Goal: Task Accomplishment & Management: Manage account settings

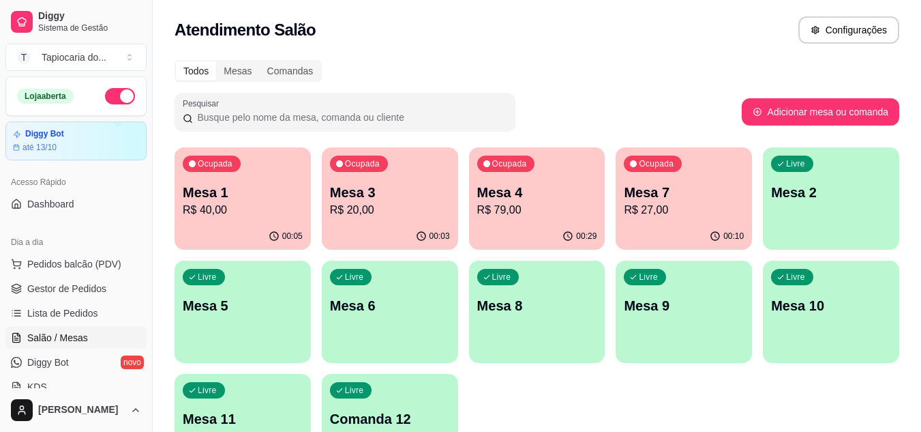
click at [513, 175] on div "Ocupada Mesa 4 R$ 79,00" at bounding box center [537, 185] width 136 height 76
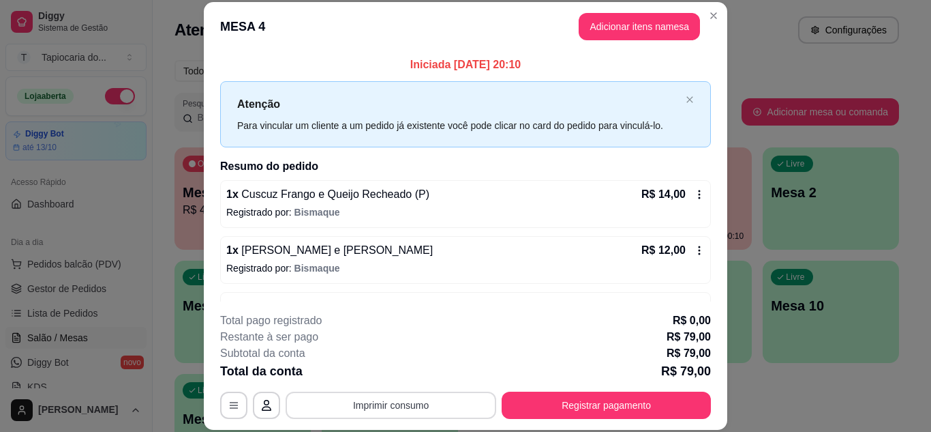
click at [440, 401] on button "Imprimir consumo" at bounding box center [391, 404] width 211 height 27
click at [363, 405] on button "Imprimir consumo" at bounding box center [391, 404] width 205 height 27
click at [372, 398] on button "Imprimir consumo" at bounding box center [391, 404] width 211 height 27
click at [377, 378] on button "Impressora" at bounding box center [389, 373] width 95 height 21
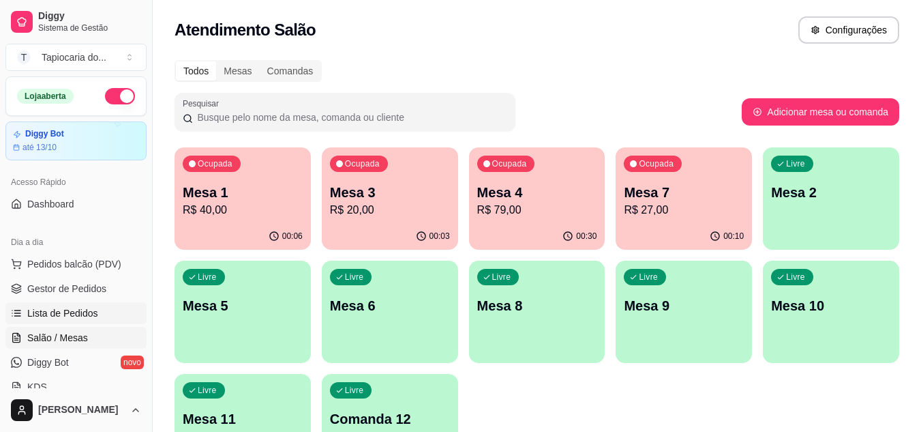
click at [76, 318] on span "Lista de Pedidos" at bounding box center [62, 313] width 71 height 14
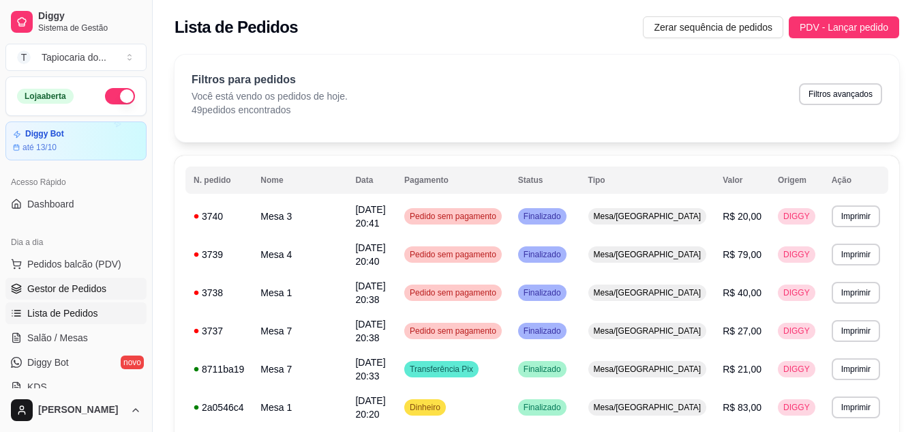
click at [55, 285] on span "Gestor de Pedidos" at bounding box center [66, 289] width 79 height 14
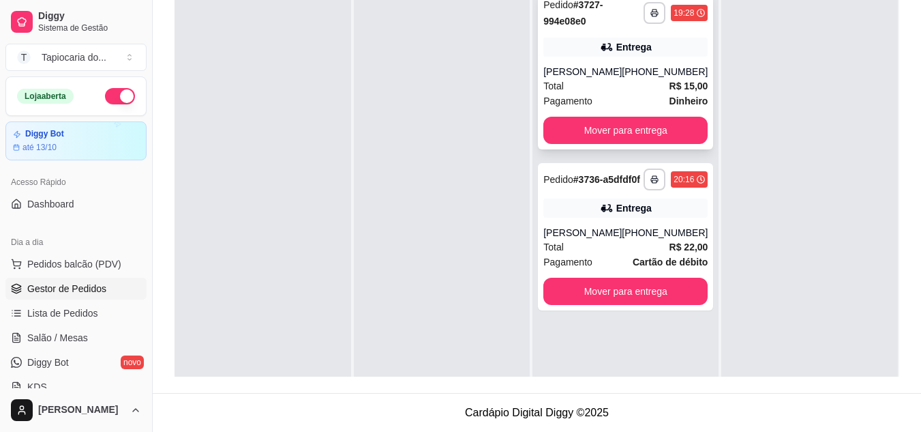
click at [653, 93] on div "Total R$ 15,00" at bounding box center [625, 85] width 164 height 15
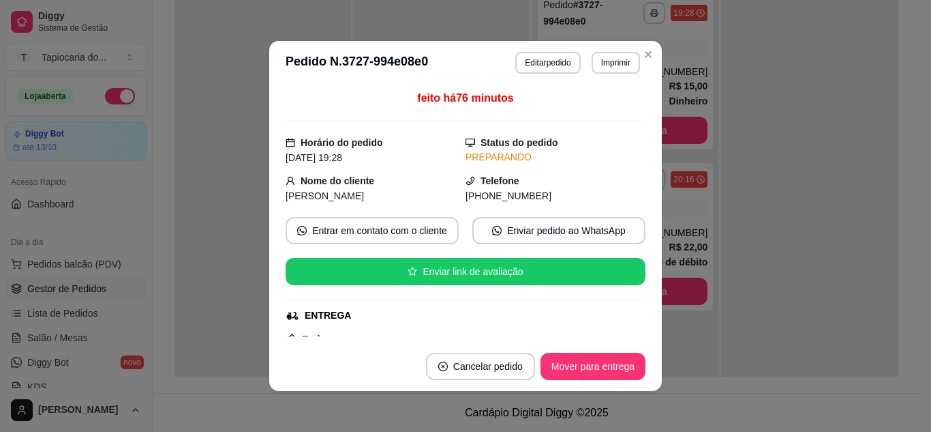
click at [653, 102] on div "feito há 76 minutos Horário do pedido [DATE] 19:28 Status do pedido PREPARANDO …" at bounding box center [465, 213] width 393 height 257
click at [629, 359] on button "Mover para entrega" at bounding box center [593, 366] width 102 height 27
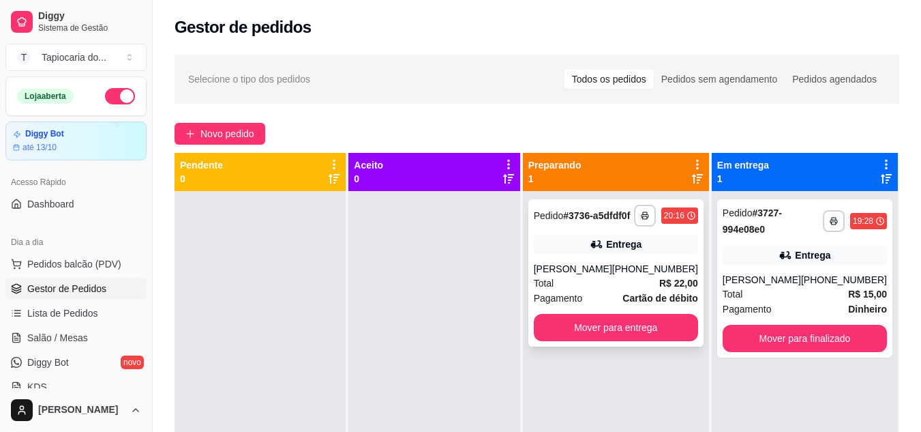
click at [643, 275] on div "[PHONE_NUMBER]" at bounding box center [655, 269] width 86 height 14
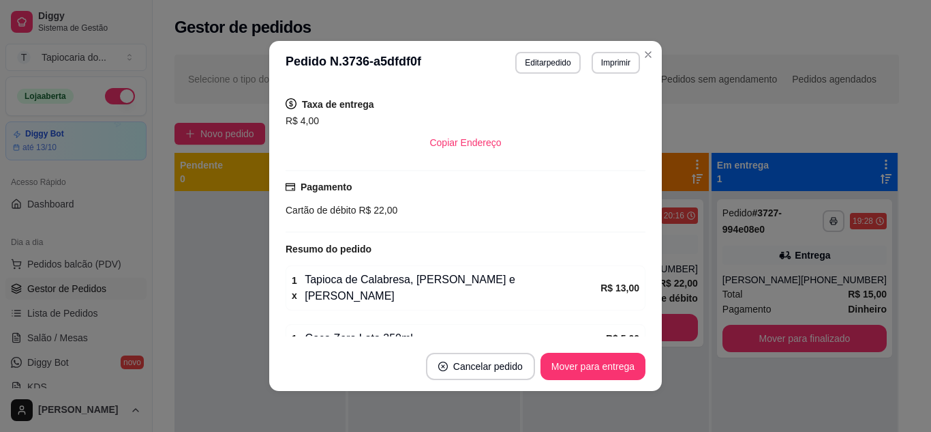
scroll to position [326, 0]
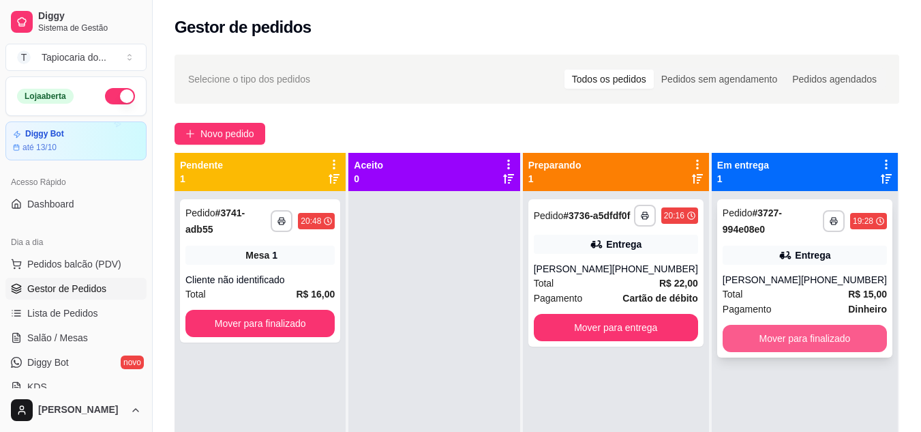
click at [818, 346] on button "Mover para finalizado" at bounding box center [805, 338] width 164 height 27
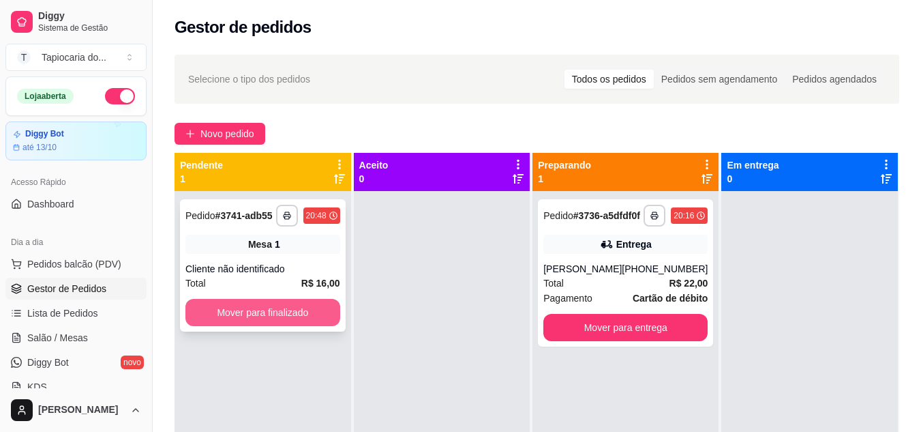
click at [250, 323] on button "Mover para finalizado" at bounding box center [262, 312] width 155 height 27
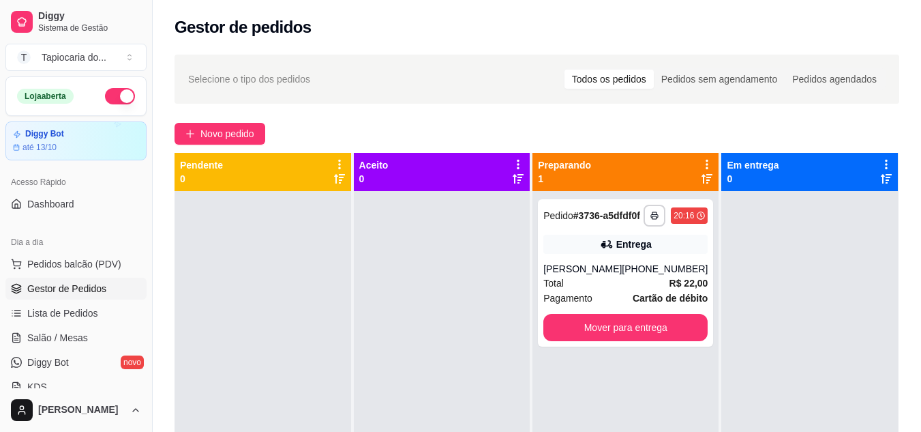
click at [76, 348] on ul "Pedidos balcão (PDV) Gestor de Pedidos Lista de Pedidos Salão / Mesas Diggy Bot…" at bounding box center [75, 325] width 141 height 145
click at [76, 336] on span "Salão / Mesas" at bounding box center [57, 338] width 61 height 14
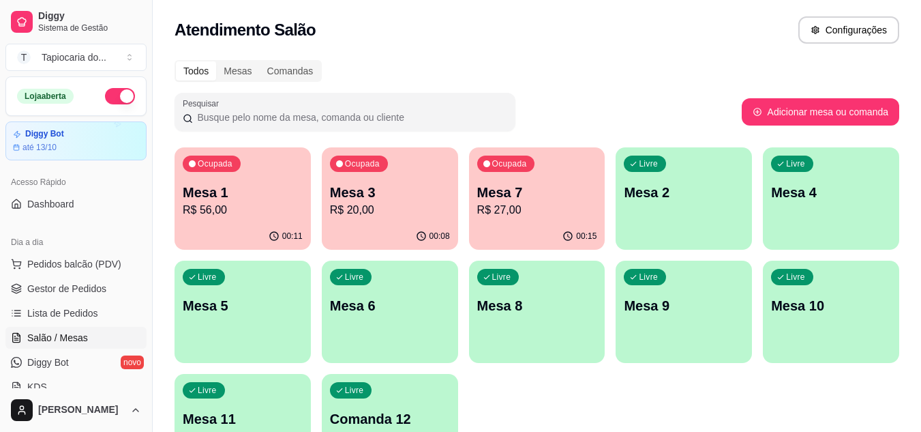
click at [237, 185] on p "Mesa 1" at bounding box center [243, 192] width 120 height 19
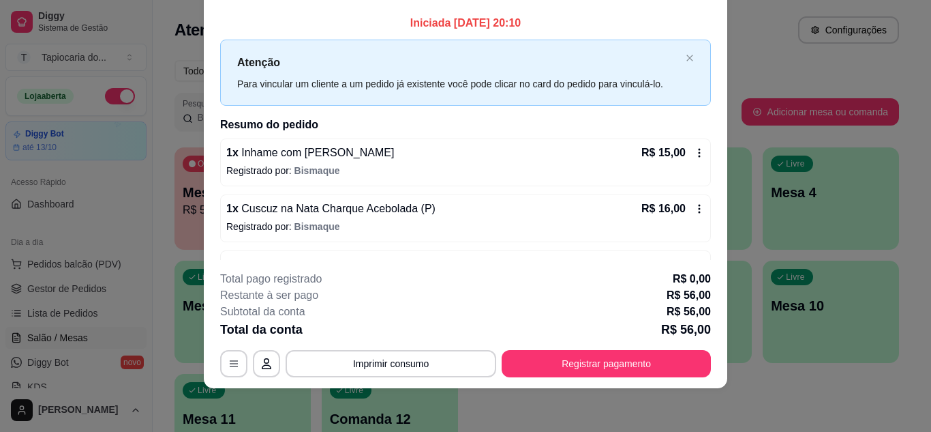
scroll to position [100, 0]
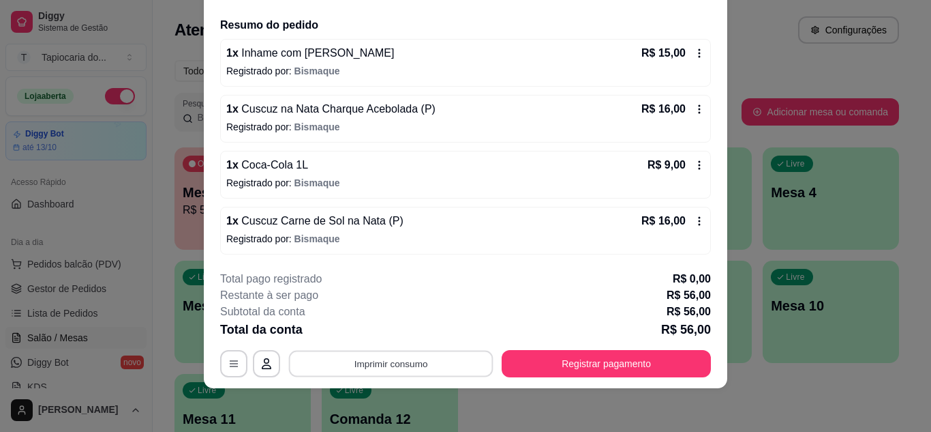
click at [439, 365] on button "Imprimir consumo" at bounding box center [391, 363] width 205 height 27
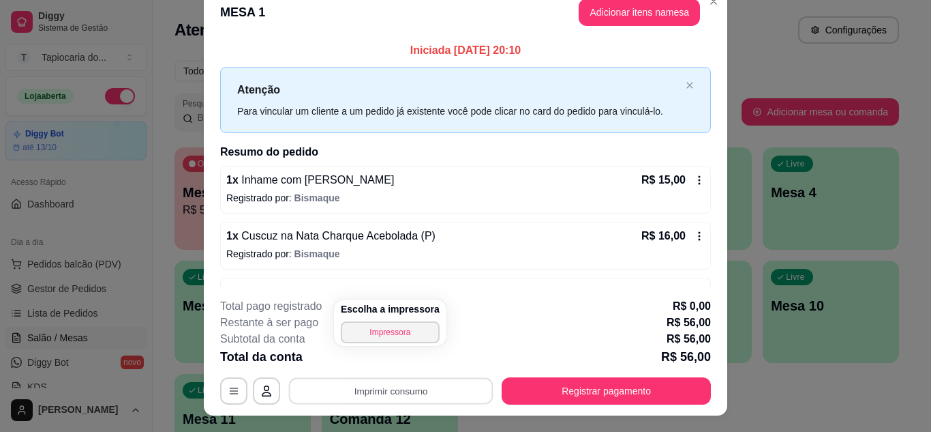
scroll to position [0, 0]
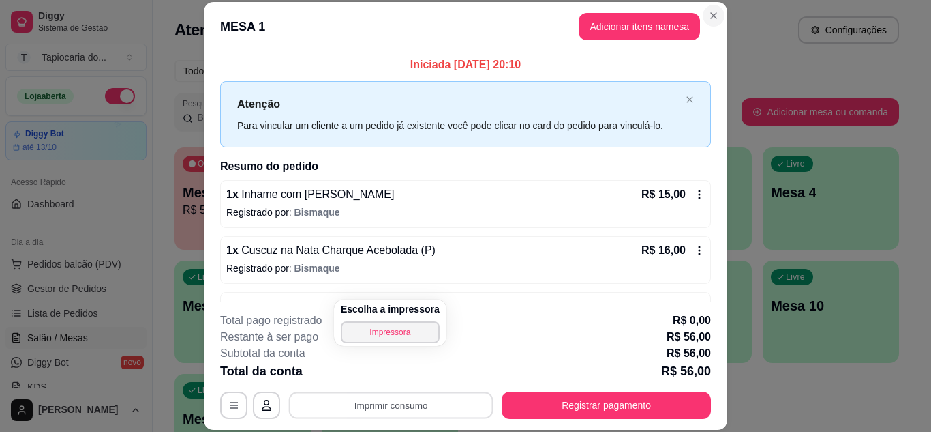
click at [708, 13] on icon "Close" at bounding box center [713, 15] width 11 height 11
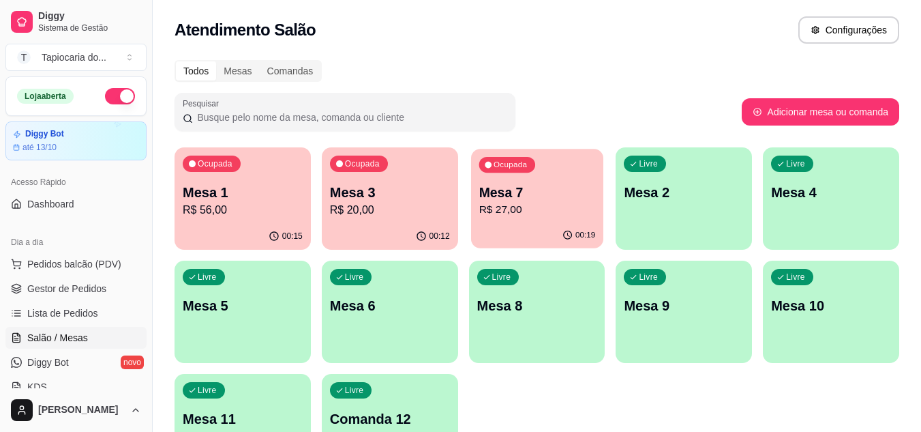
click at [528, 211] on p "R$ 27,00" at bounding box center [537, 210] width 117 height 16
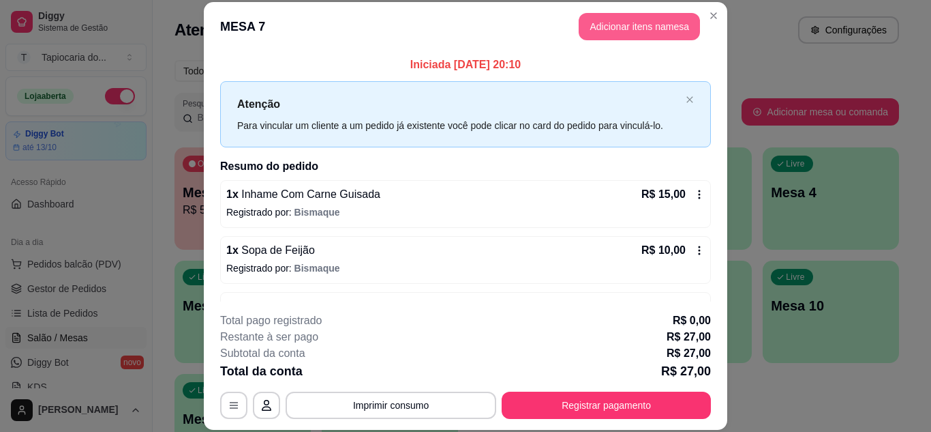
click at [648, 29] on button "Adicionar itens na mesa" at bounding box center [639, 26] width 121 height 27
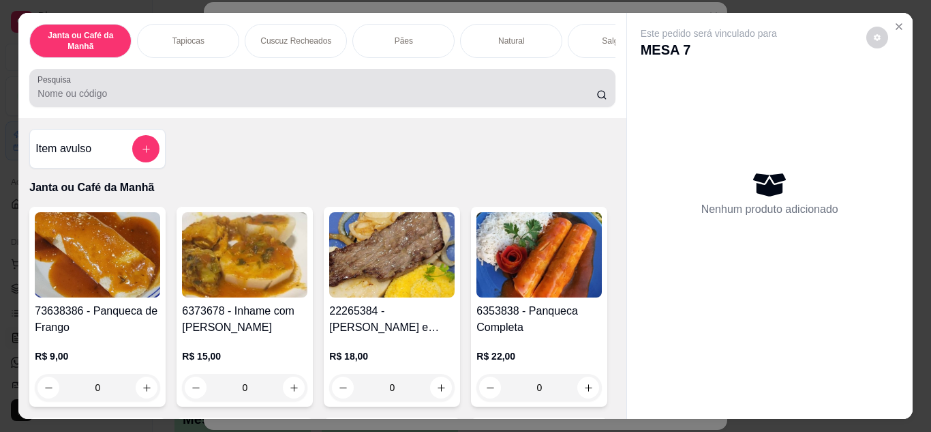
click at [530, 98] on input "Pesquisa" at bounding box center [317, 94] width 559 height 14
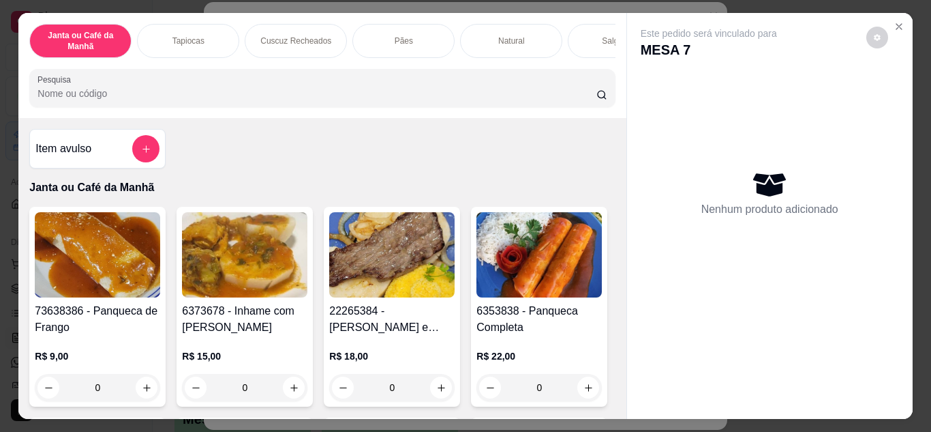
click at [530, 98] on input "Pesquisa" at bounding box center [317, 94] width 559 height 14
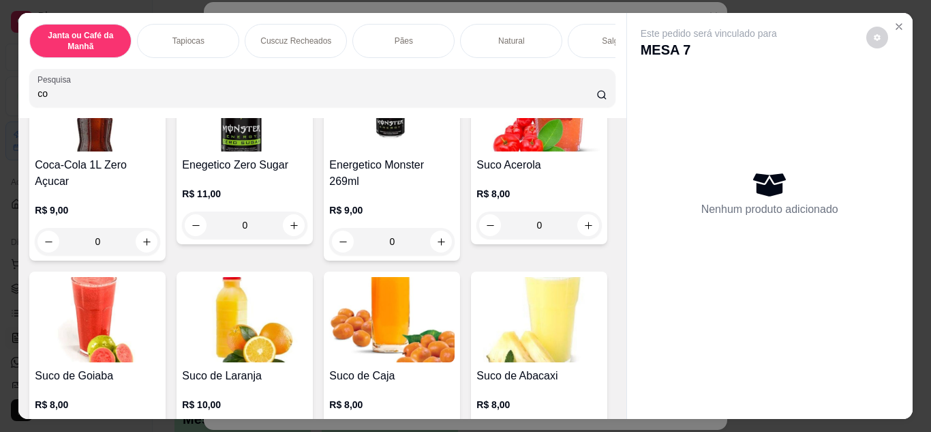
scroll to position [1977, 0]
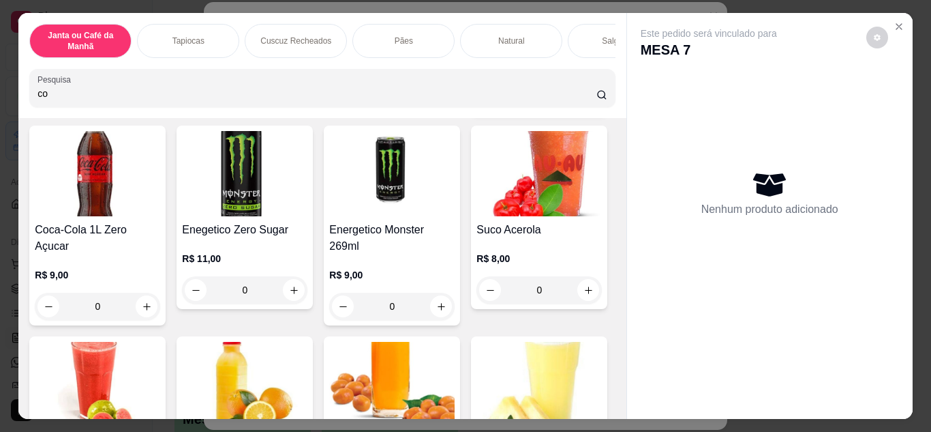
type input "co"
type input "1"
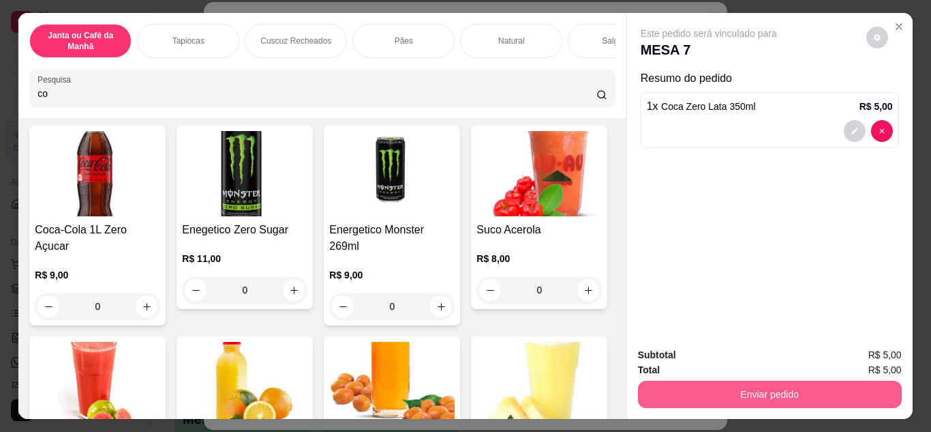
click at [713, 400] on button "Enviar pedido" at bounding box center [770, 393] width 264 height 27
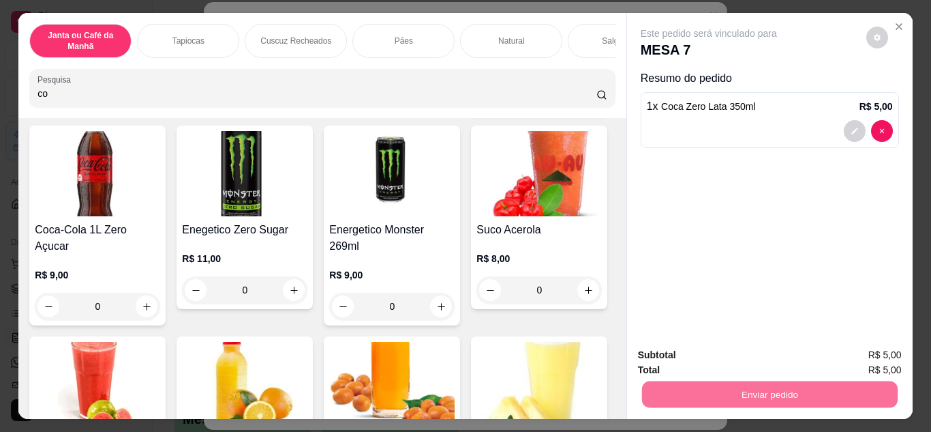
click at [850, 357] on button "Enviar pedido" at bounding box center [866, 355] width 75 height 25
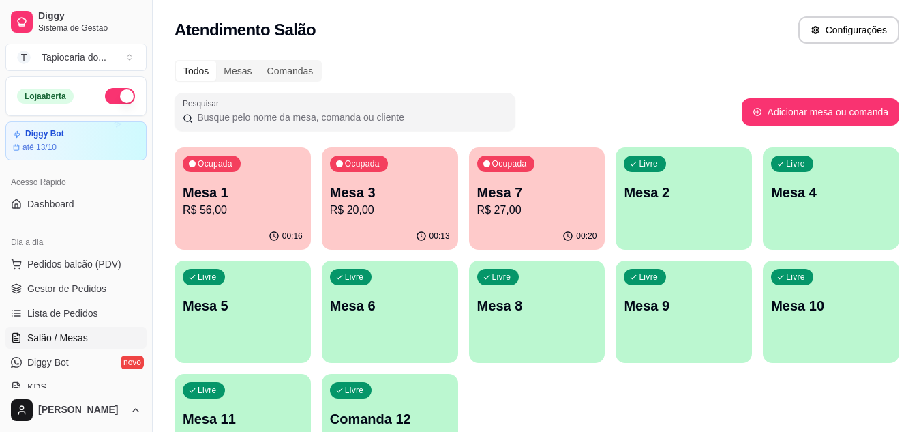
click at [293, 194] on p "Mesa 1" at bounding box center [243, 192] width 120 height 19
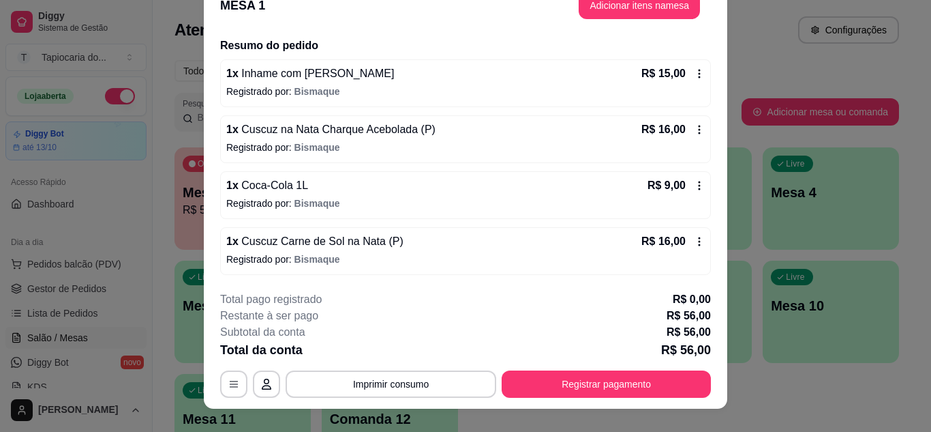
scroll to position [42, 0]
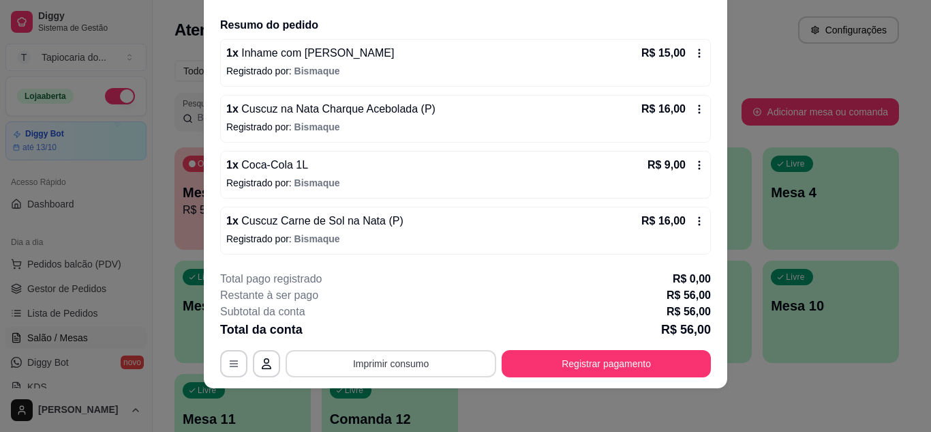
click at [435, 362] on button "Imprimir consumo" at bounding box center [391, 363] width 211 height 27
click at [402, 340] on button "Impressora" at bounding box center [389, 331] width 95 height 21
click at [699, 54] on icon at bounding box center [700, 53] width 2 height 9
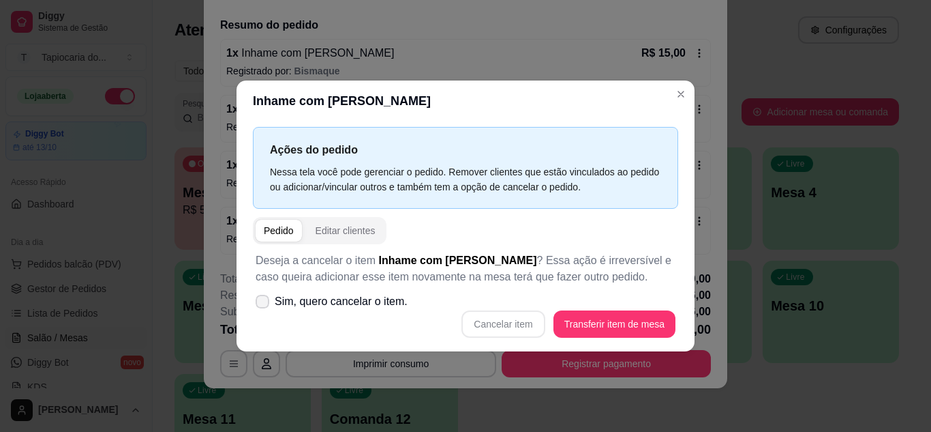
click at [268, 303] on span at bounding box center [263, 302] width 14 height 14
click at [264, 303] on input "Sim, quero cancelar o item." at bounding box center [259, 307] width 9 height 9
checkbox input "true"
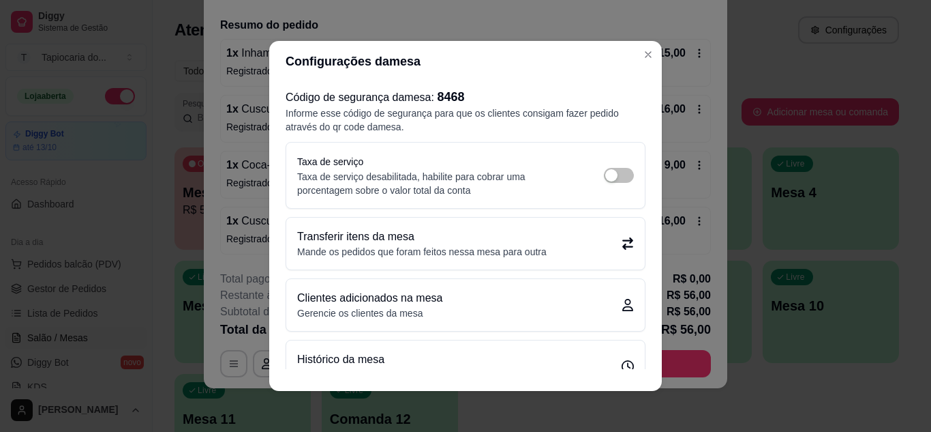
click at [630, 54] on header "Configurações da mesa" at bounding box center [465, 61] width 393 height 41
click at [631, 53] on header "Configurações da mesa" at bounding box center [465, 61] width 393 height 41
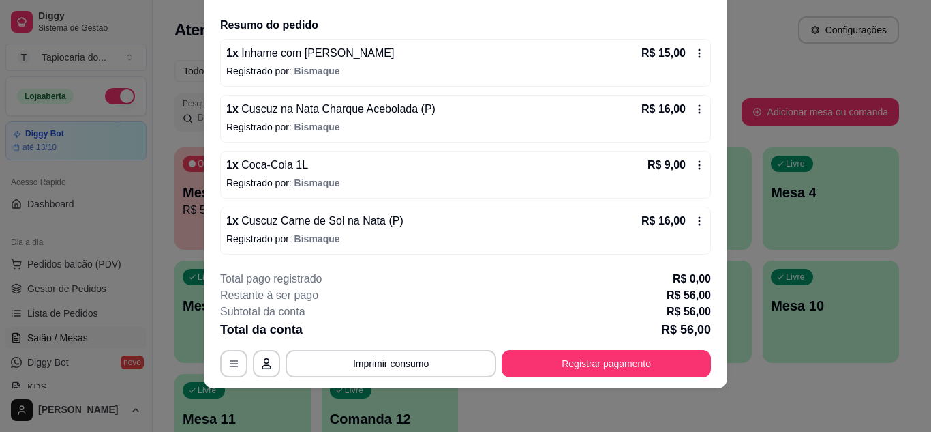
click at [694, 53] on icon at bounding box center [699, 53] width 11 height 11
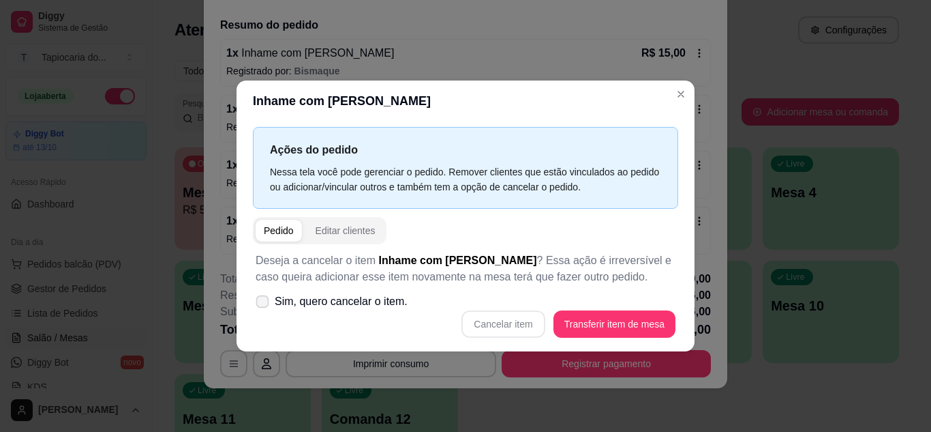
click at [268, 303] on span at bounding box center [262, 301] width 13 height 13
click at [264, 303] on input "Sim, quero cancelar o item." at bounding box center [259, 307] width 9 height 9
checkbox input "true"
click at [518, 310] on button "Cancelar item" at bounding box center [503, 323] width 81 height 27
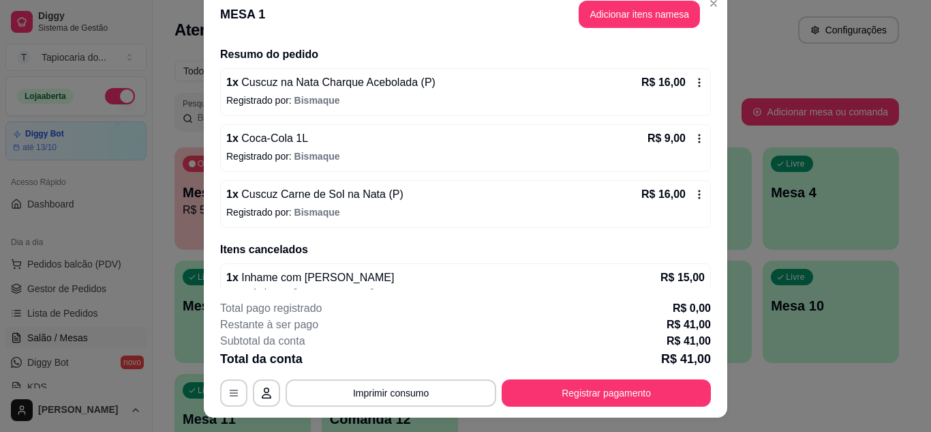
scroll to position [0, 0]
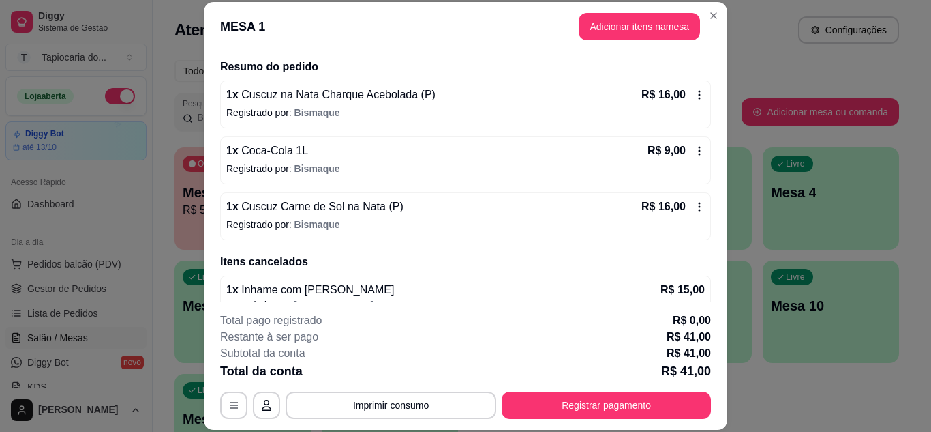
click at [616, 12] on header "MESA 1 Adicionar itens na mesa" at bounding box center [466, 26] width 524 height 49
click at [620, 29] on button "Adicionar itens na mesa" at bounding box center [639, 26] width 121 height 27
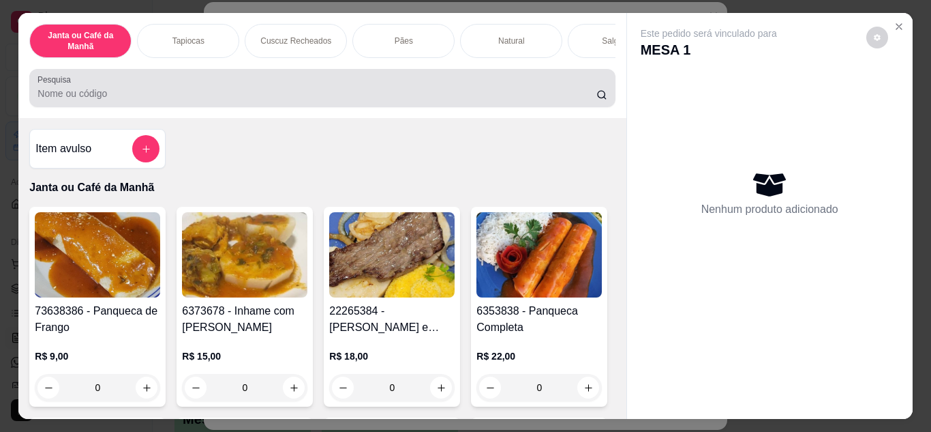
drag, startPoint x: 488, startPoint y: 99, endPoint x: 483, endPoint y: 106, distance: 9.3
click at [487, 100] on input "Pesquisa" at bounding box center [317, 94] width 559 height 14
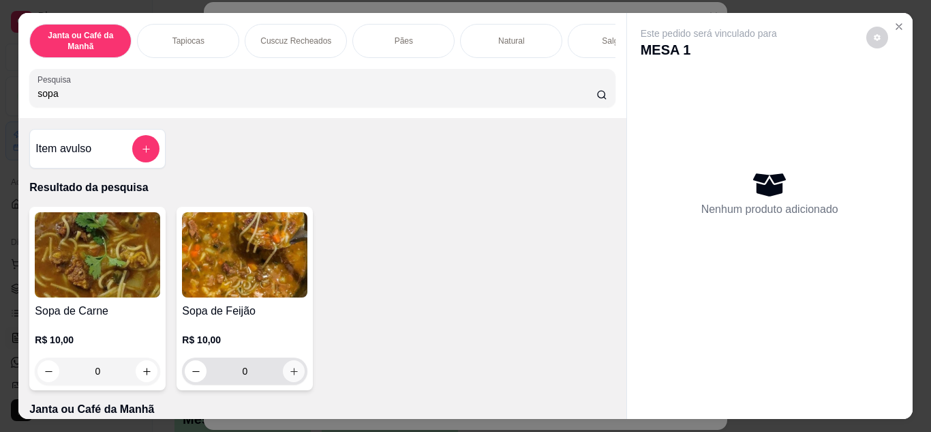
type input "sopa"
click at [289, 376] on icon "increase-product-quantity" at bounding box center [294, 371] width 10 height 10
type input "1"
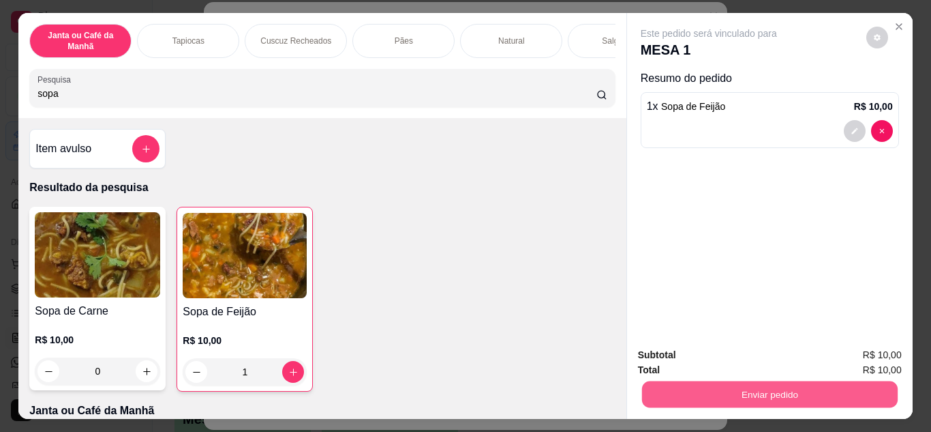
click at [816, 387] on button "Enviar pedido" at bounding box center [770, 394] width 256 height 27
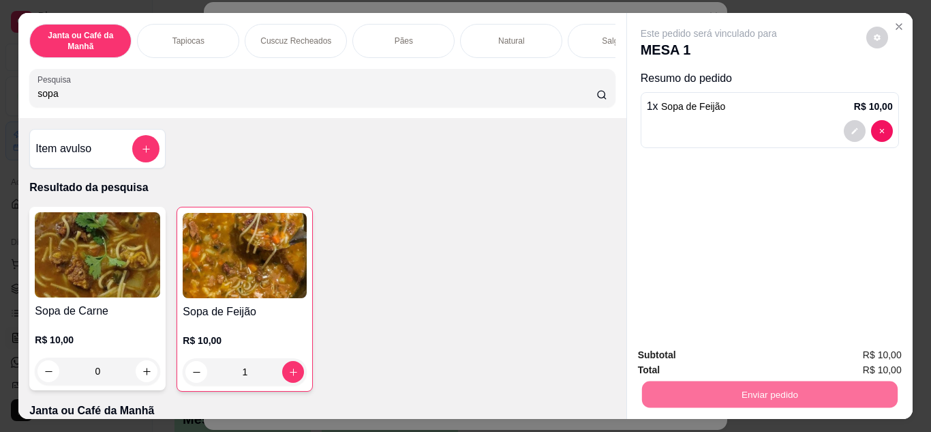
click at [853, 346] on button "Enviar pedido" at bounding box center [866, 355] width 77 height 26
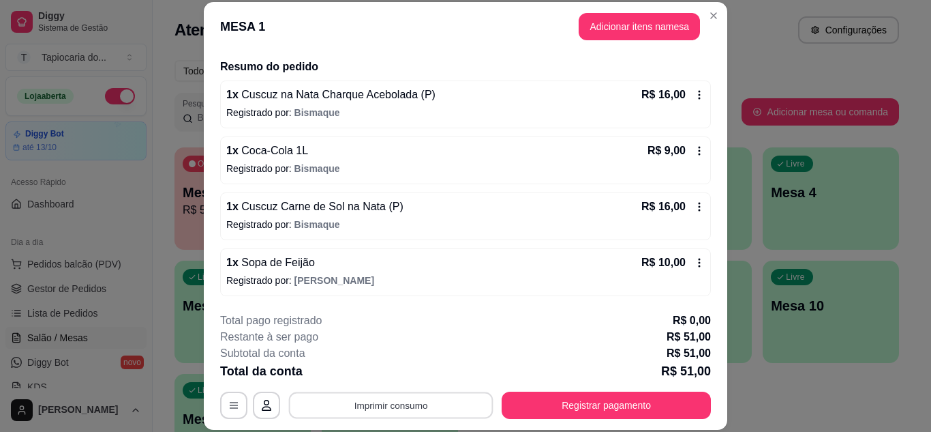
click at [432, 395] on button "Imprimir consumo" at bounding box center [391, 404] width 205 height 27
click at [415, 368] on button "Impressora" at bounding box center [389, 373] width 95 height 21
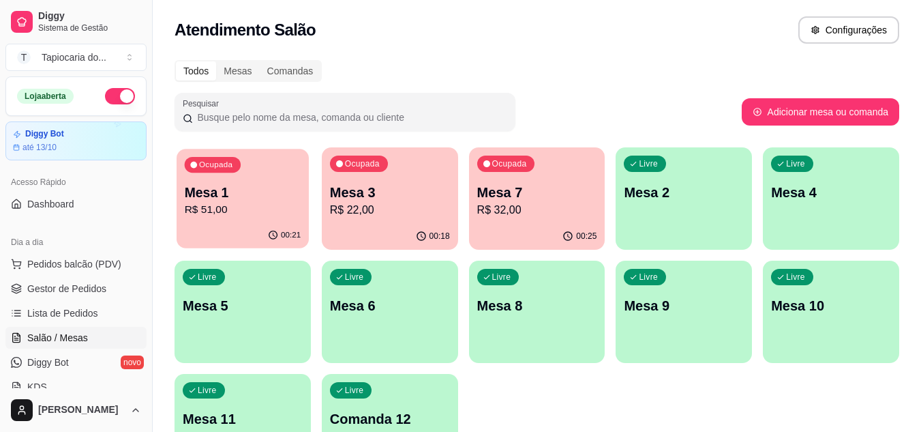
click at [273, 187] on p "Mesa 1" at bounding box center [243, 192] width 117 height 18
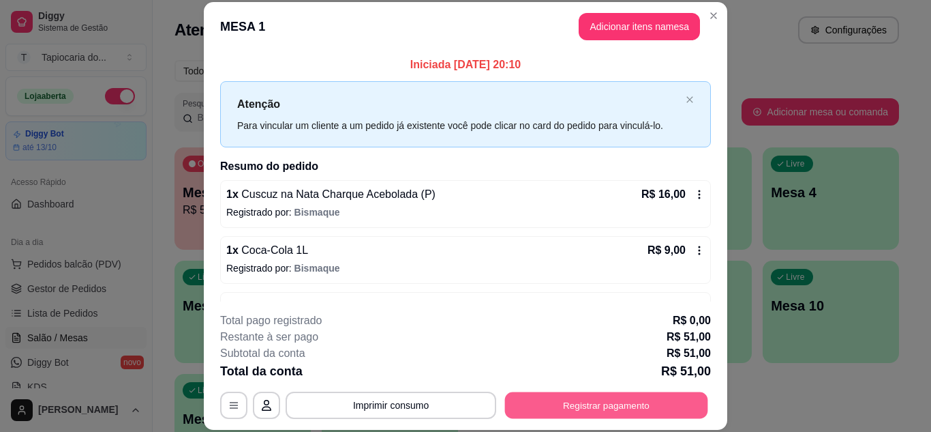
click at [677, 411] on button "Registrar pagamento" at bounding box center [606, 404] width 203 height 27
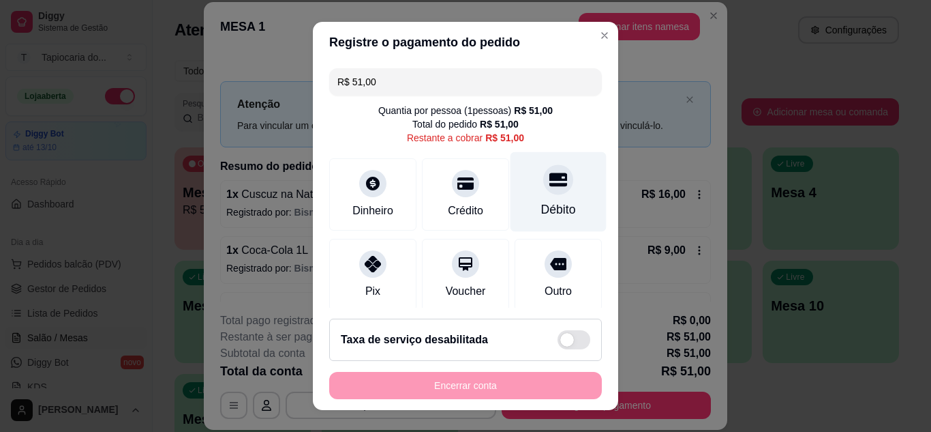
click at [525, 194] on div "Débito" at bounding box center [559, 191] width 96 height 80
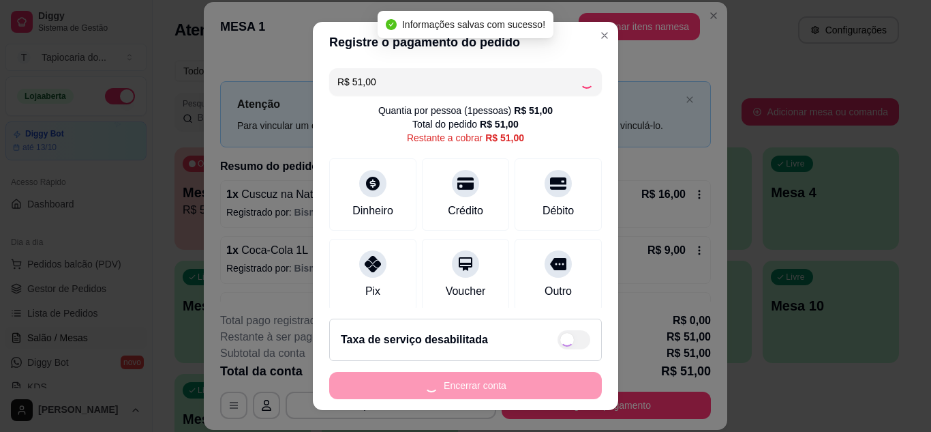
type input "R$ 0,00"
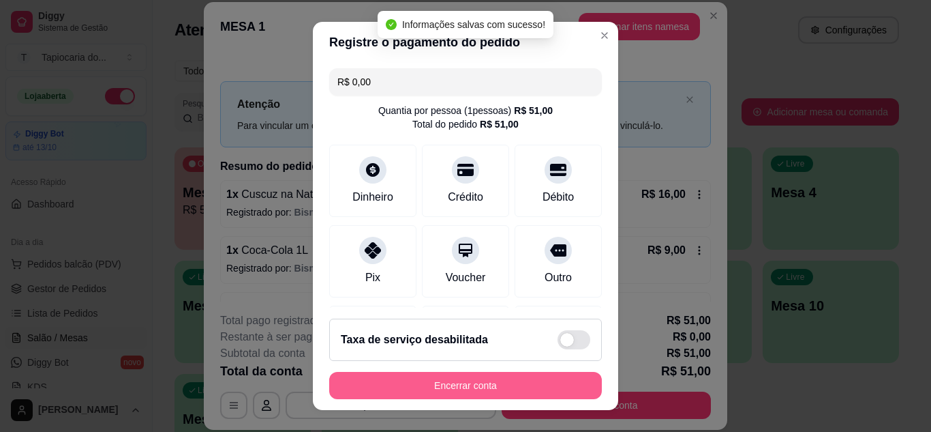
click at [494, 375] on button "Encerrar conta" at bounding box center [465, 385] width 273 height 27
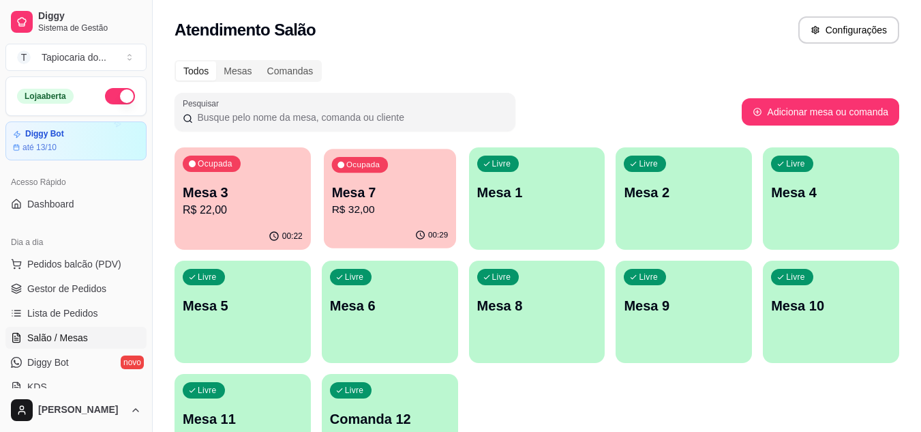
click at [398, 196] on p "Mesa 7" at bounding box center [389, 192] width 117 height 18
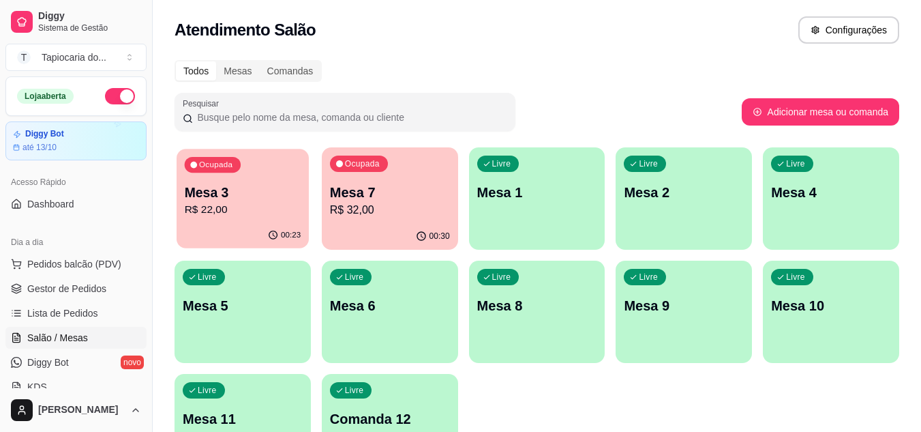
click at [251, 184] on p "Mesa 3" at bounding box center [243, 192] width 117 height 18
click at [378, 213] on p "R$ 32,00" at bounding box center [390, 210] width 120 height 16
click at [98, 295] on link "Gestor de Pedidos" at bounding box center [75, 289] width 141 height 22
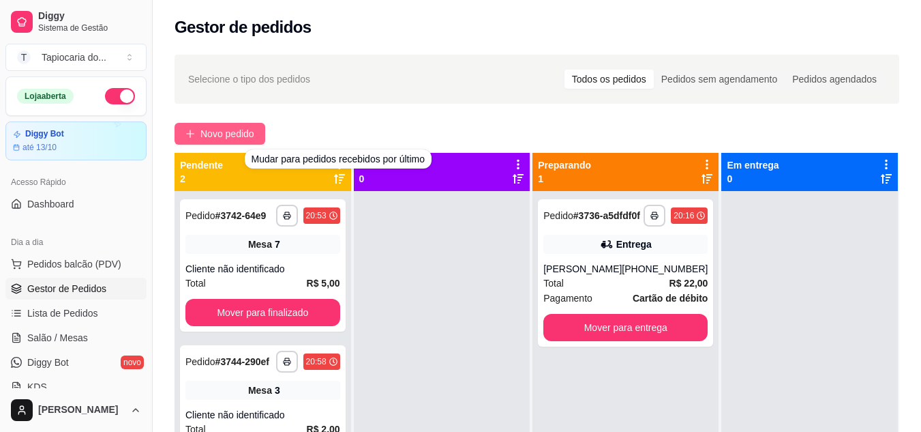
click at [229, 132] on span "Novo pedido" at bounding box center [227, 133] width 54 height 15
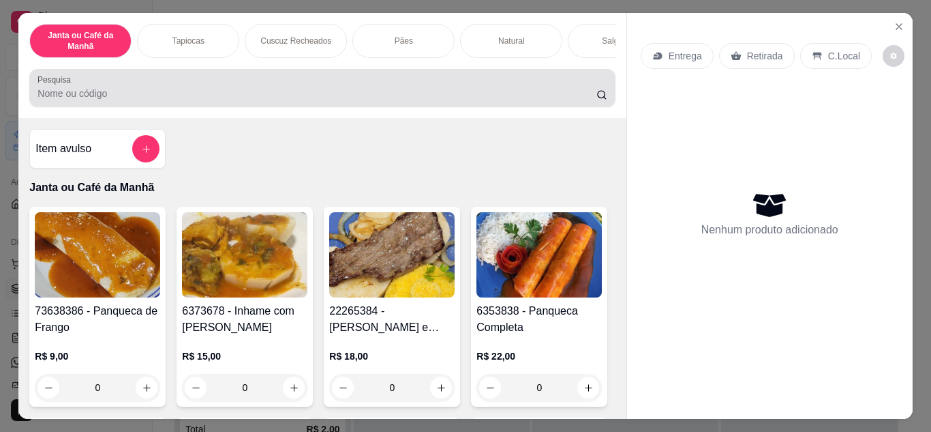
click at [248, 75] on div "Pesquisa" at bounding box center [322, 88] width 586 height 38
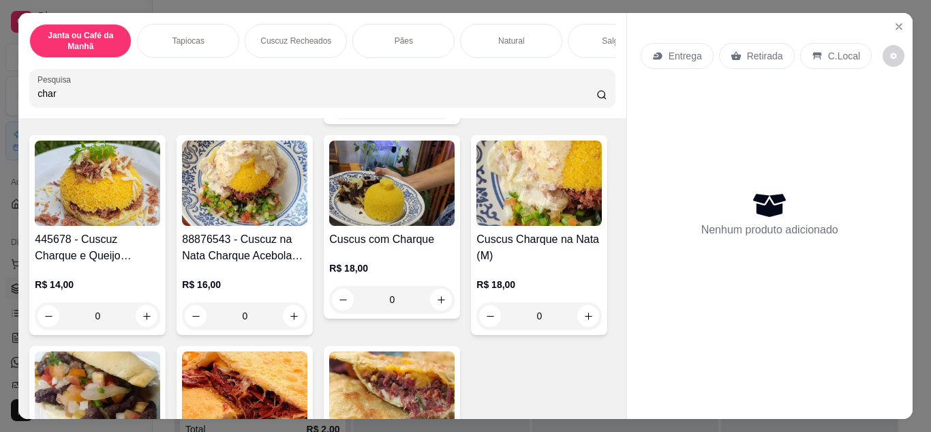
scroll to position [273, 0]
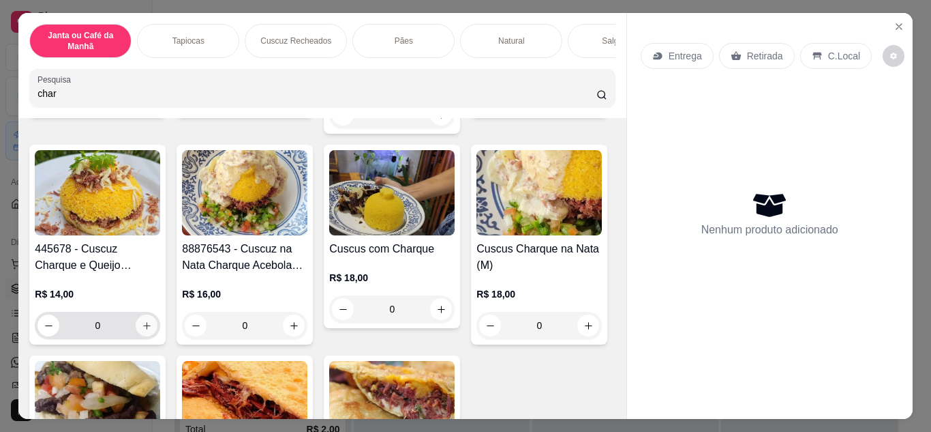
type input "char"
click at [152, 320] on icon "increase-product-quantity" at bounding box center [147, 325] width 10 height 10
type input "1"
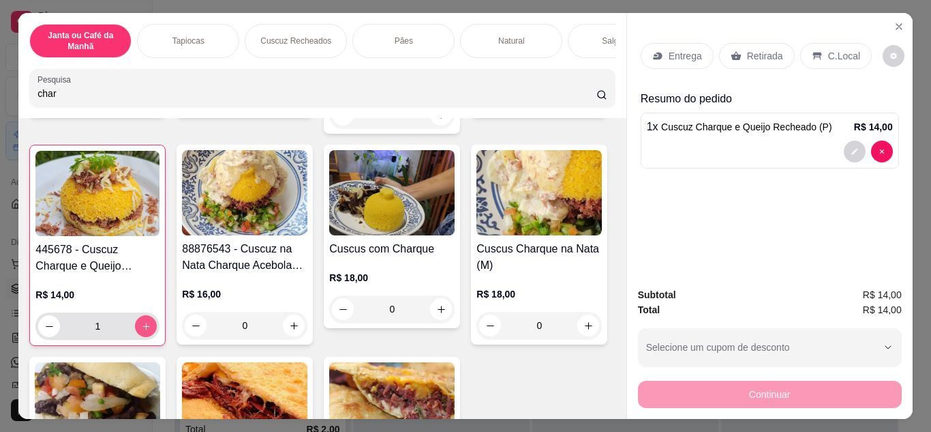
click at [151, 321] on icon "increase-product-quantity" at bounding box center [146, 326] width 10 height 10
type input "2"
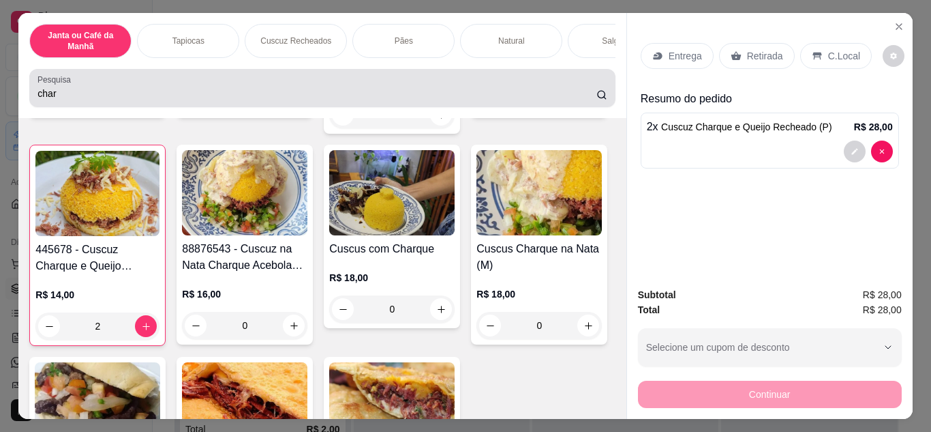
click at [349, 107] on div "Pesquisa char" at bounding box center [322, 88] width 586 height 38
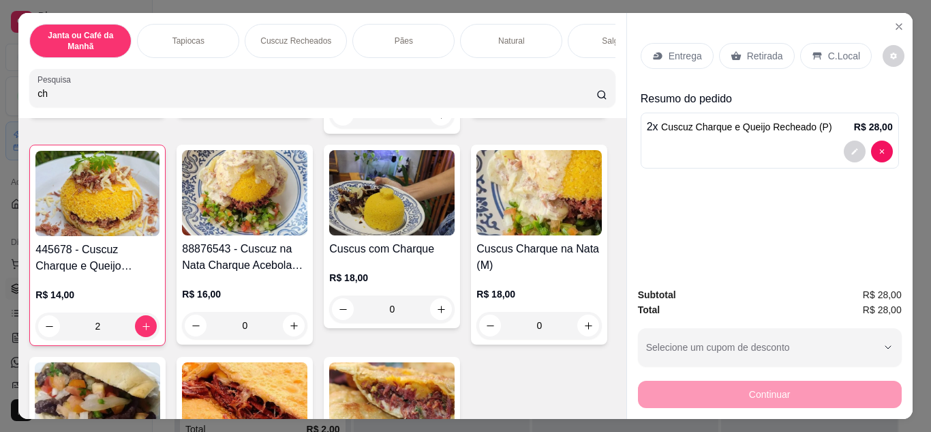
type input "c"
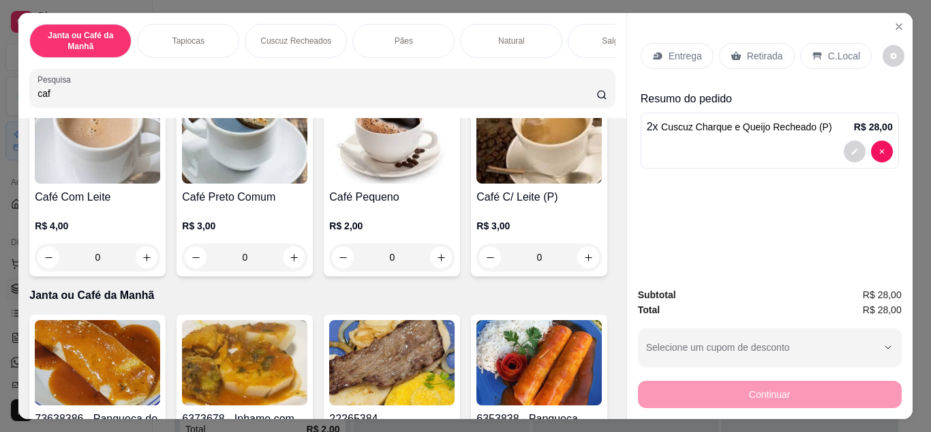
scroll to position [0, 0]
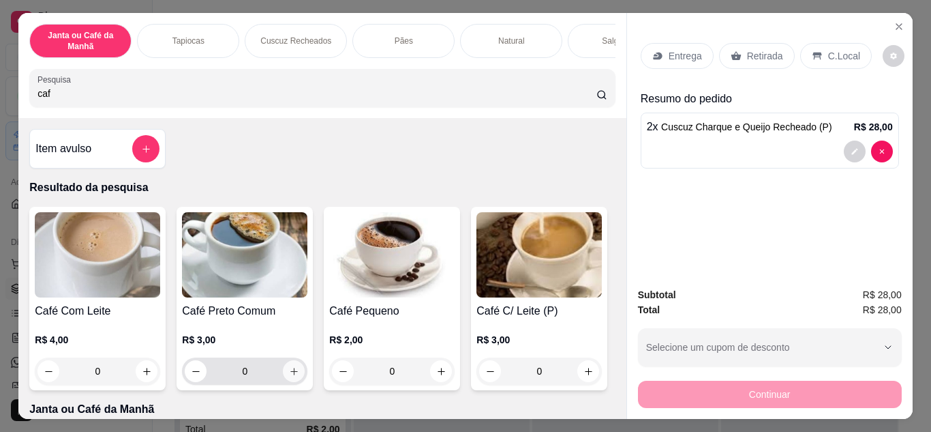
type input "caf"
click at [293, 374] on icon "increase-product-quantity" at bounding box center [294, 371] width 10 height 10
type input "1"
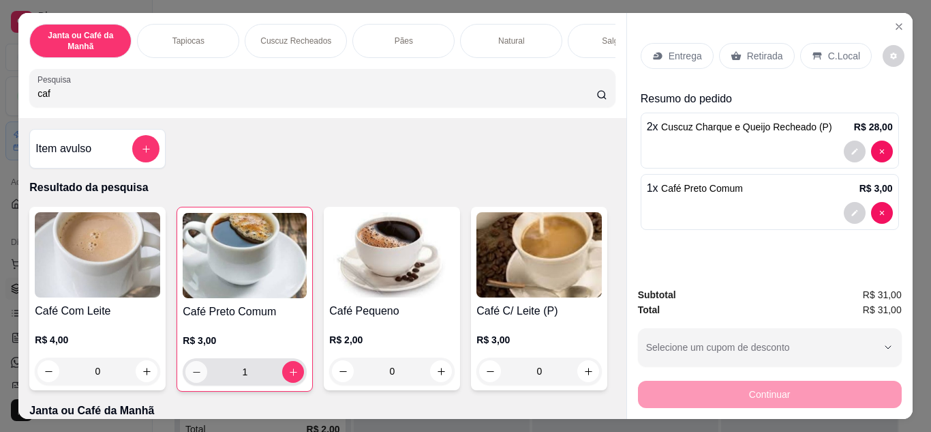
click at [192, 372] on icon "decrease-product-quantity" at bounding box center [197, 372] width 10 height 10
type input "0"
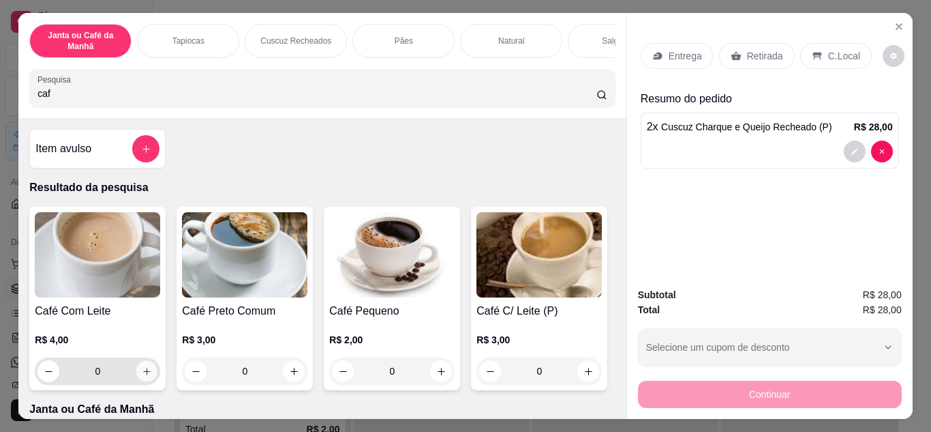
click at [145, 370] on button "increase-product-quantity" at bounding box center [146, 370] width 21 height 21
type input "1"
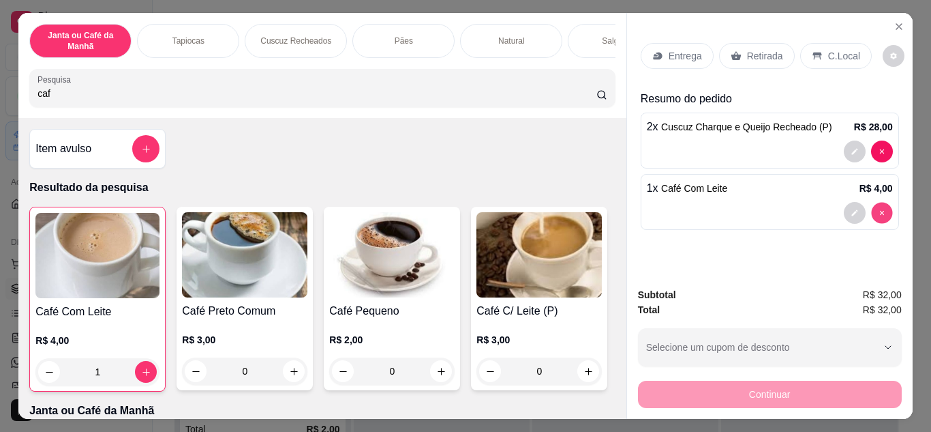
type input "0"
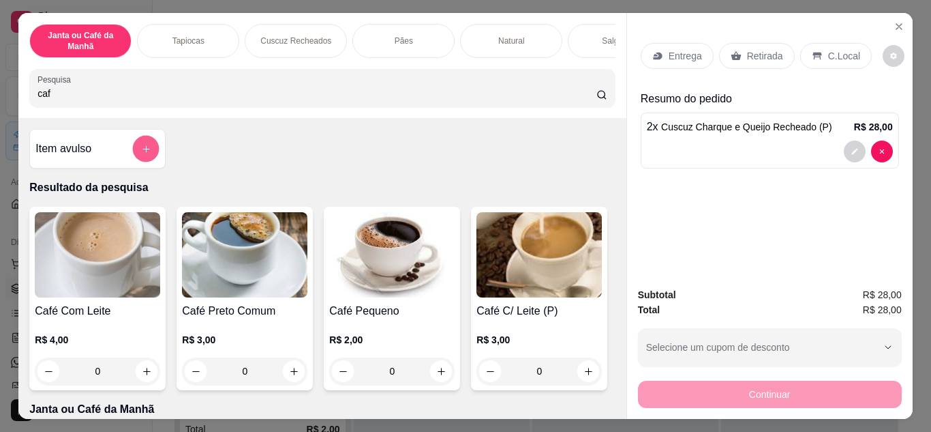
click at [151, 147] on button "add-separate-item" at bounding box center [146, 149] width 27 height 27
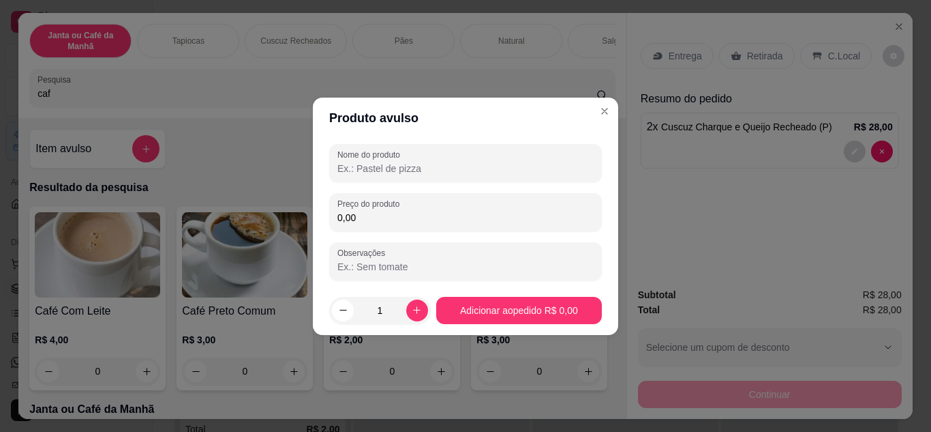
click at [401, 171] on input "Nome do produto" at bounding box center [466, 169] width 256 height 14
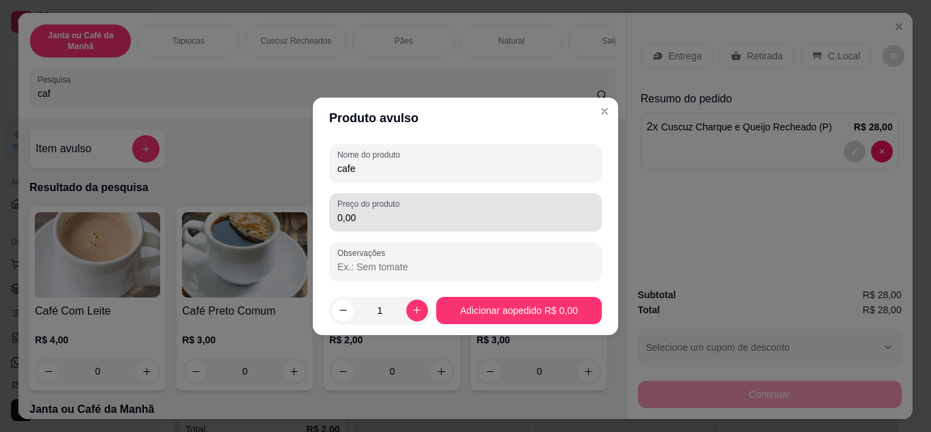
type input "cafe"
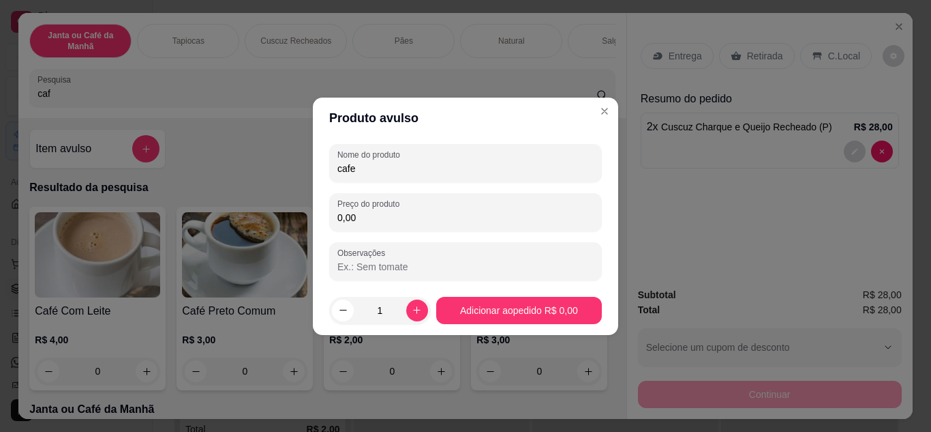
click at [389, 215] on input "0,00" at bounding box center [466, 218] width 256 height 14
type input "4,00"
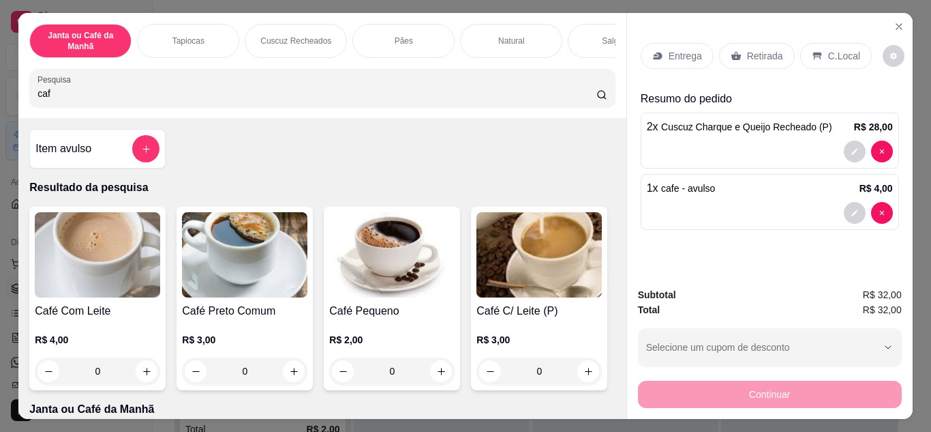
click at [653, 53] on icon at bounding box center [657, 57] width 9 height 8
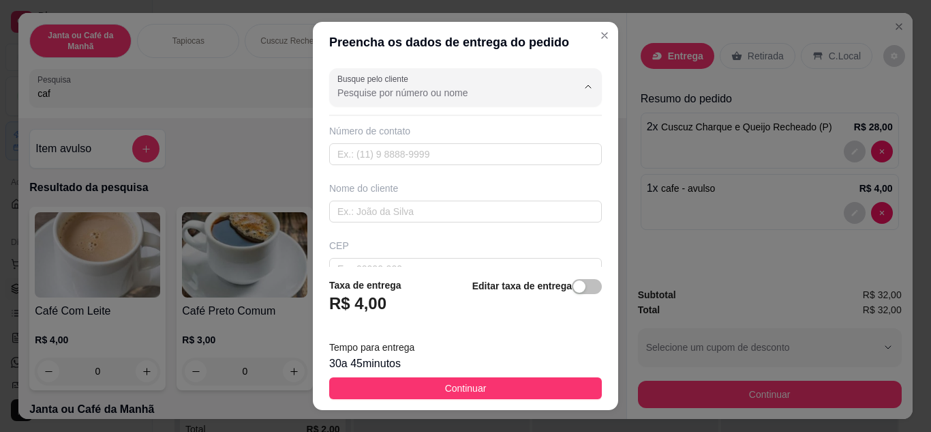
click at [406, 96] on input "Busque pelo cliente" at bounding box center [447, 93] width 218 height 14
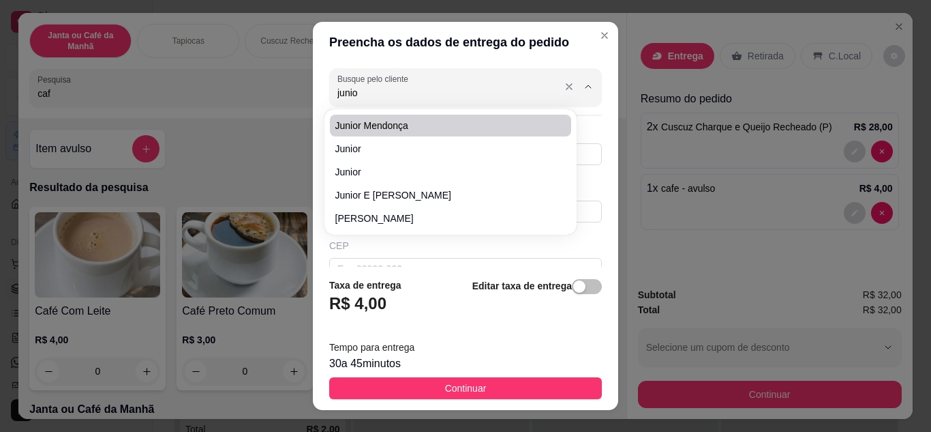
click at [478, 93] on input "junio" at bounding box center [447, 93] width 218 height 14
type input "junio"
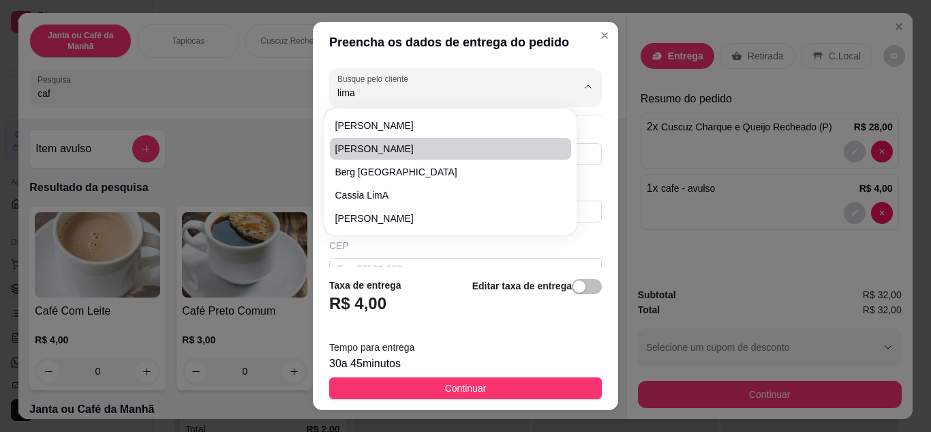
click at [462, 146] on span "[PERSON_NAME]" at bounding box center [443, 149] width 217 height 14
type input "[PERSON_NAME]"
type input "83991916816"
type input "[PERSON_NAME]"
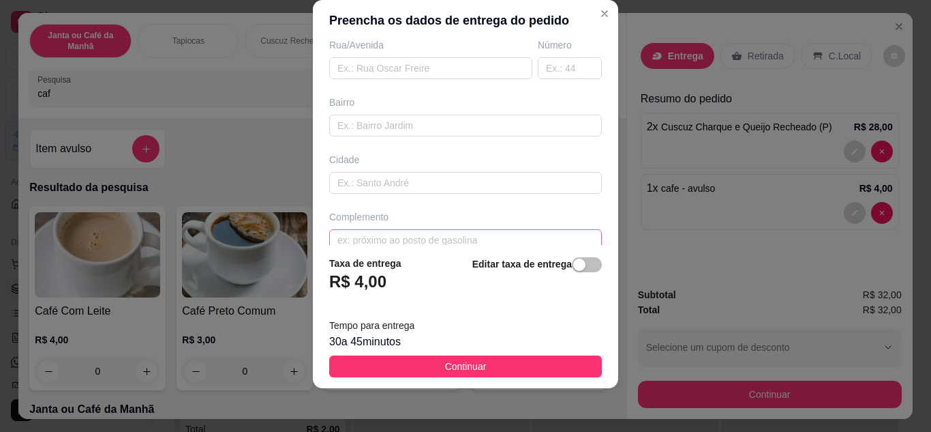
scroll to position [255, 0]
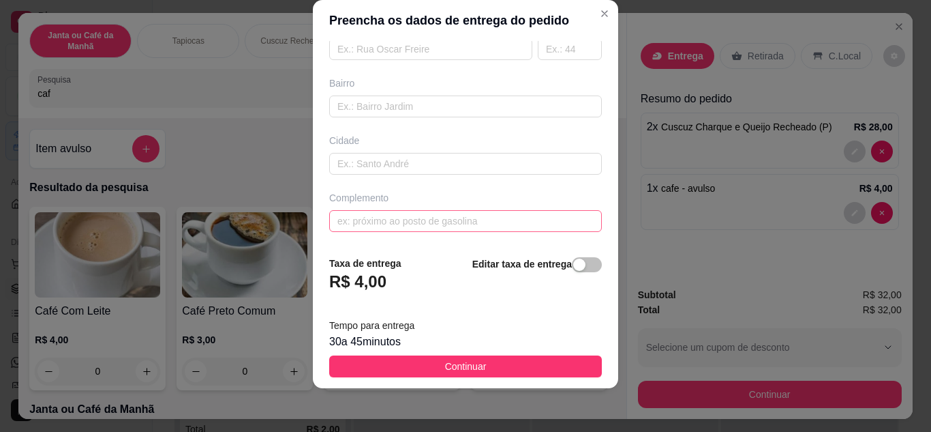
type input "[PERSON_NAME]"
click at [481, 224] on input "text" at bounding box center [465, 221] width 273 height 22
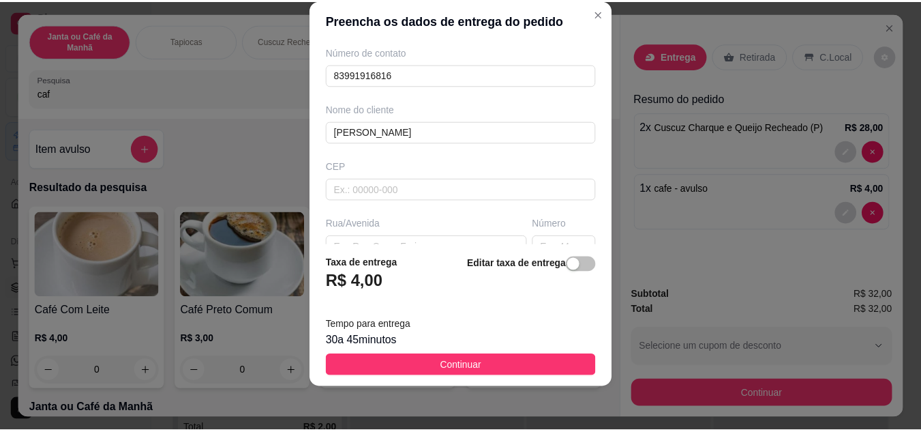
scroll to position [50, 0]
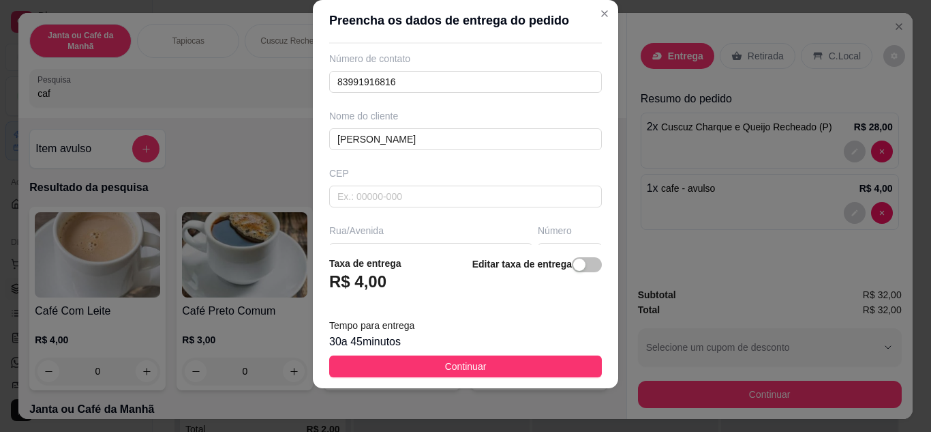
type input "jardim das aguas"
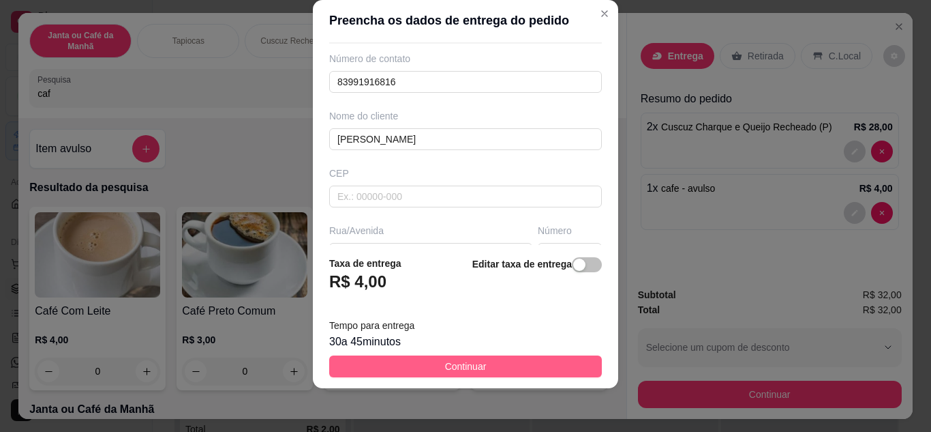
click at [498, 369] on button "Continuar" at bounding box center [465, 366] width 273 height 22
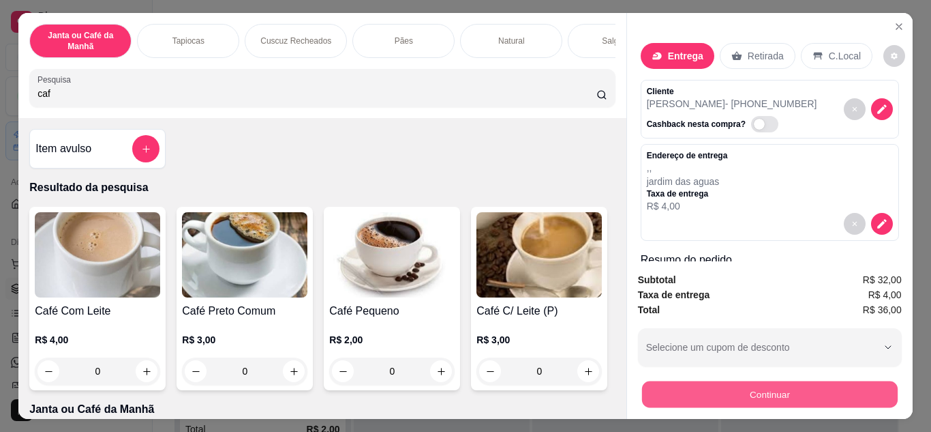
click at [800, 392] on button "Continuar" at bounding box center [770, 394] width 256 height 27
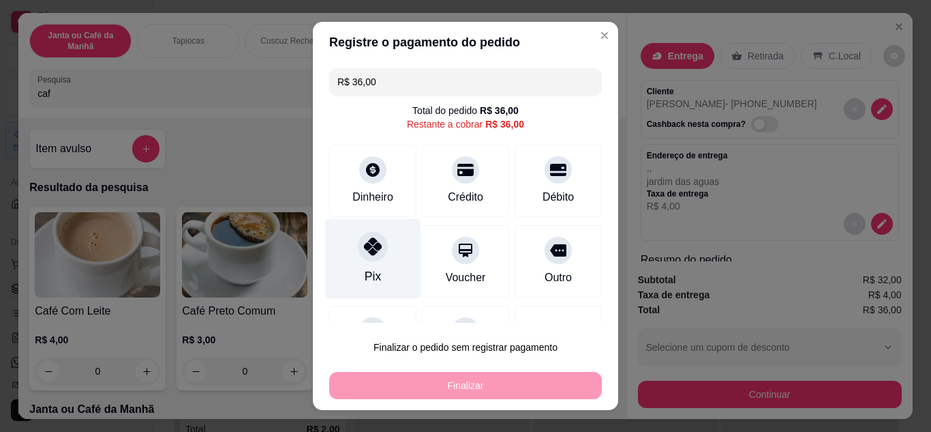
click at [376, 262] on div "Pix" at bounding box center [373, 258] width 96 height 80
type input "R$ 0,00"
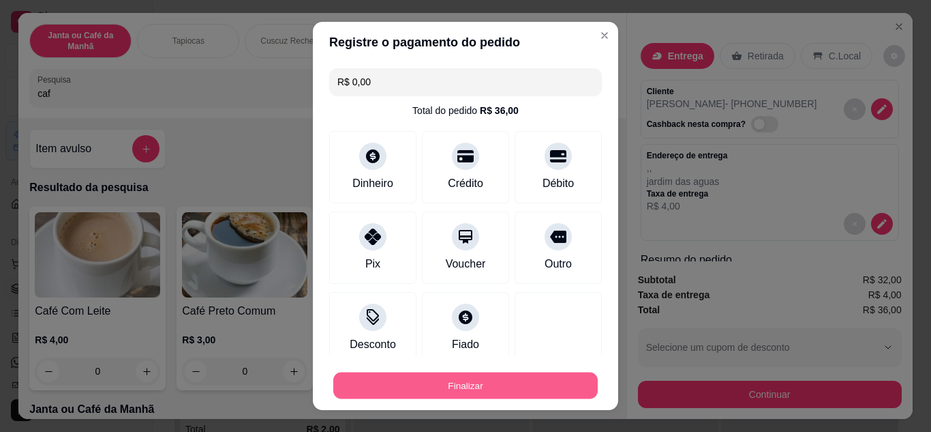
click at [496, 387] on button "Finalizar" at bounding box center [465, 385] width 265 height 27
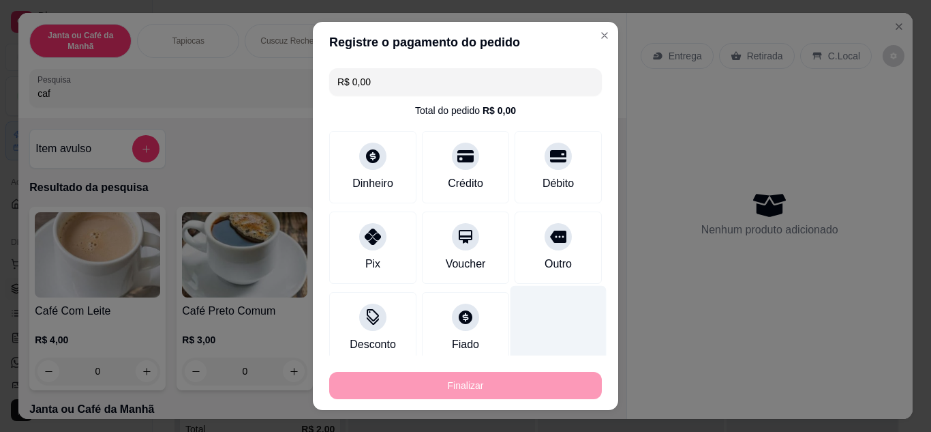
type input "0"
type input "-R$ 36,00"
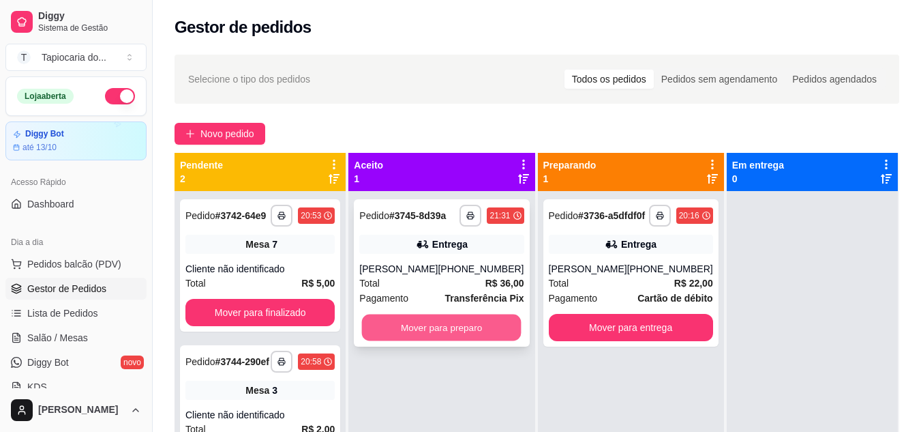
click at [451, 332] on button "Mover para preparo" at bounding box center [442, 327] width 160 height 27
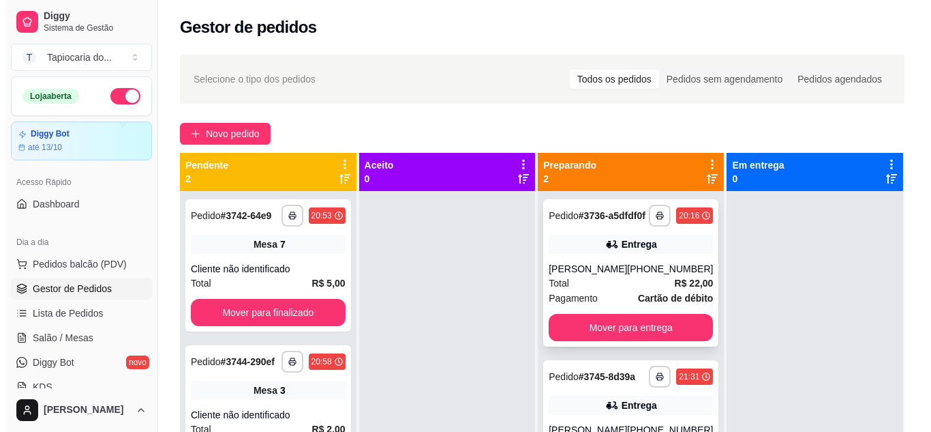
scroll to position [38, 0]
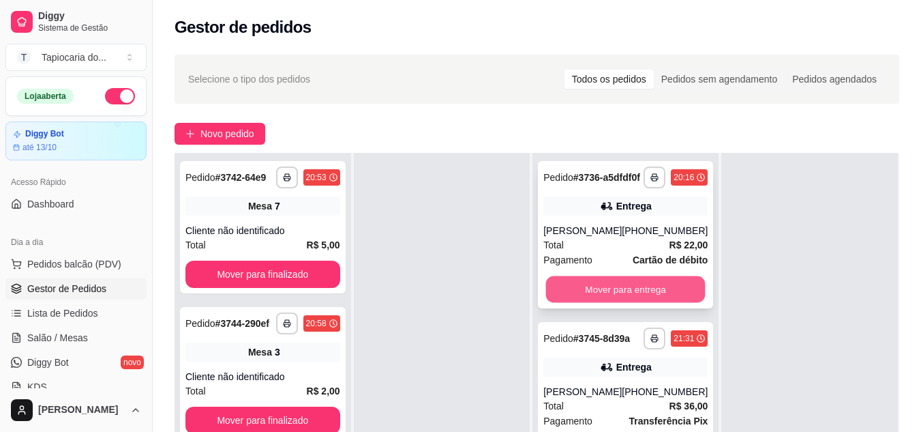
click at [657, 303] on button "Mover para entrega" at bounding box center [626, 289] width 160 height 27
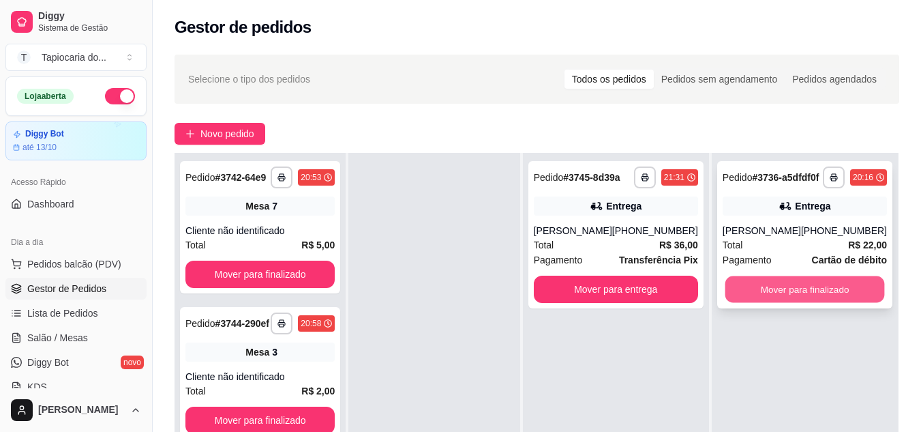
click at [813, 303] on button "Mover para finalizado" at bounding box center [805, 289] width 160 height 27
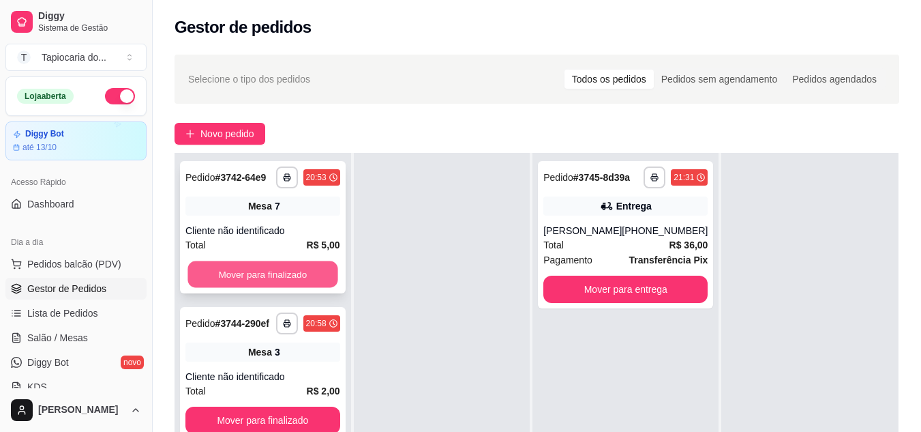
click at [337, 272] on button "Mover para finalizado" at bounding box center [263, 274] width 150 height 27
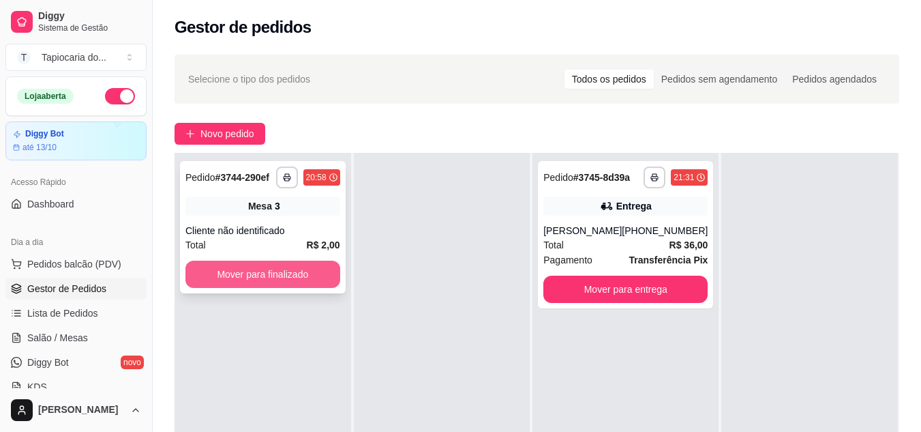
click at [326, 271] on button "Mover para finalizado" at bounding box center [262, 273] width 155 height 27
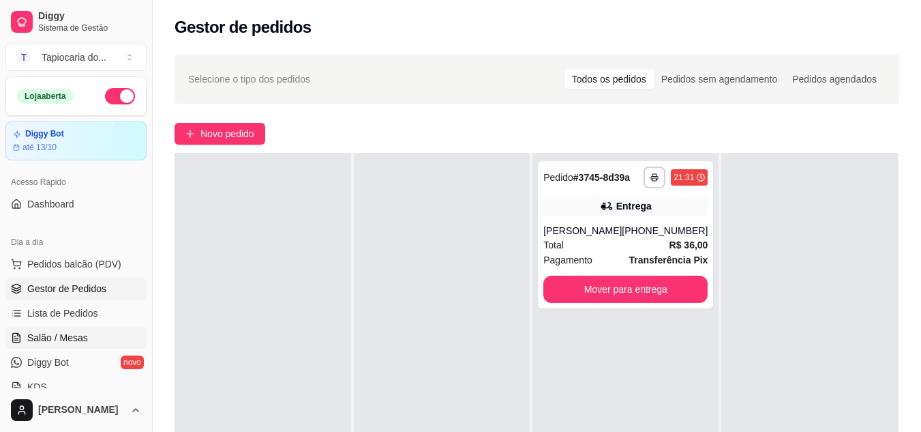
click at [102, 334] on link "Salão / Mesas" at bounding box center [75, 338] width 141 height 22
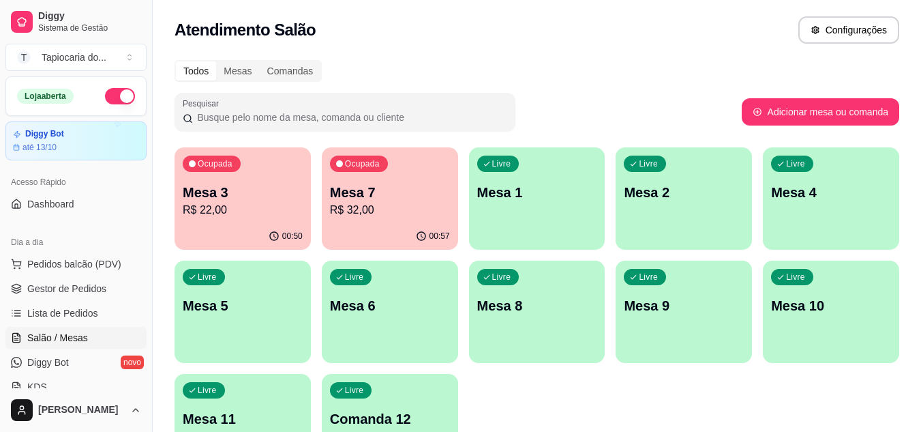
click at [250, 208] on p "R$ 22,00" at bounding box center [243, 210] width 120 height 16
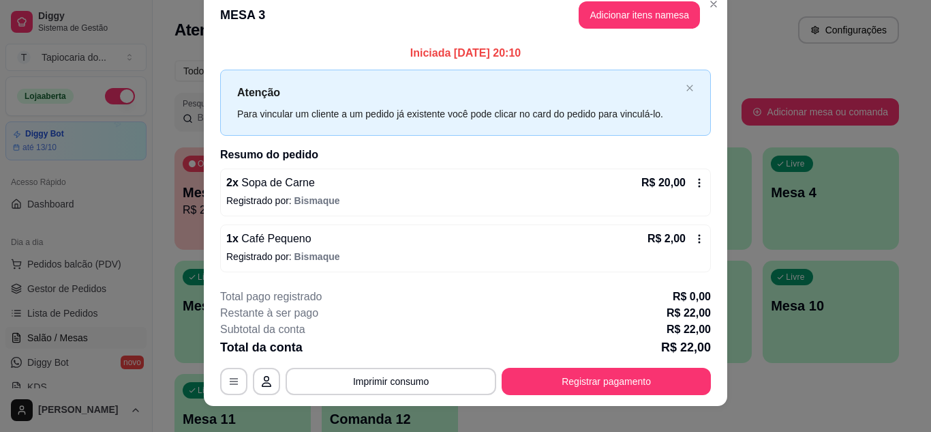
scroll to position [35, 0]
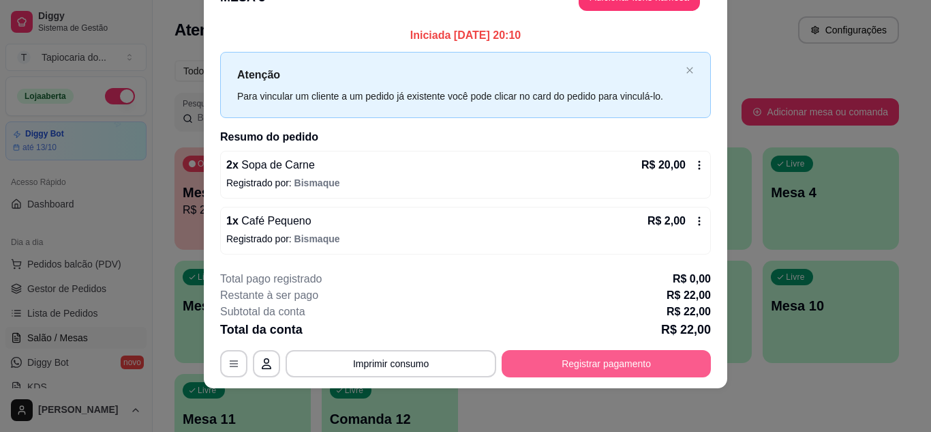
click at [586, 365] on button "Registrar pagamento" at bounding box center [606, 363] width 209 height 27
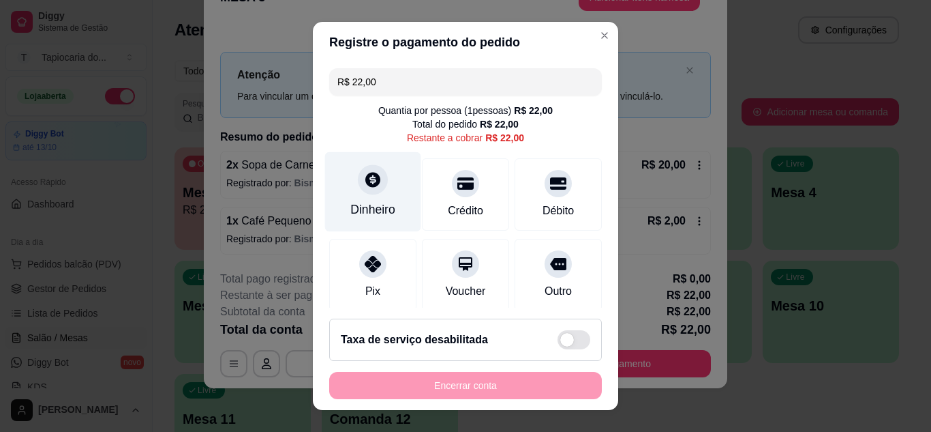
click at [350, 216] on div "Dinheiro" at bounding box center [372, 209] width 45 height 18
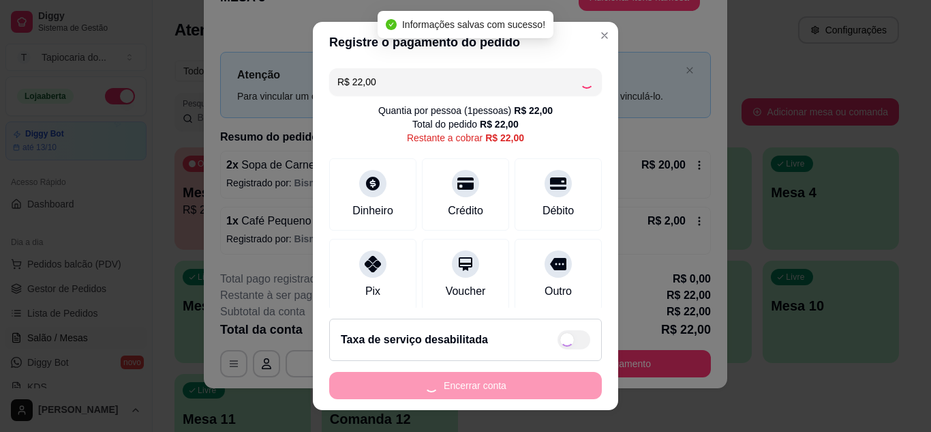
type input "R$ 0,00"
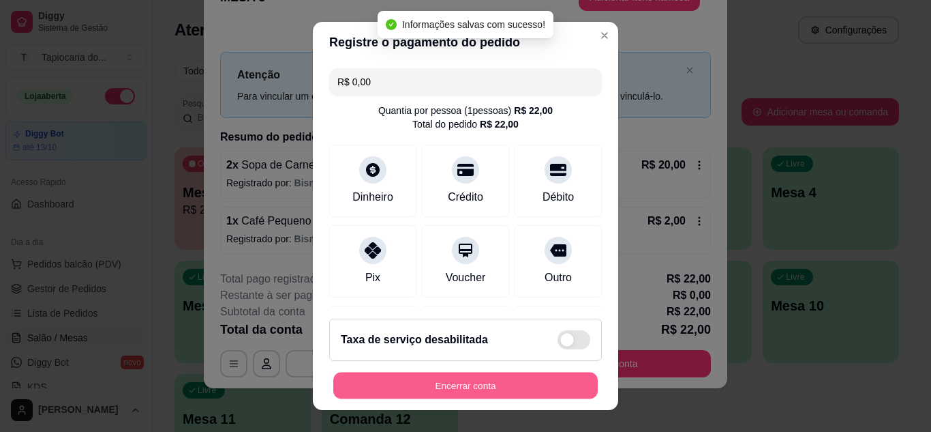
click at [524, 392] on button "Encerrar conta" at bounding box center [465, 385] width 265 height 27
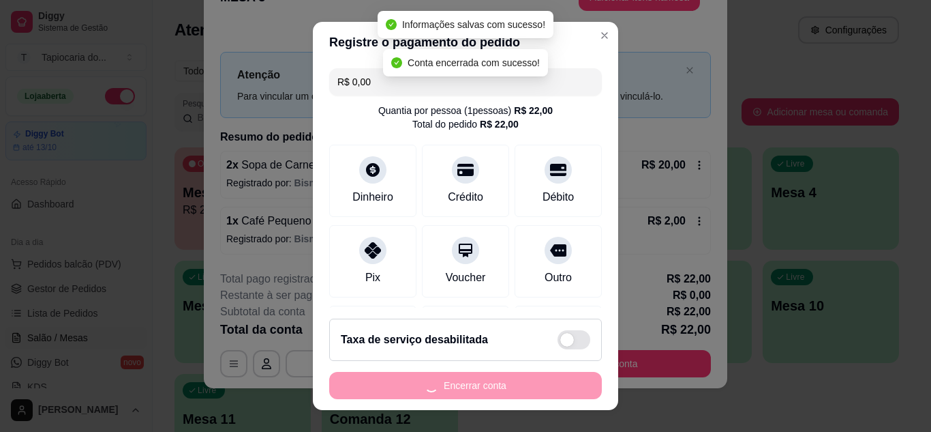
scroll to position [0, 0]
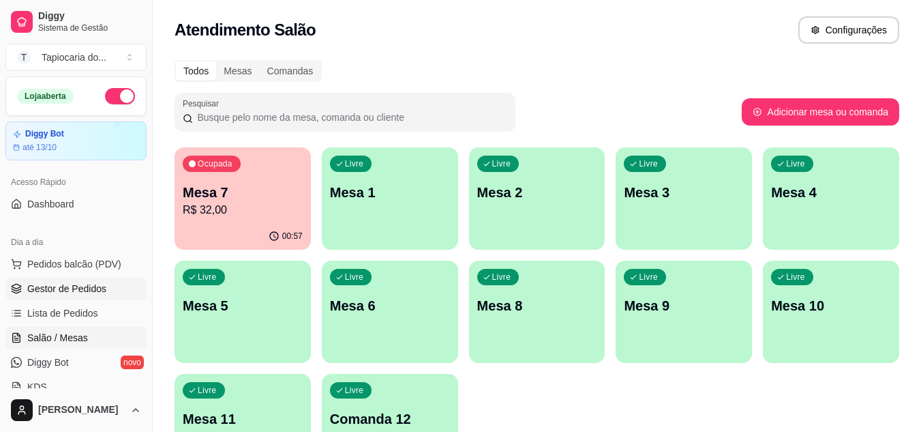
click at [116, 294] on link "Gestor de Pedidos" at bounding box center [75, 289] width 141 height 22
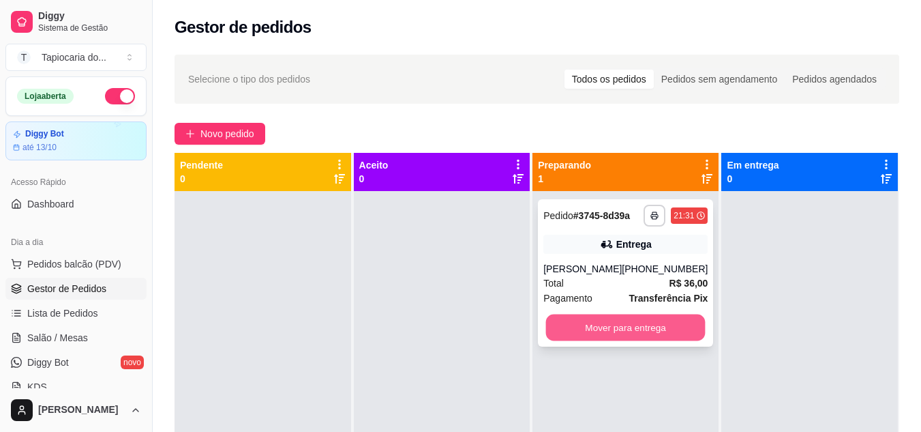
click at [636, 333] on button "Mover para entrega" at bounding box center [626, 327] width 160 height 27
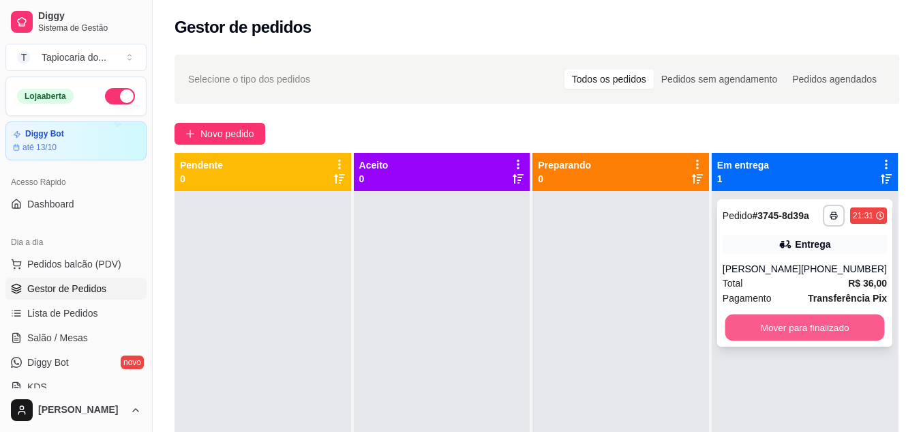
click at [814, 332] on button "Mover para finalizado" at bounding box center [805, 327] width 160 height 27
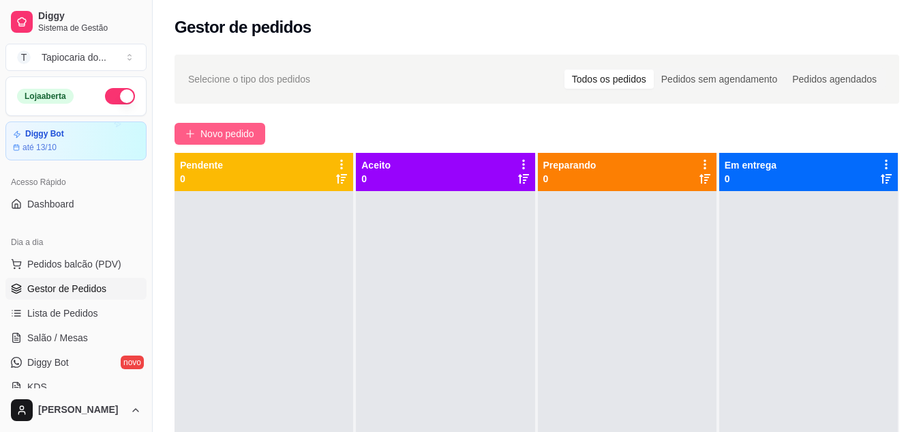
click at [196, 132] on button "Novo pedido" at bounding box center [220, 134] width 91 height 22
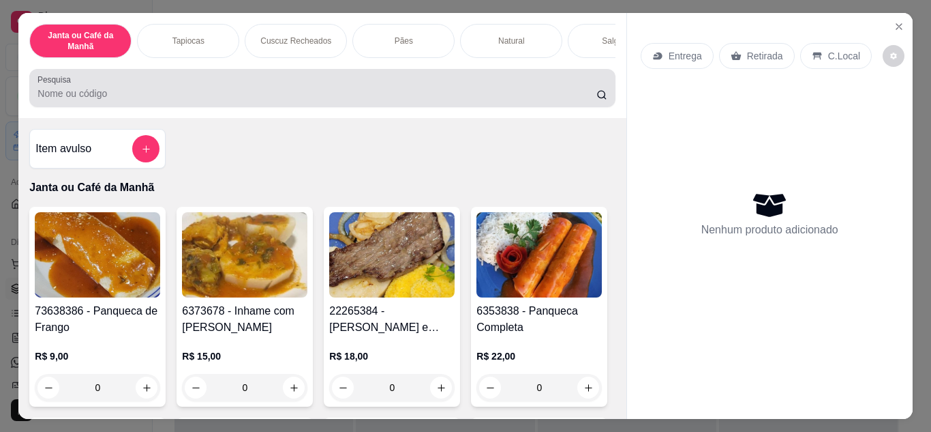
click at [269, 100] on input "Pesquisa" at bounding box center [317, 94] width 559 height 14
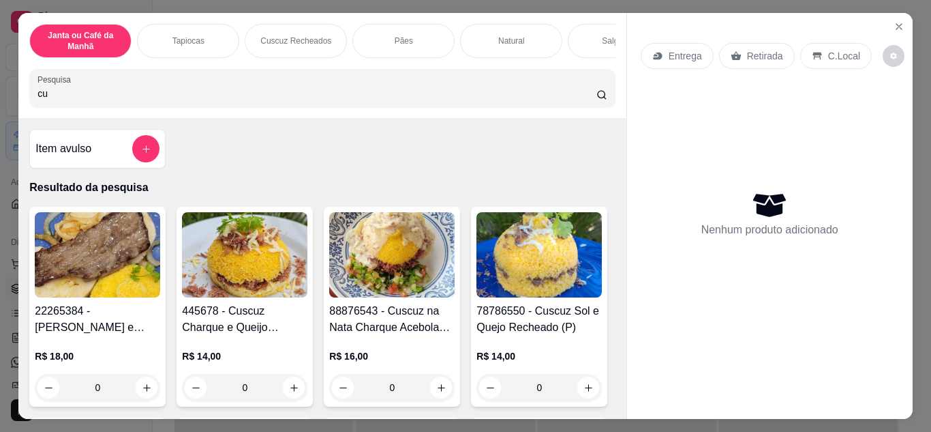
type input "c"
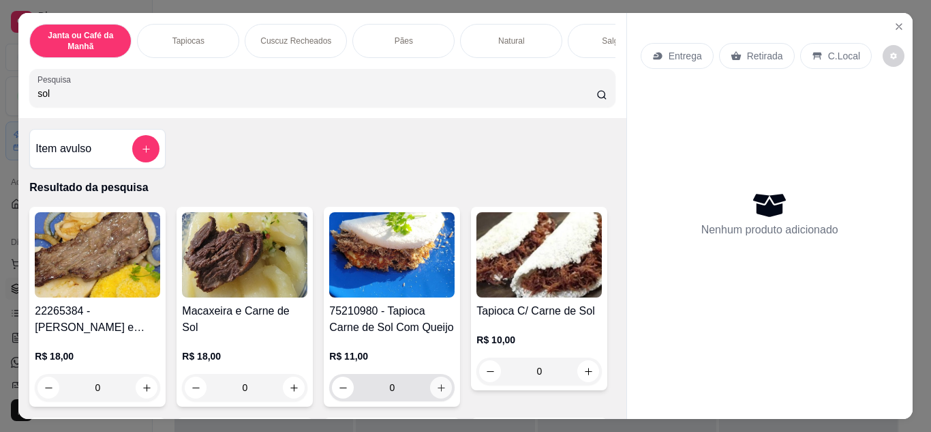
type input "sol"
click at [438, 385] on button "increase-product-quantity" at bounding box center [441, 387] width 22 height 22
type input "1"
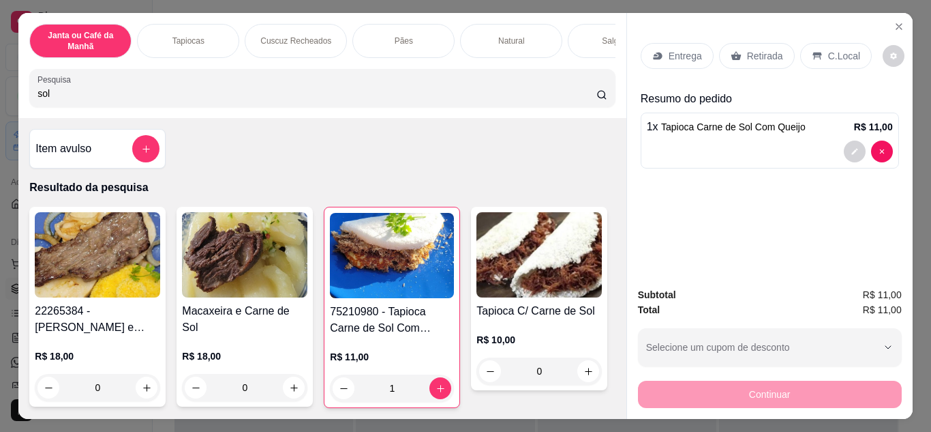
click at [540, 97] on input "sol" at bounding box center [317, 94] width 559 height 14
type input "s"
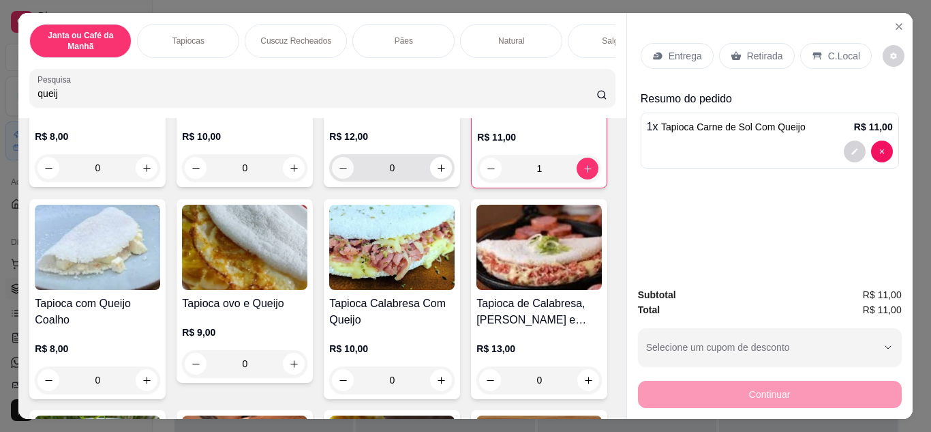
scroll to position [273, 0]
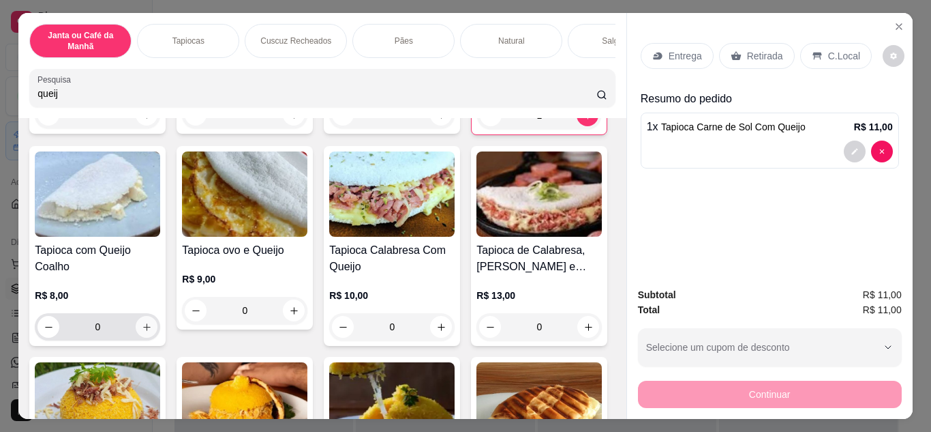
type input "queij"
click at [158, 330] on button "increase-product-quantity" at bounding box center [147, 327] width 22 height 22
type input "1"
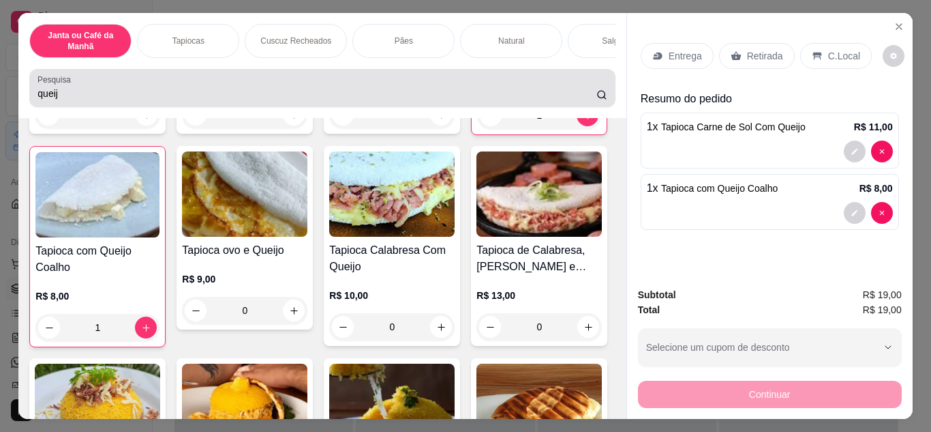
click at [389, 100] on input "queij" at bounding box center [317, 94] width 559 height 14
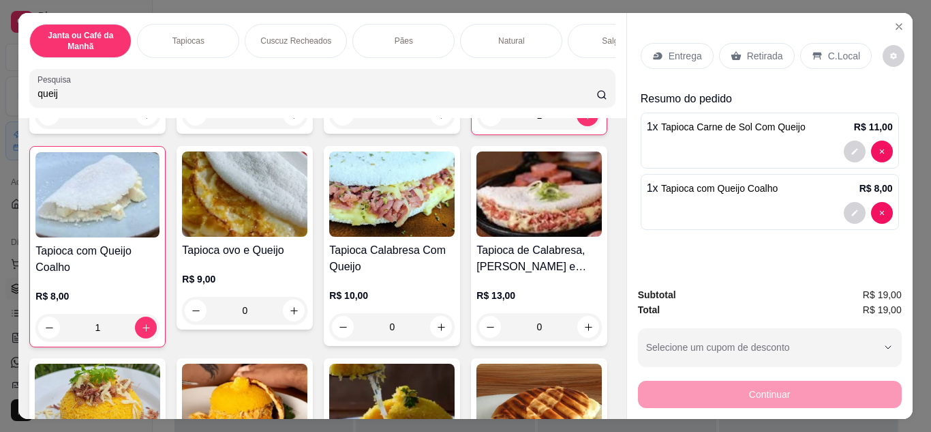
click at [530, 95] on input "queij" at bounding box center [317, 94] width 559 height 14
type input "q"
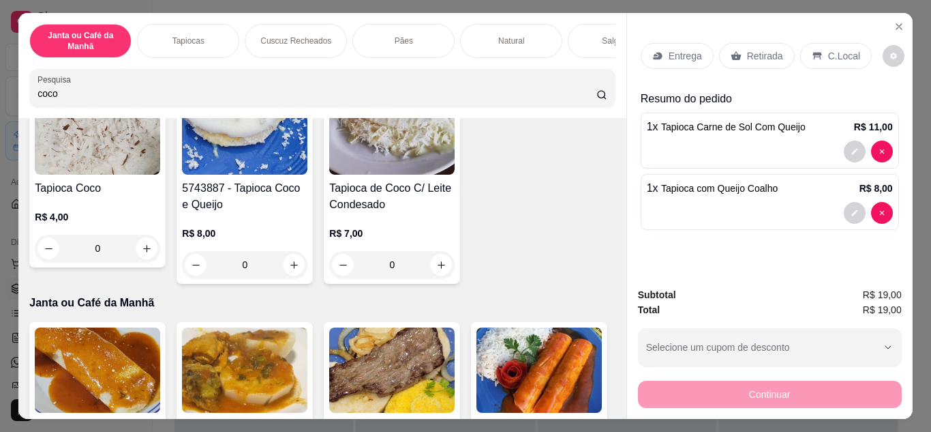
scroll to position [0, 0]
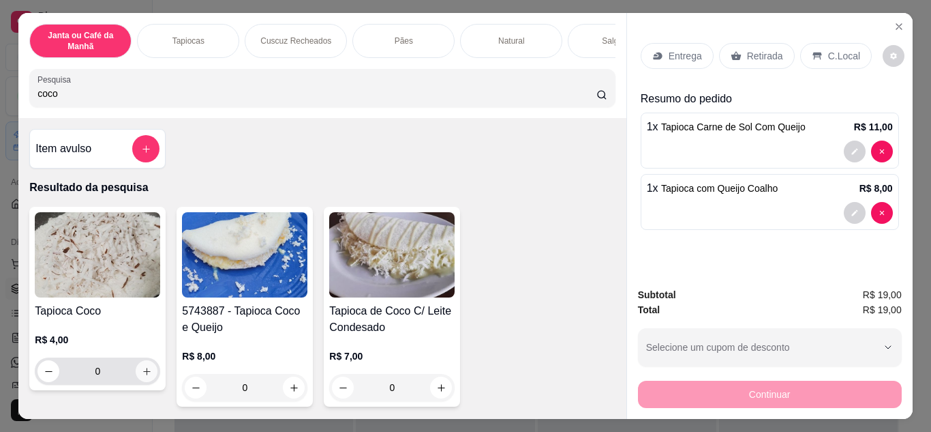
type input "coco"
click at [145, 372] on icon "increase-product-quantity" at bounding box center [147, 371] width 10 height 10
type input "1"
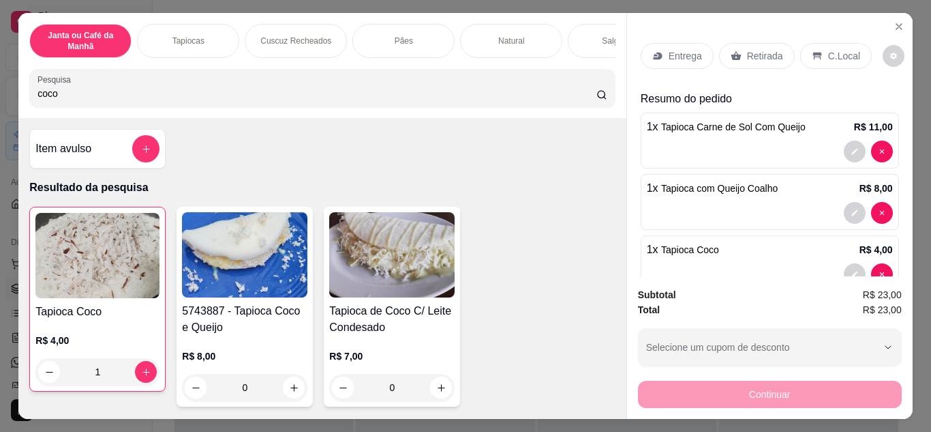
click at [681, 52] on p "Entrega" at bounding box center [685, 56] width 33 height 14
type input "0"
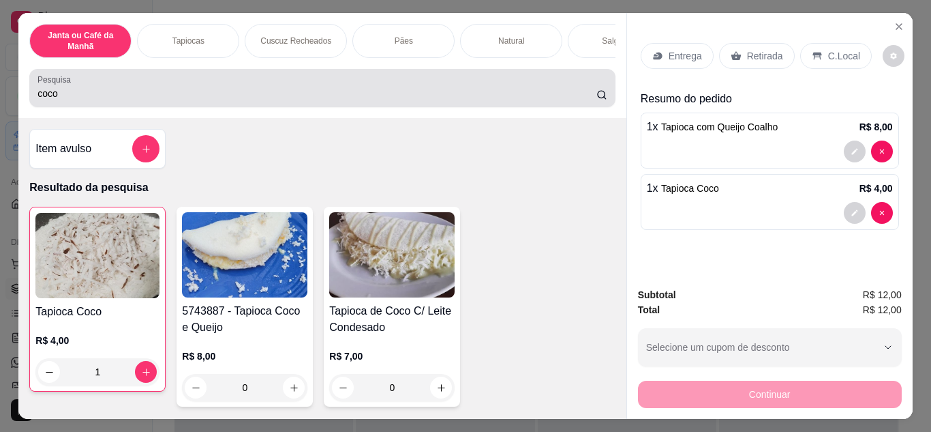
click at [563, 91] on div "coco" at bounding box center [322, 87] width 569 height 27
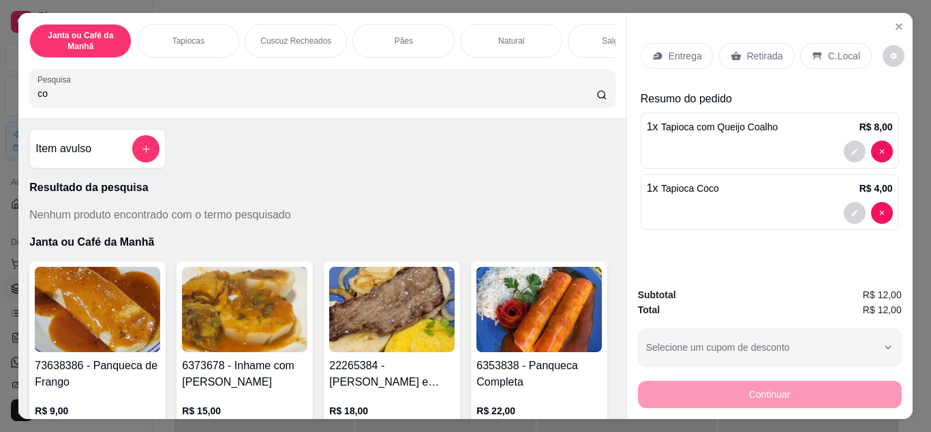
type input "c"
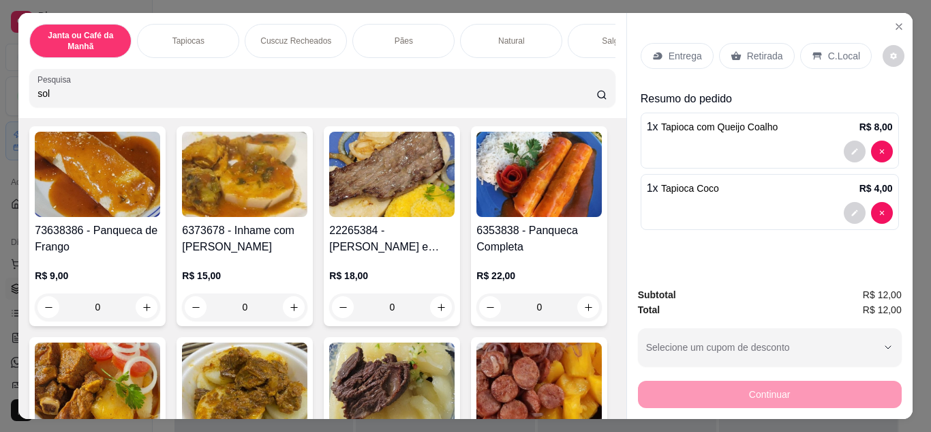
scroll to position [750, 0]
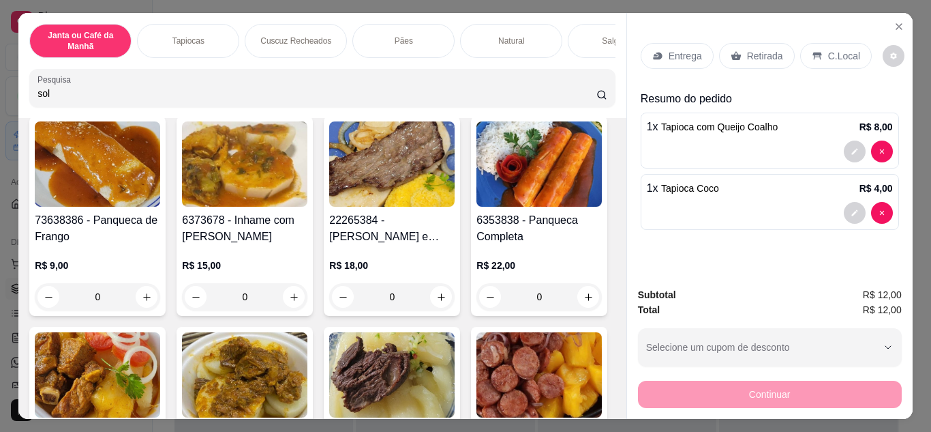
type input "sol"
click at [438, 46] on icon "increase-product-quantity" at bounding box center [442, 43] width 8 height 8
type input "1"
click at [685, 50] on p "Entrega" at bounding box center [685, 56] width 33 height 14
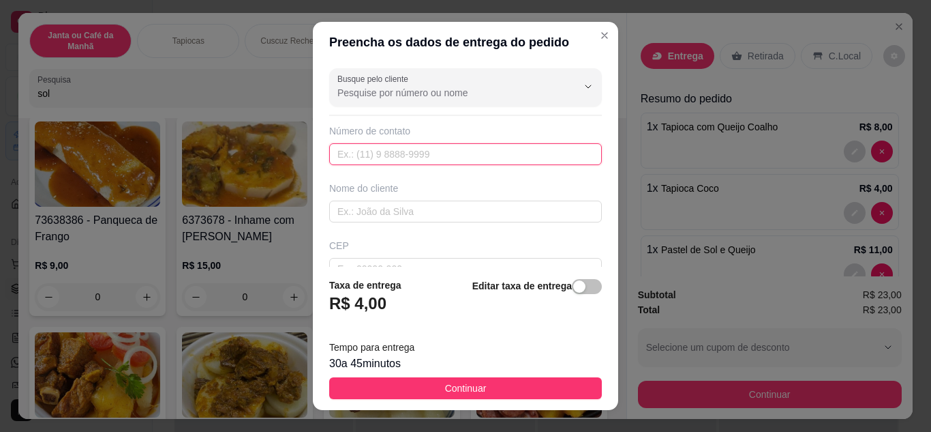
paste input "[PHONE_NUMBER]"
type input "[PHONE_NUMBER]"
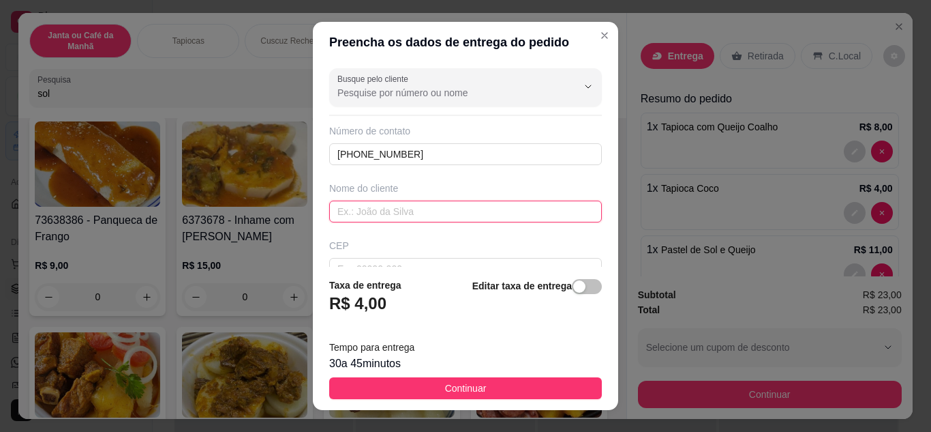
click at [385, 218] on input "text" at bounding box center [465, 211] width 273 height 22
type input "."
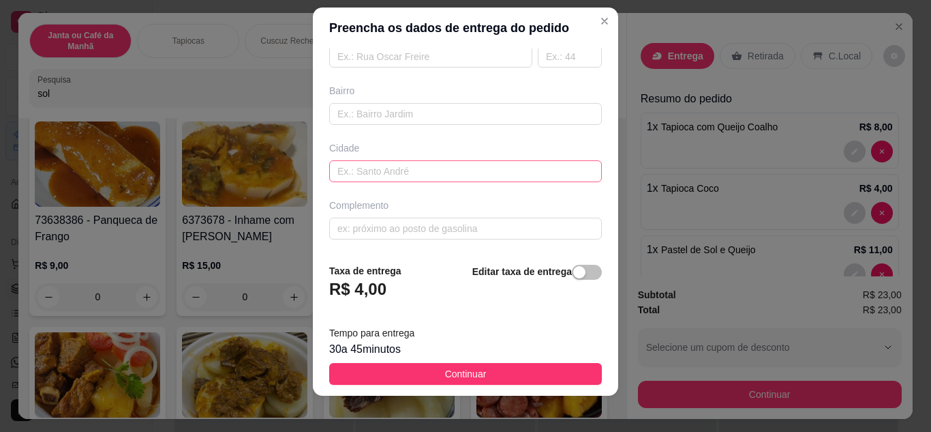
scroll to position [22, 0]
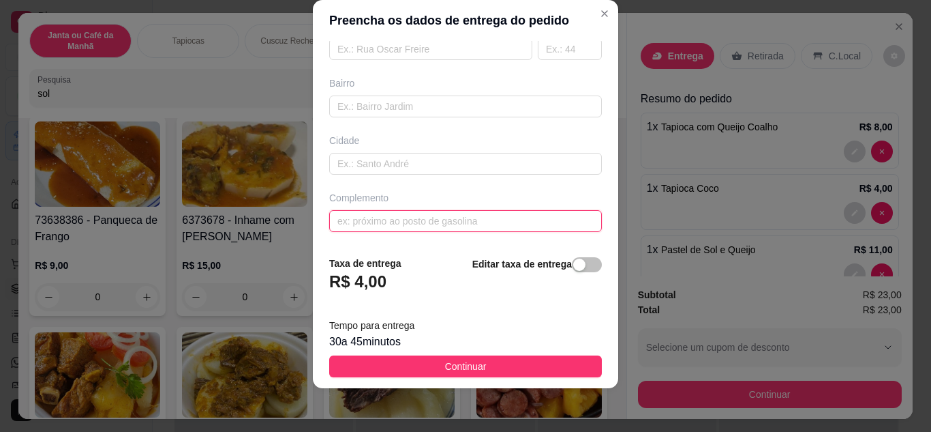
paste input "[STREET_ADDRESS][PERSON_NAME] Conj [PERSON_NAME][GEOGRAPHIC_DATA]"
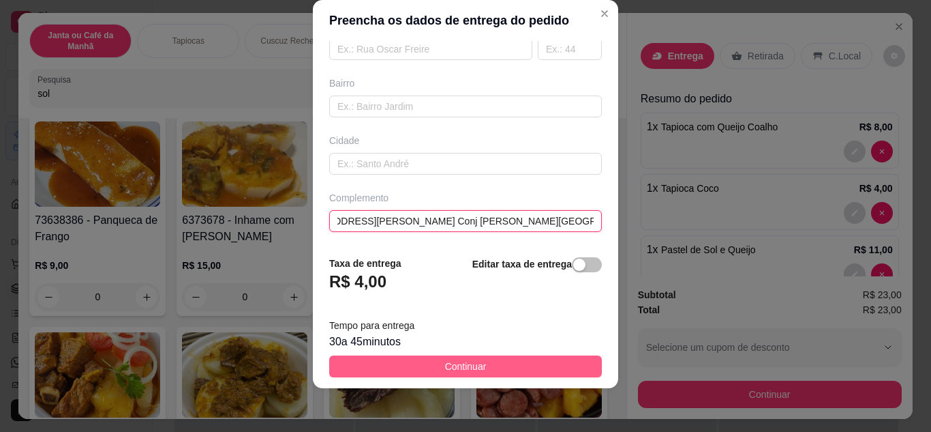
type input "[STREET_ADDRESS][PERSON_NAME] Conj [PERSON_NAME][GEOGRAPHIC_DATA]"
click at [506, 370] on button "Continuar" at bounding box center [465, 366] width 273 height 22
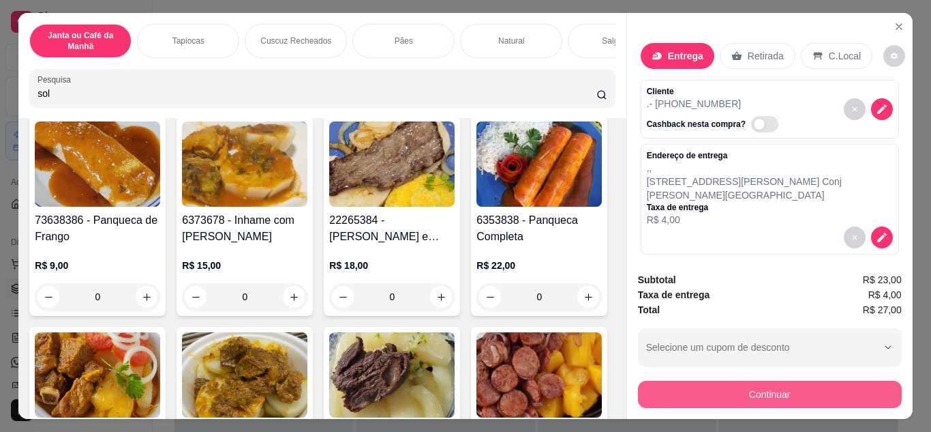
click at [790, 391] on button "Continuar" at bounding box center [770, 393] width 264 height 27
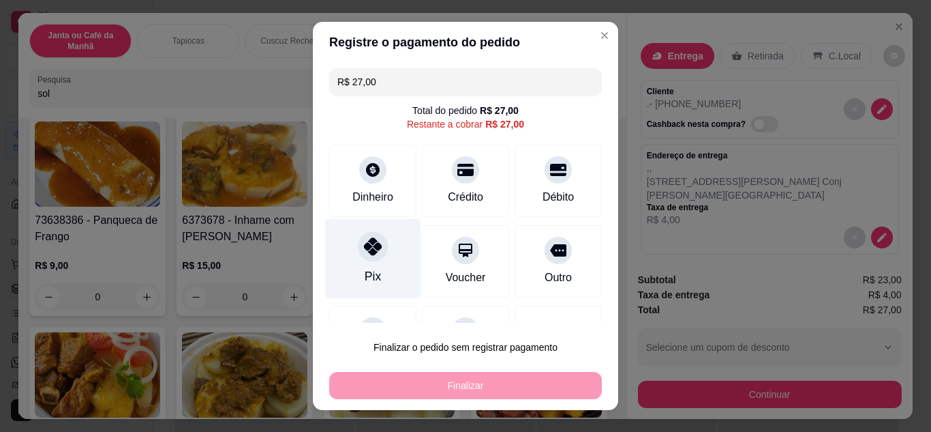
click at [364, 261] on div at bounding box center [373, 246] width 30 height 30
type input "R$ 0,00"
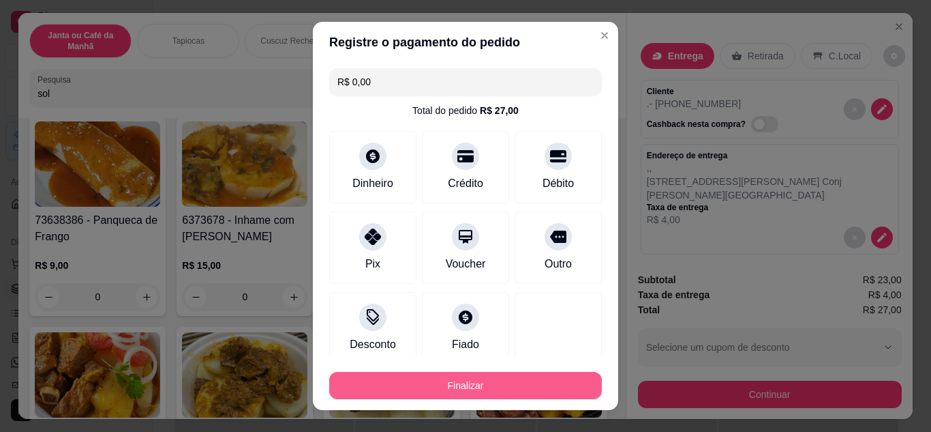
click at [498, 383] on button "Finalizar" at bounding box center [465, 385] width 273 height 27
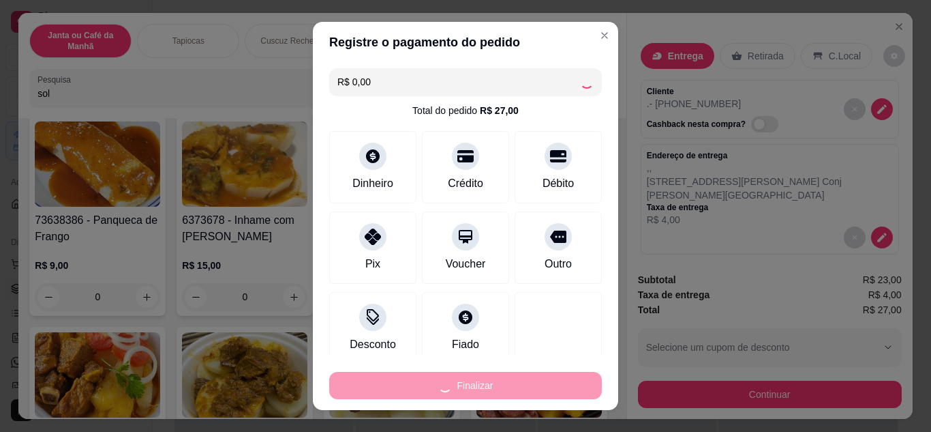
type input "0"
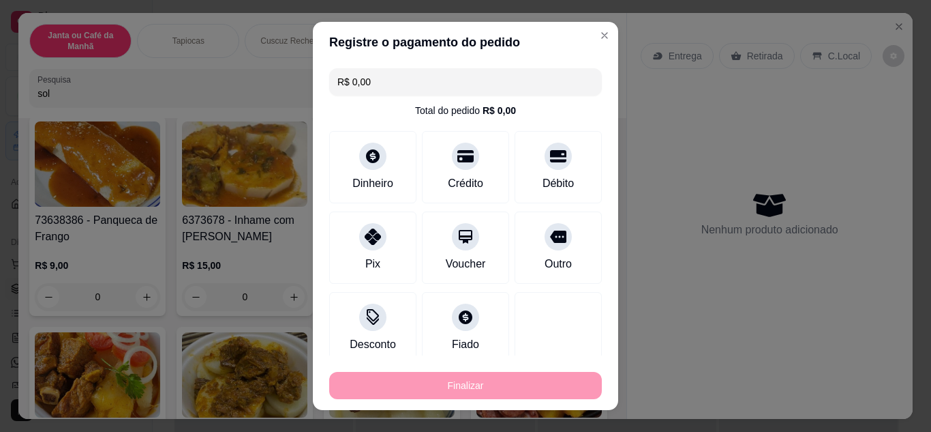
type input "-R$ 27,00"
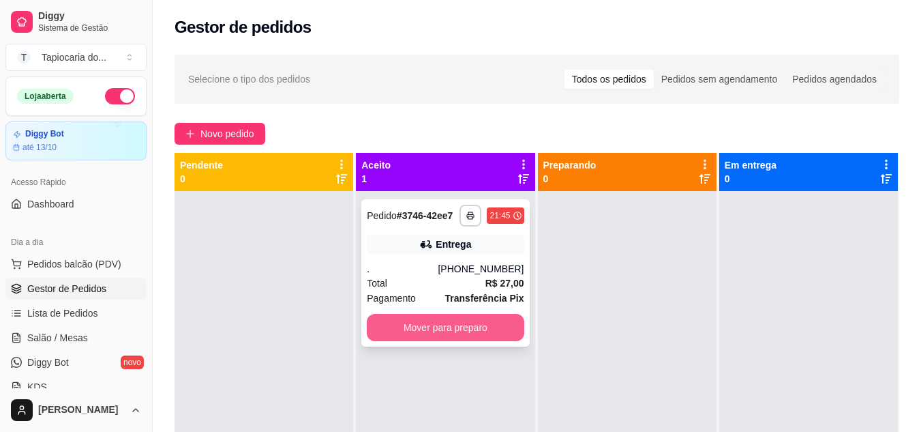
click at [451, 325] on button "Mover para preparo" at bounding box center [445, 327] width 157 height 27
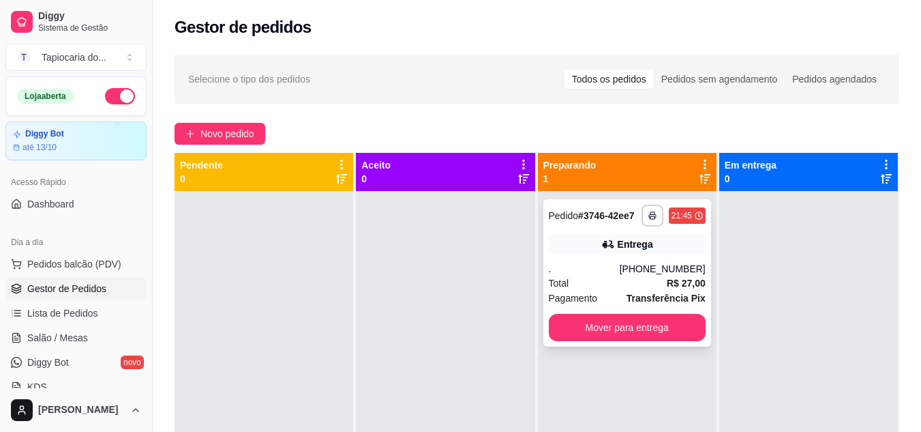
click at [610, 245] on div "Entrega" at bounding box center [627, 244] width 157 height 19
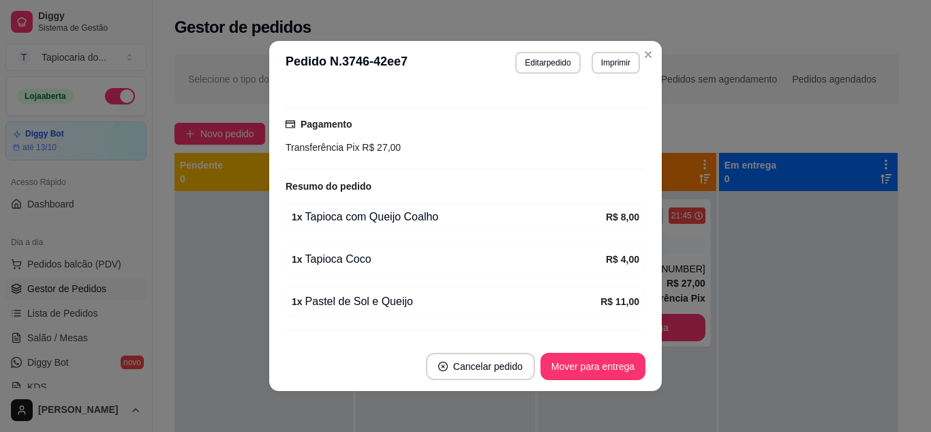
scroll to position [327, 0]
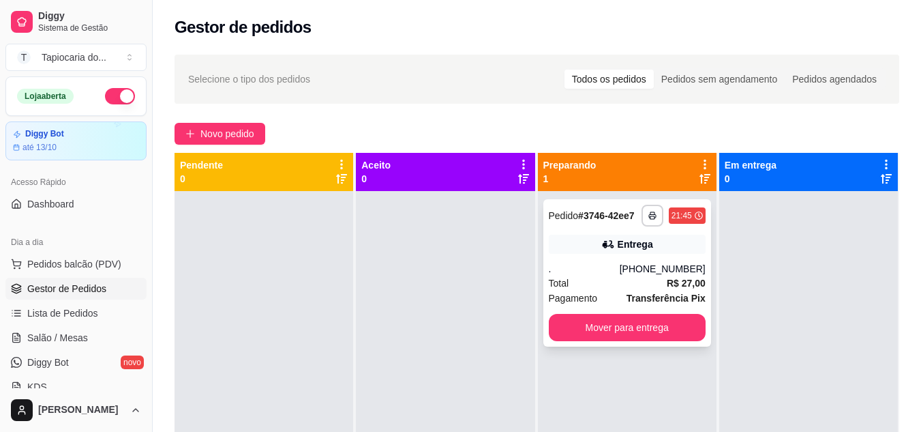
click at [668, 282] on strong "R$ 27,00" at bounding box center [686, 283] width 39 height 11
click at [79, 341] on span "Salão / Mesas" at bounding box center [57, 338] width 61 height 14
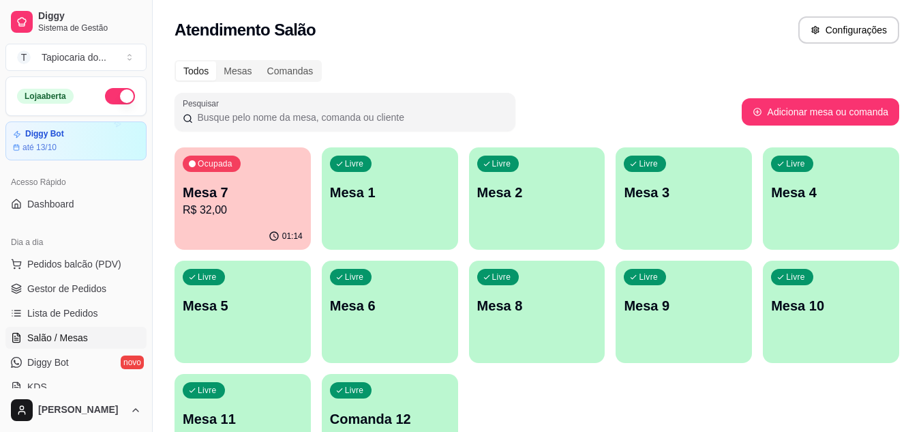
click at [431, 181] on div "Livre Mesa 1" at bounding box center [390, 190] width 136 height 86
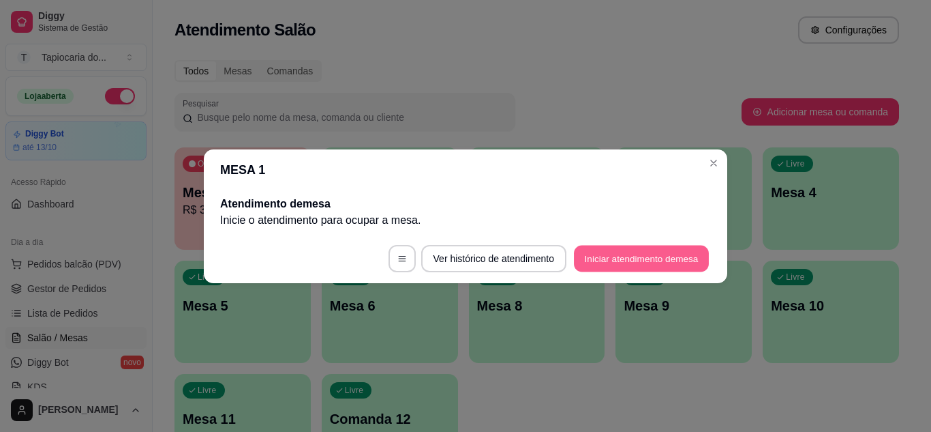
click at [614, 267] on button "Iniciar atendimento de mesa" at bounding box center [641, 258] width 135 height 27
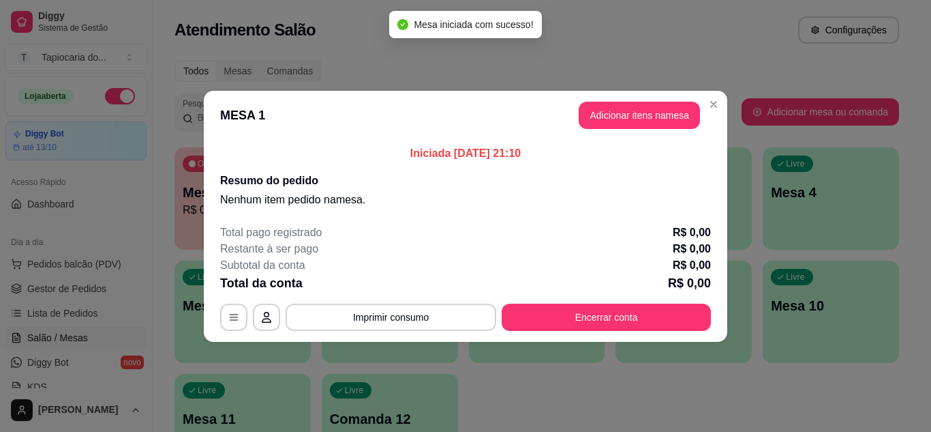
click at [639, 113] on div "MESA 1 Adicionar itens na mesa Iniciada [DATE] 21:10 Resumo do pedido Nenhum it…" at bounding box center [465, 216] width 931 height 432
click at [642, 124] on button "Adicionar itens na mesa" at bounding box center [639, 115] width 117 height 27
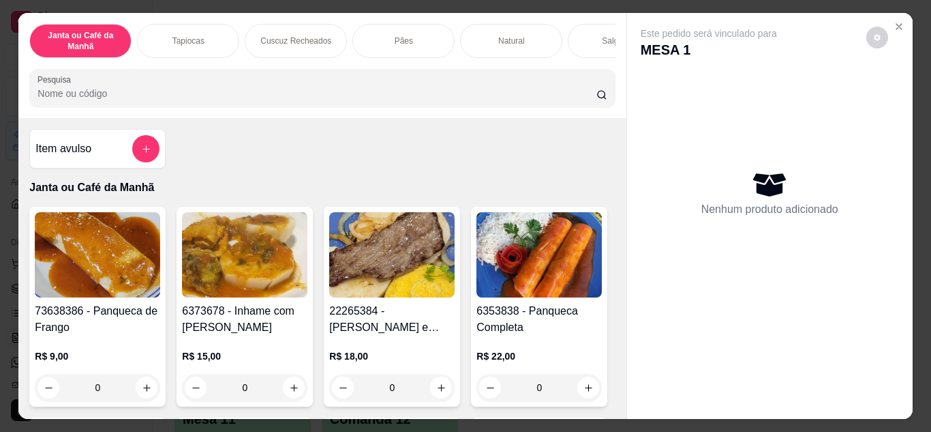
click at [554, 95] on input "Pesquisa" at bounding box center [317, 94] width 559 height 14
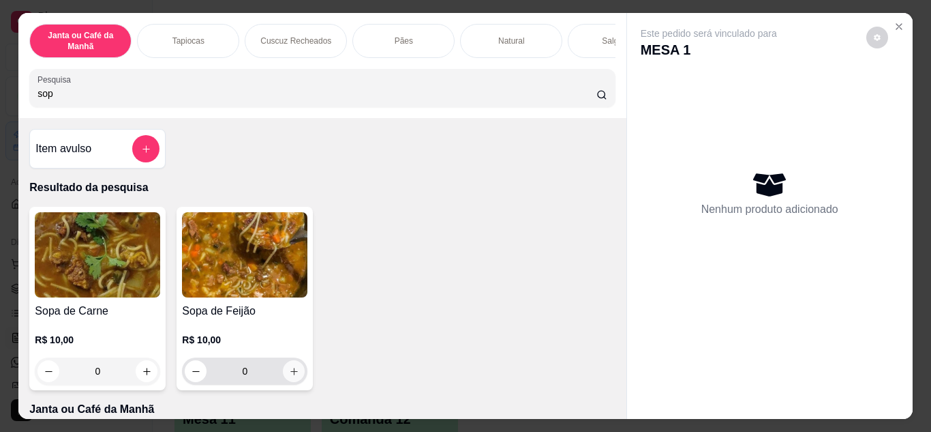
type input "sop"
click at [299, 376] on button "increase-product-quantity" at bounding box center [294, 370] width 21 height 21
type input "1"
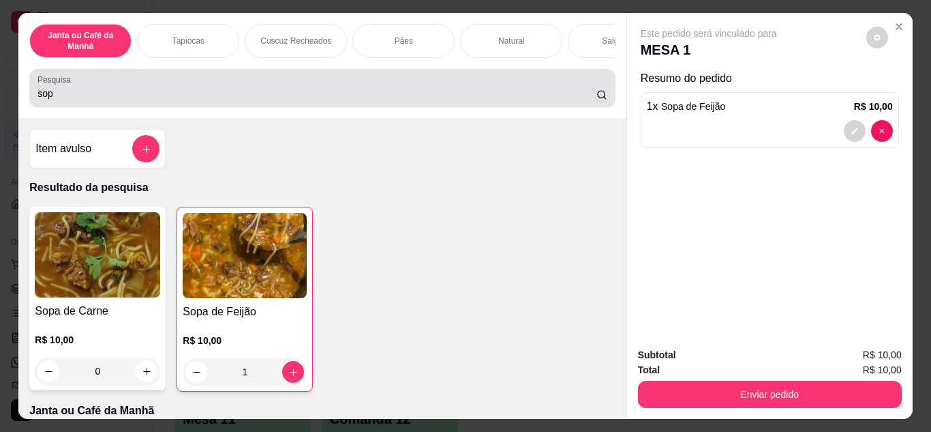
click at [425, 96] on input "sop" at bounding box center [317, 94] width 559 height 14
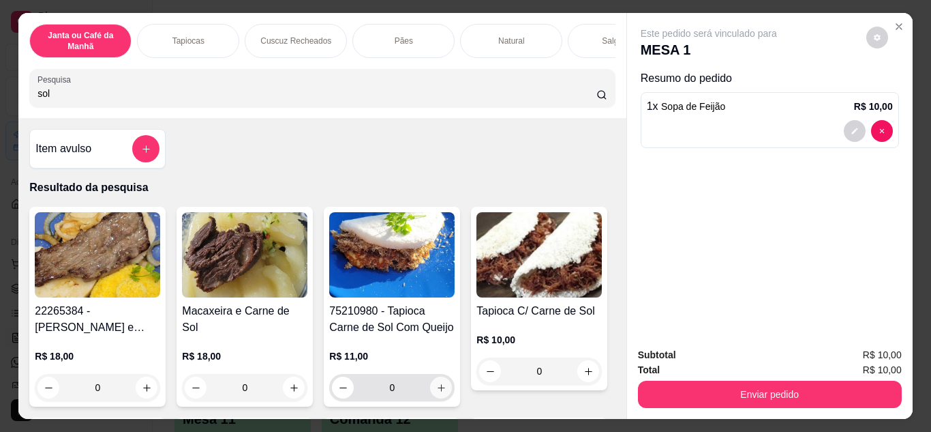
type input "sol"
click at [442, 394] on button "increase-product-quantity" at bounding box center [441, 386] width 21 height 21
type input "1"
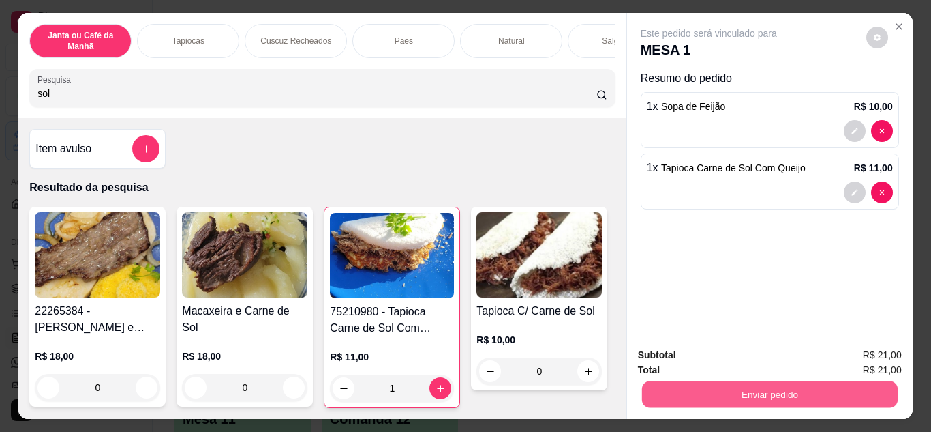
click at [765, 398] on button "Enviar pedido" at bounding box center [770, 394] width 256 height 27
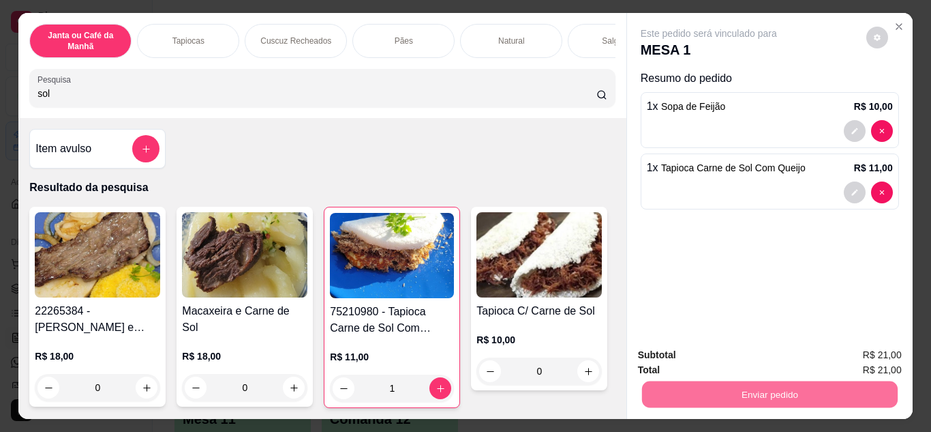
click at [861, 345] on button "Enviar pedido" at bounding box center [866, 355] width 75 height 25
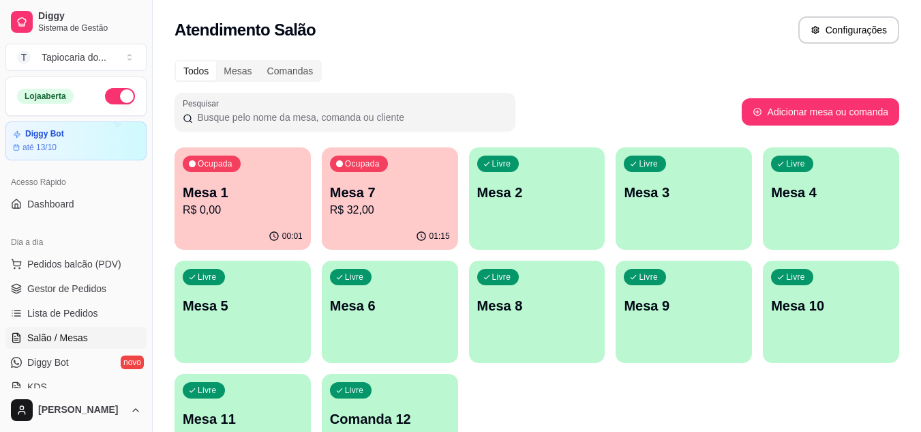
click at [537, 222] on div "Livre Mesa 2" at bounding box center [537, 190] width 136 height 86
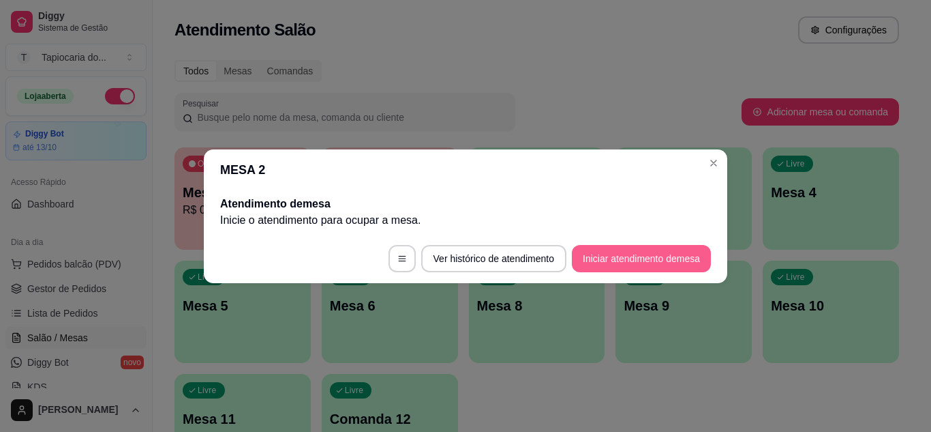
click at [643, 253] on button "Iniciar atendimento de mesa" at bounding box center [641, 258] width 139 height 27
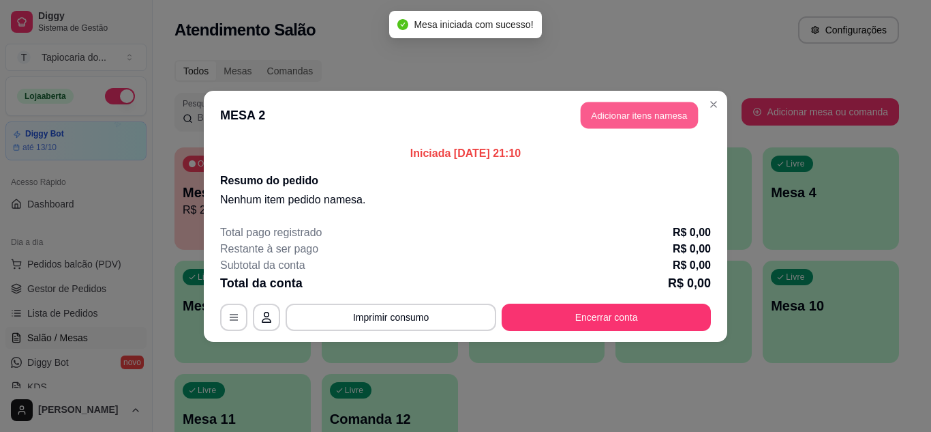
click at [664, 122] on button "Adicionar itens na mesa" at bounding box center [639, 115] width 117 height 27
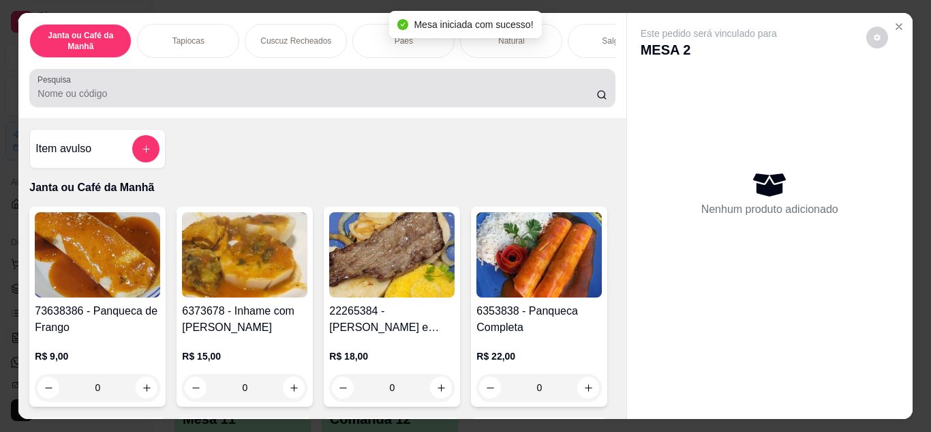
click at [554, 100] on input "Pesquisa" at bounding box center [317, 94] width 559 height 14
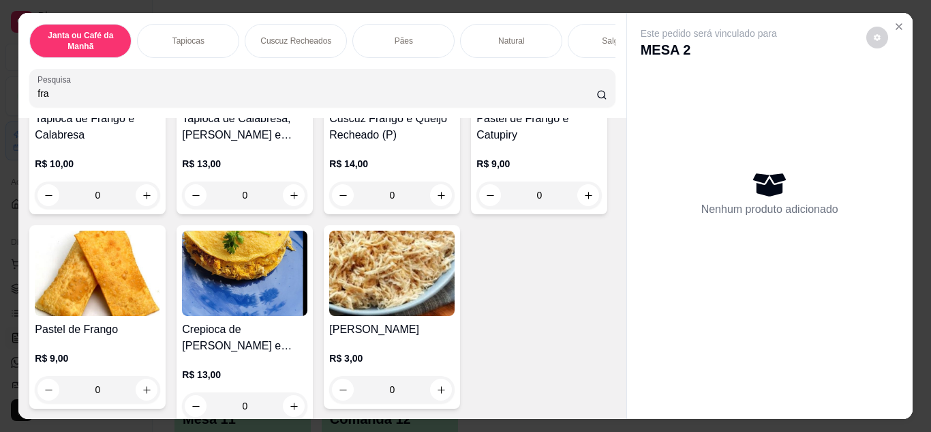
scroll to position [409, 0]
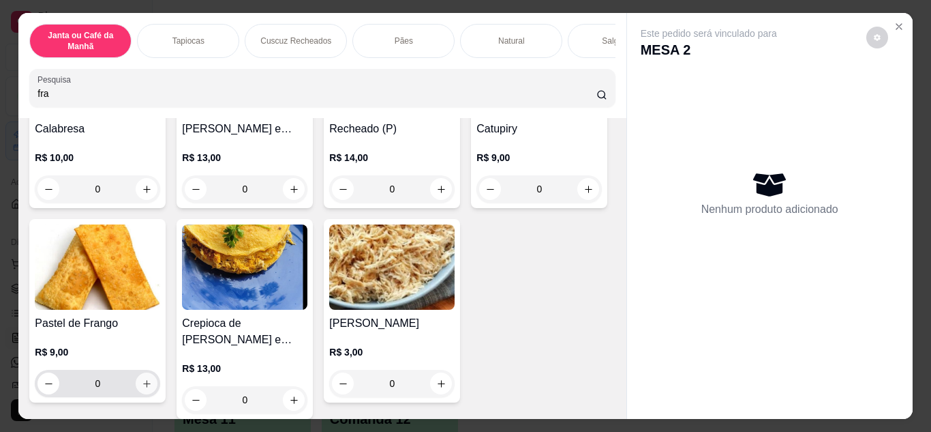
type input "fra"
click at [152, 386] on icon "increase-product-quantity" at bounding box center [147, 383] width 10 height 10
type input "1"
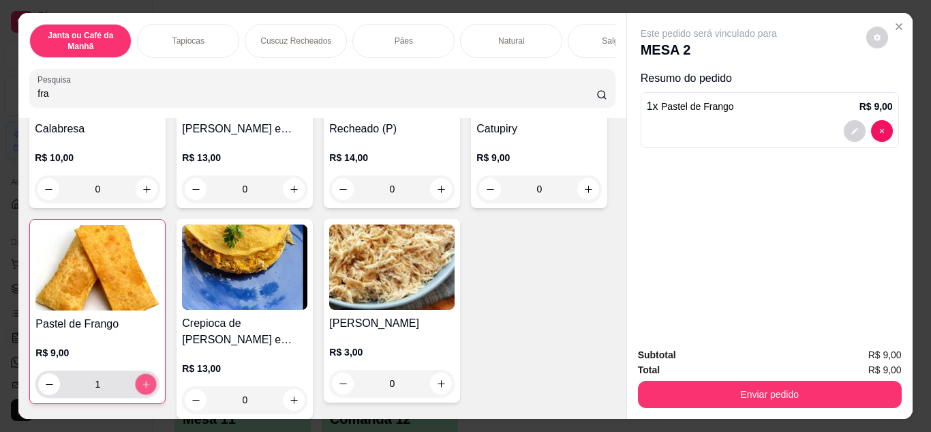
click at [157, 386] on button "increase-product-quantity" at bounding box center [146, 383] width 21 height 21
type input "2"
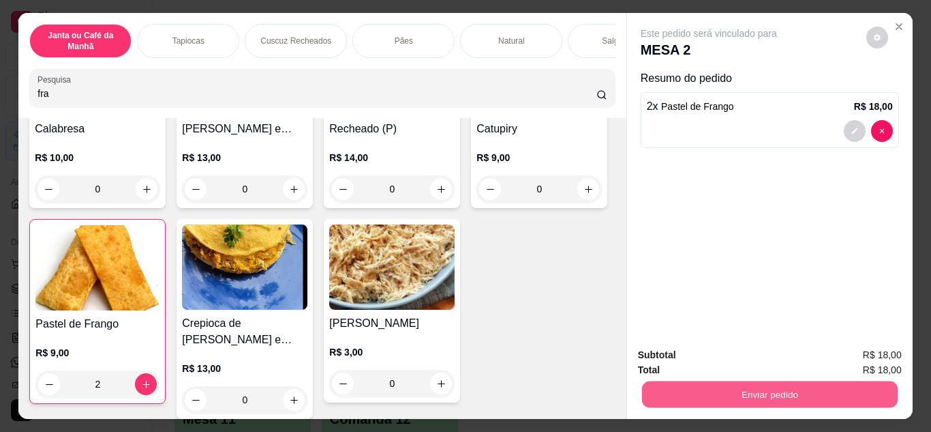
click at [691, 381] on button "Enviar pedido" at bounding box center [770, 394] width 256 height 27
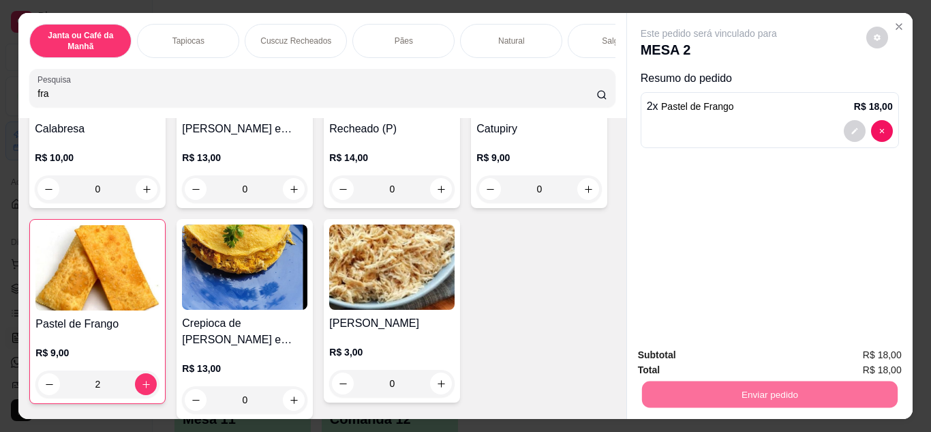
click at [876, 357] on button "Enviar pedido" at bounding box center [866, 355] width 77 height 26
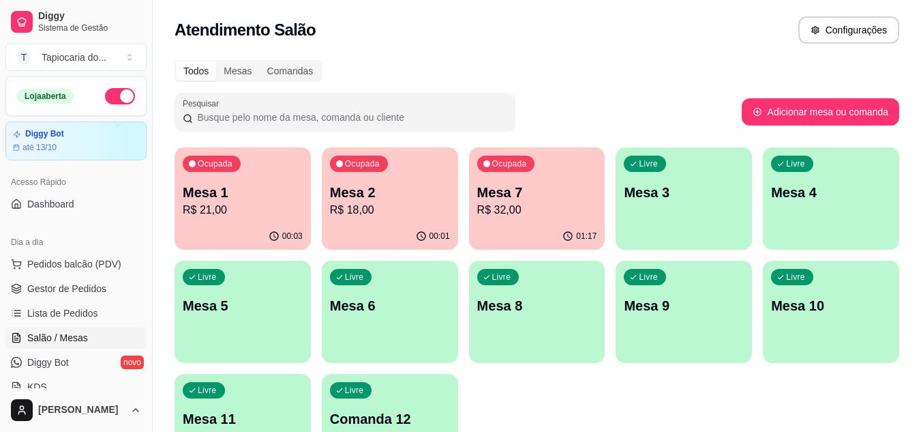
click at [280, 183] on p "Mesa 1" at bounding box center [243, 192] width 120 height 19
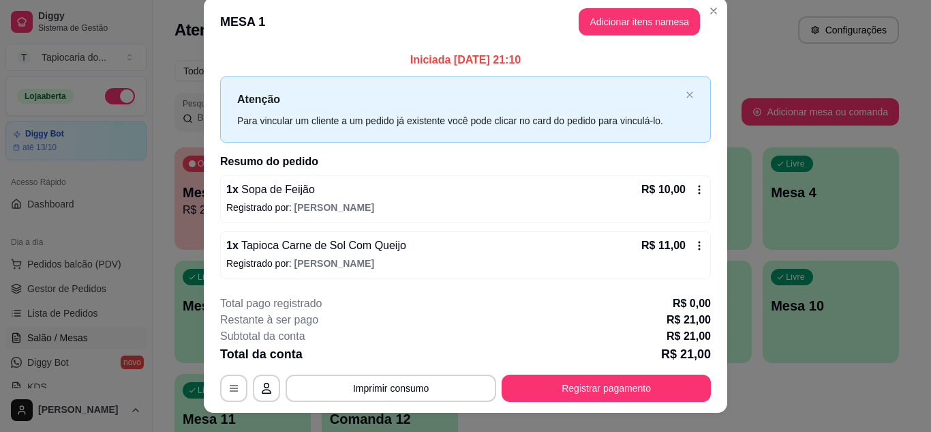
scroll to position [0, 0]
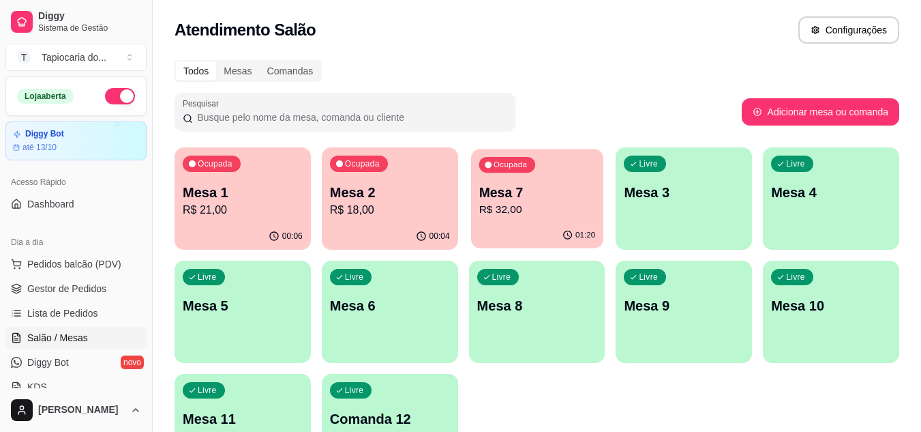
click at [531, 205] on p "R$ 32,00" at bounding box center [537, 210] width 117 height 16
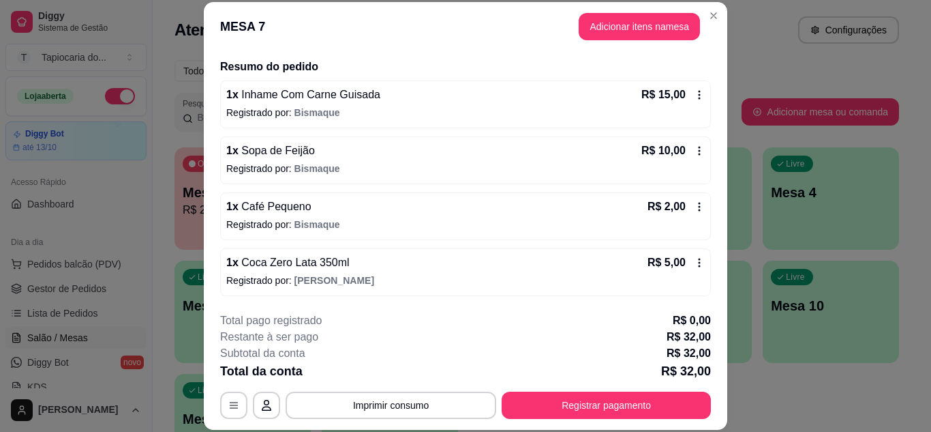
scroll to position [42, 0]
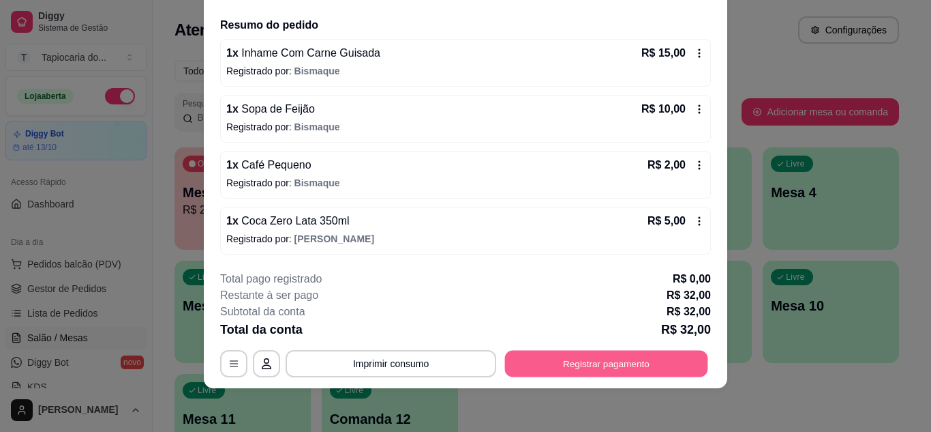
click at [646, 371] on button "Registrar pagamento" at bounding box center [606, 363] width 203 height 27
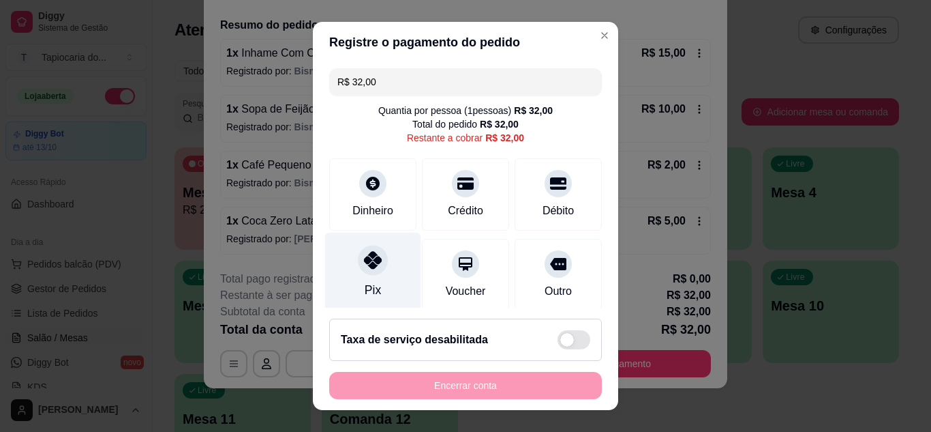
click at [385, 275] on div "Pix" at bounding box center [373, 272] width 96 height 80
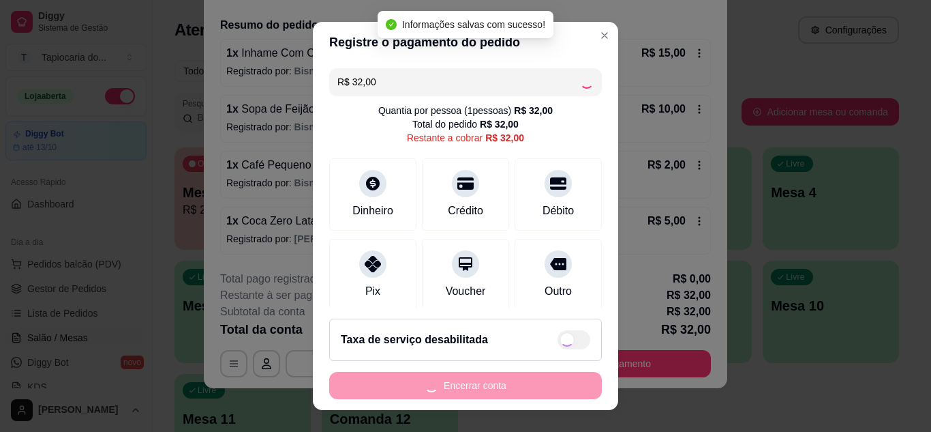
type input "R$ 0,00"
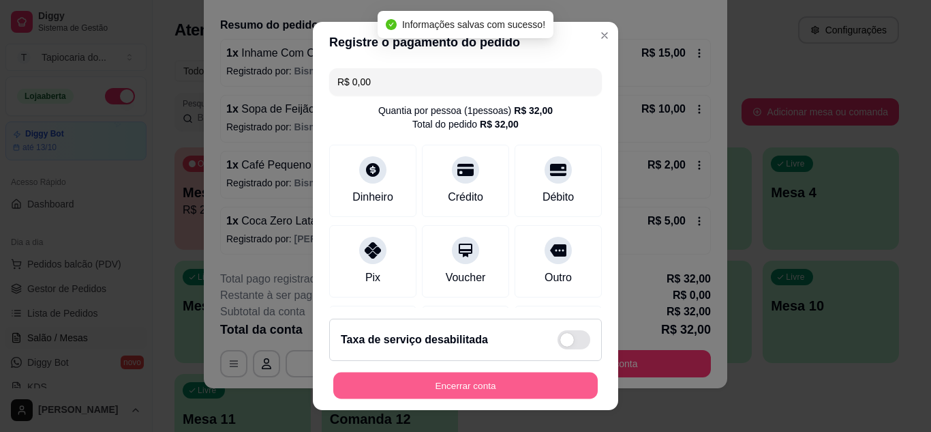
click at [450, 394] on button "Encerrar conta" at bounding box center [465, 385] width 265 height 27
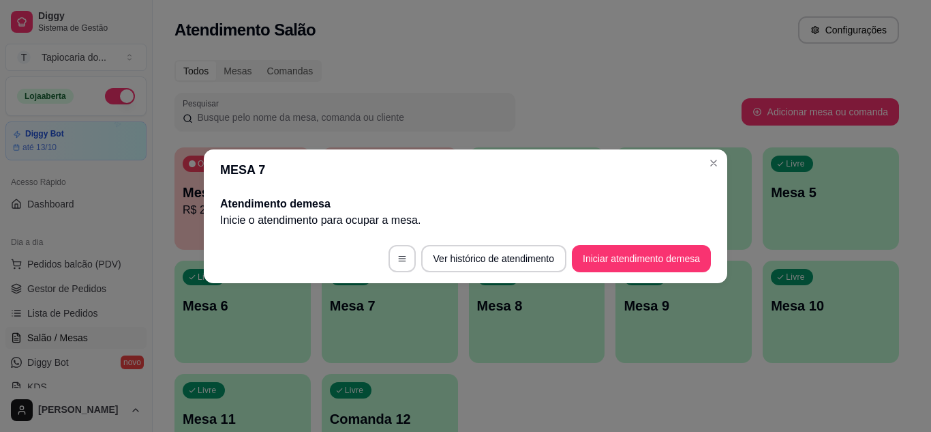
scroll to position [0, 0]
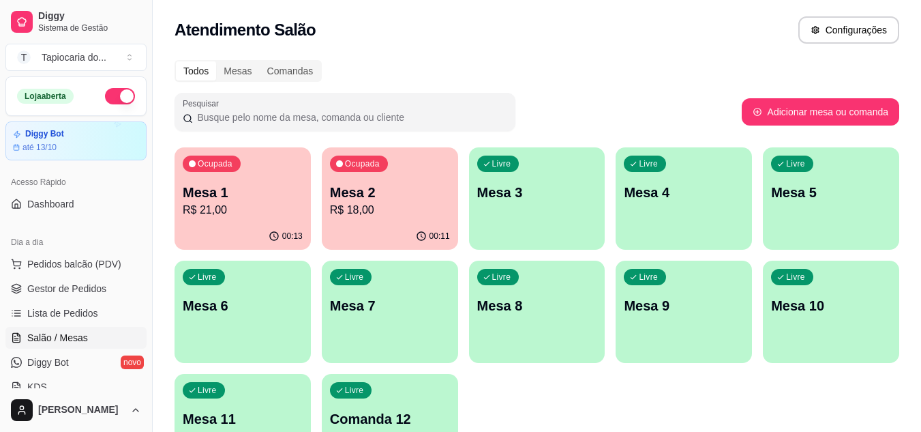
click at [223, 202] on p "R$ 21,00" at bounding box center [243, 210] width 120 height 16
click at [415, 197] on p "Mesa 2" at bounding box center [390, 192] width 120 height 19
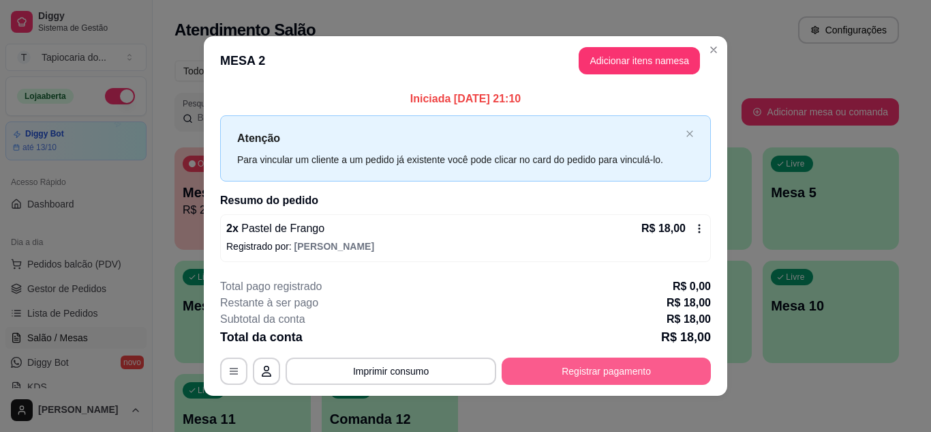
click at [583, 372] on button "Registrar pagamento" at bounding box center [606, 370] width 209 height 27
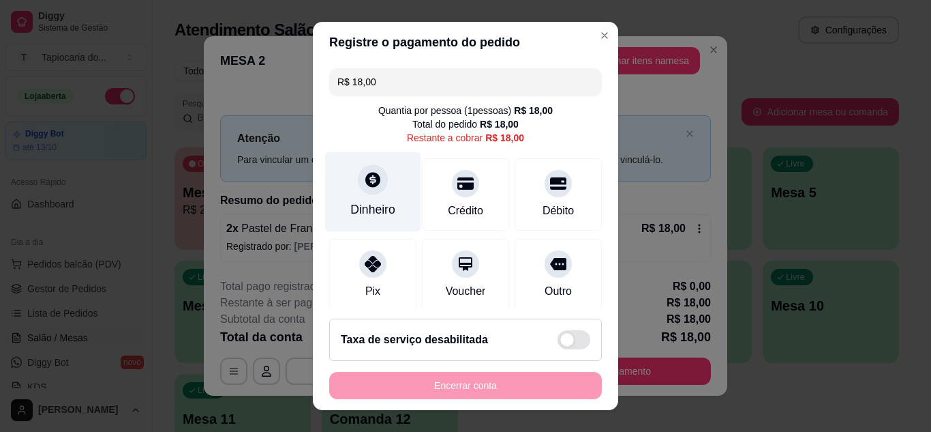
click at [365, 183] on icon at bounding box center [372, 179] width 15 height 15
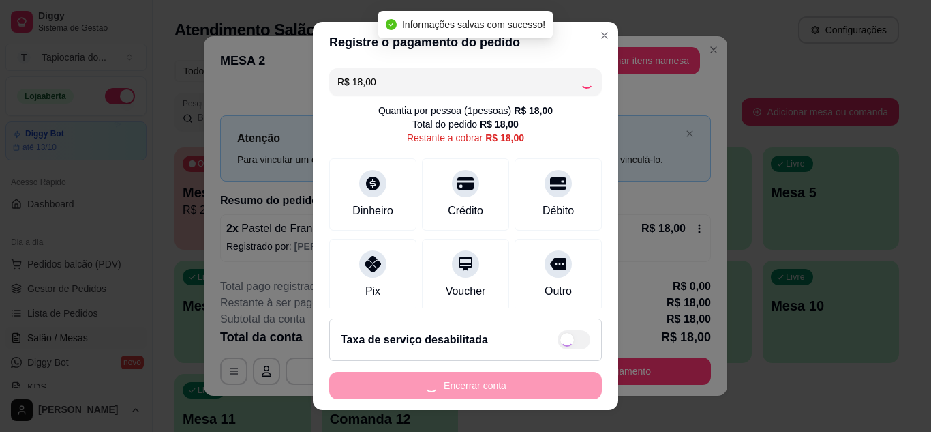
type input "R$ 0,00"
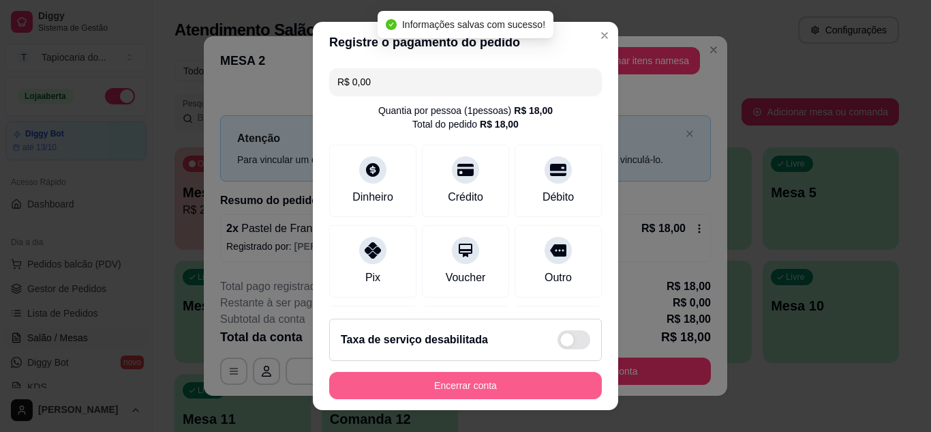
click at [517, 383] on button "Encerrar conta" at bounding box center [465, 385] width 273 height 27
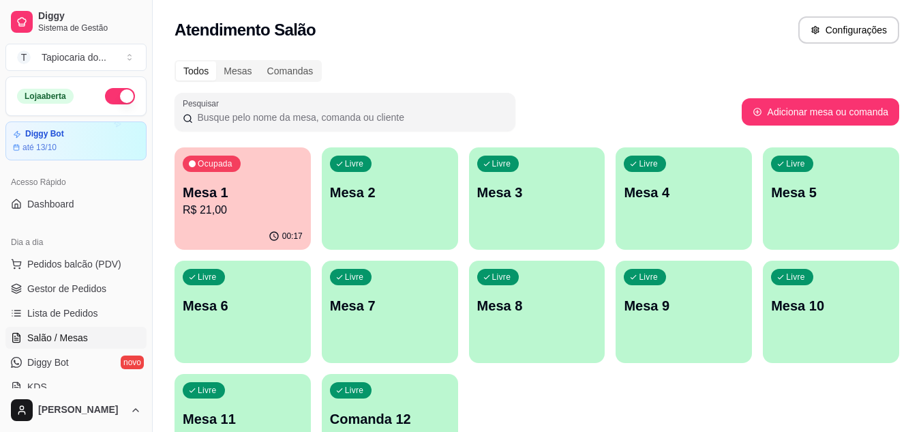
click at [105, 98] on button "button" at bounding box center [120, 96] width 30 height 16
click at [98, 292] on span "Gestor de Pedidos" at bounding box center [66, 289] width 79 height 14
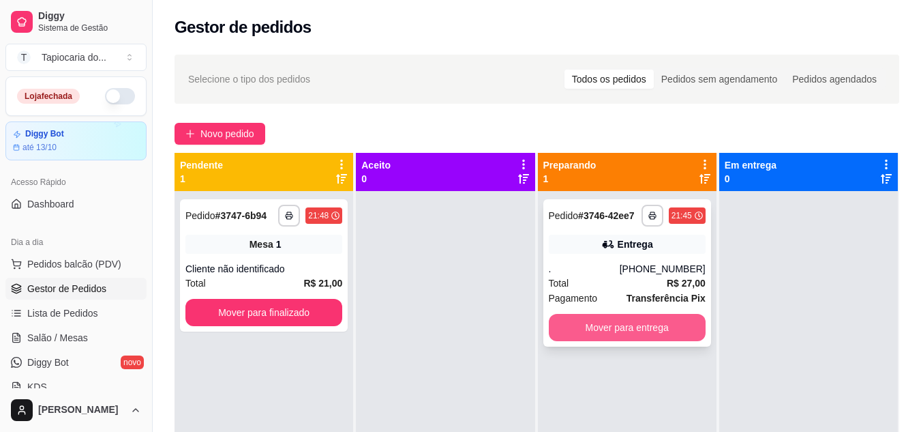
click at [588, 333] on button "Mover para entrega" at bounding box center [627, 327] width 157 height 27
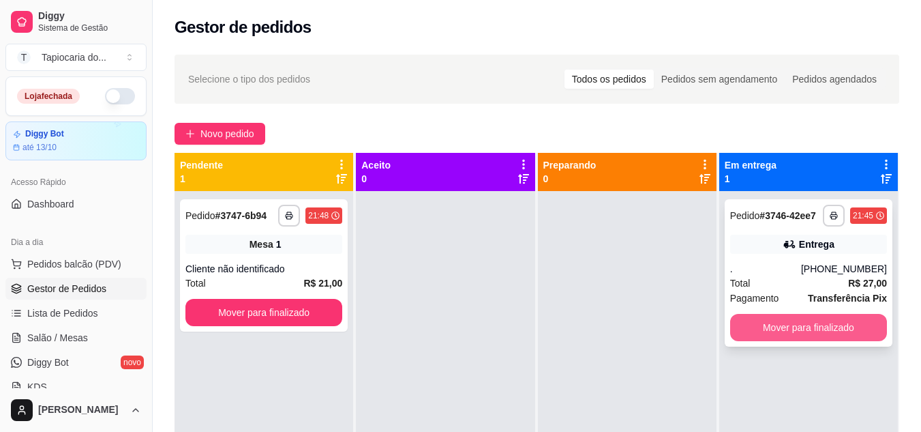
click at [764, 323] on button "Mover para finalizado" at bounding box center [808, 327] width 157 height 27
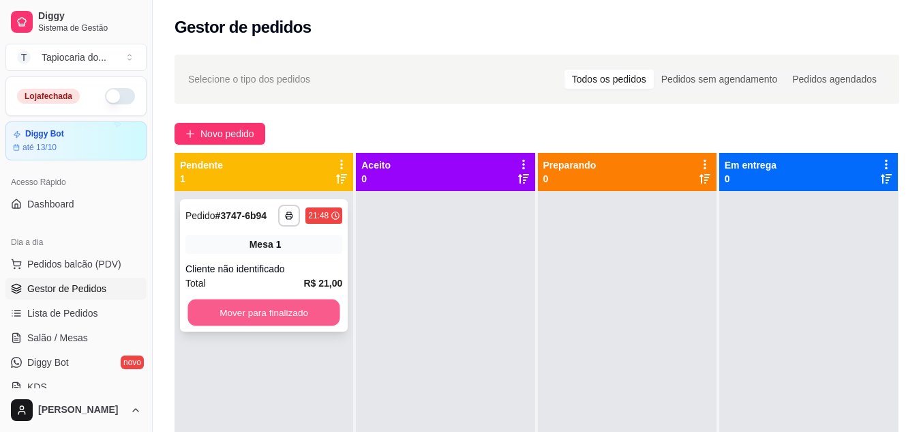
click at [313, 303] on button "Mover para finalizado" at bounding box center [264, 312] width 152 height 27
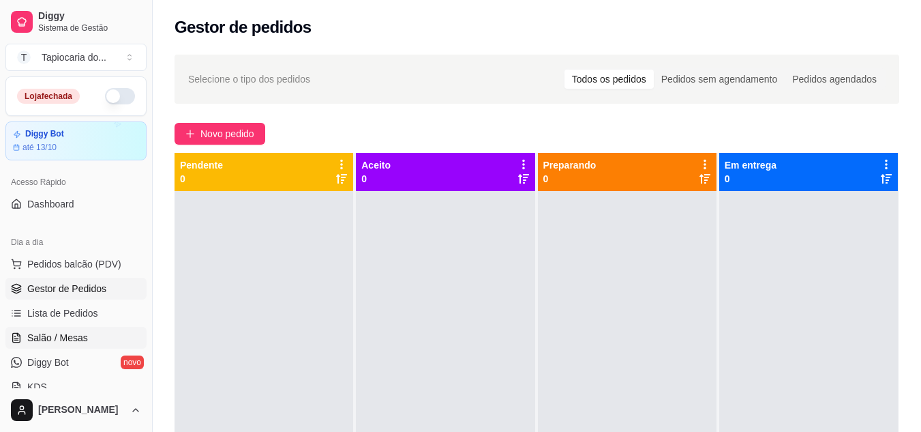
click at [32, 335] on span "Salão / Mesas" at bounding box center [57, 338] width 61 height 14
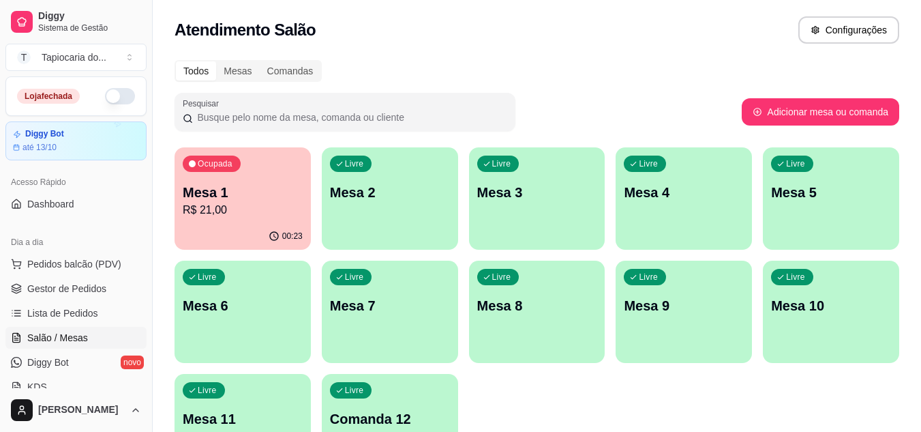
click at [285, 226] on div "00:23" at bounding box center [243, 236] width 136 height 27
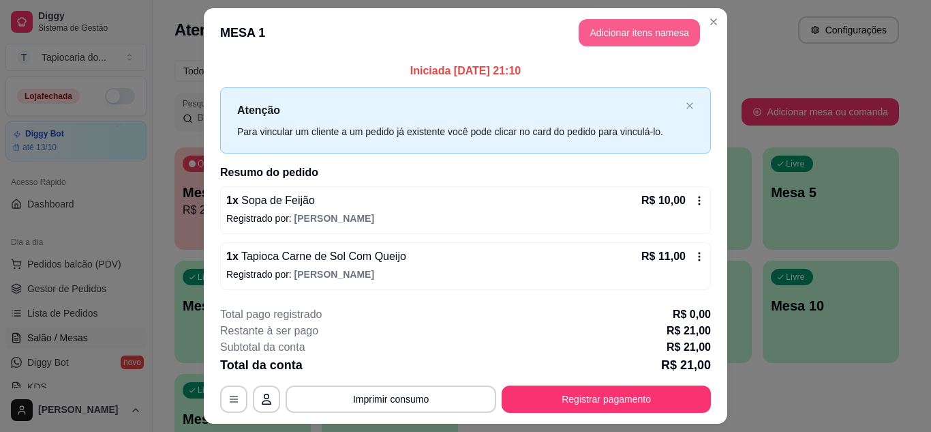
click at [597, 26] on button "Adicionar itens na mesa" at bounding box center [639, 32] width 121 height 27
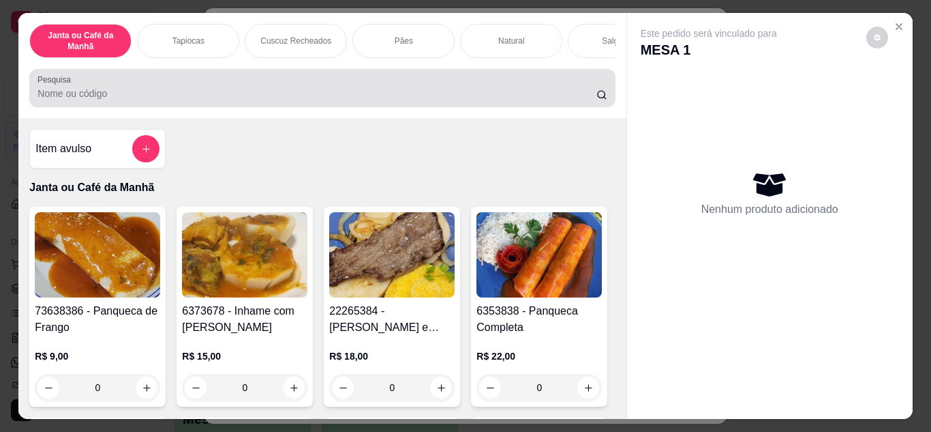
click at [413, 98] on input "Pesquisa" at bounding box center [317, 94] width 559 height 14
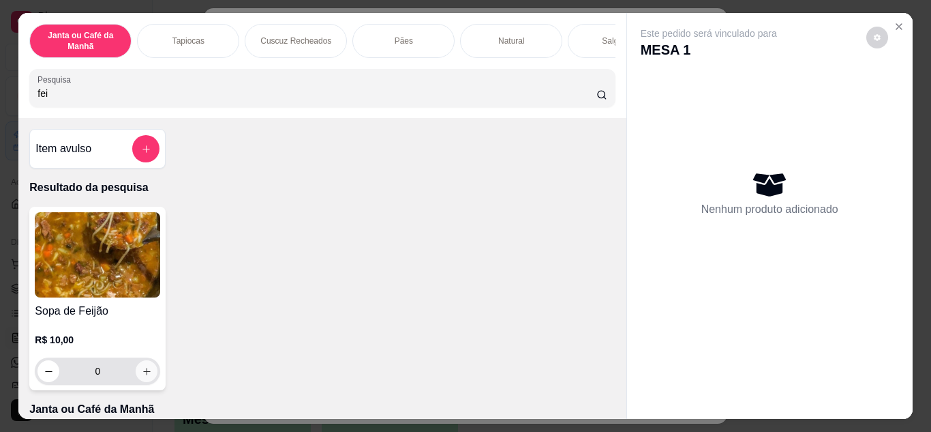
type input "fei"
click at [142, 375] on icon "increase-product-quantity" at bounding box center [147, 371] width 10 height 10
type input "1"
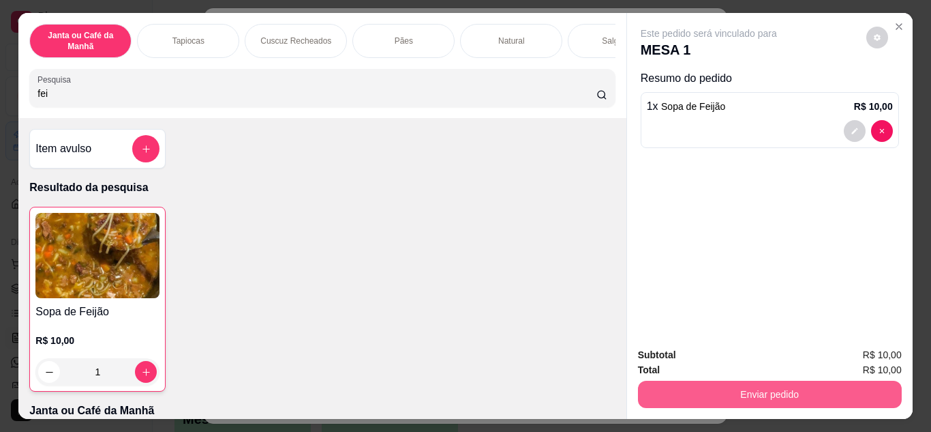
click at [801, 402] on button "Enviar pedido" at bounding box center [770, 393] width 264 height 27
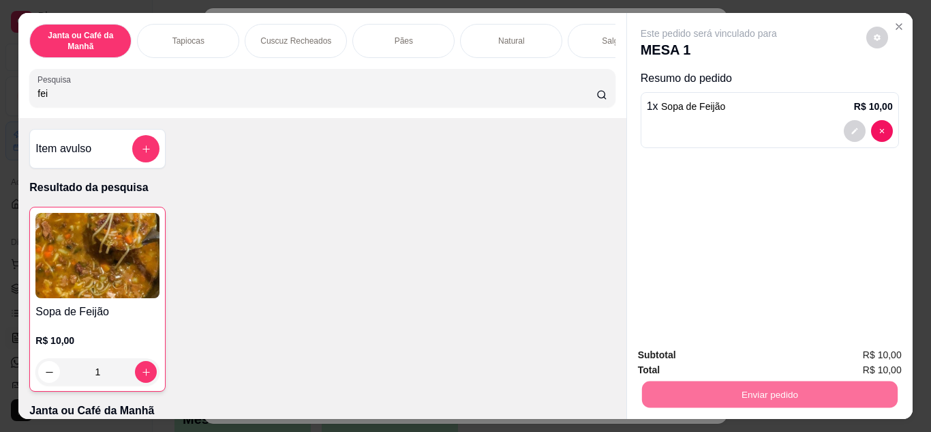
click at [870, 363] on button "Enviar pedido" at bounding box center [866, 355] width 75 height 25
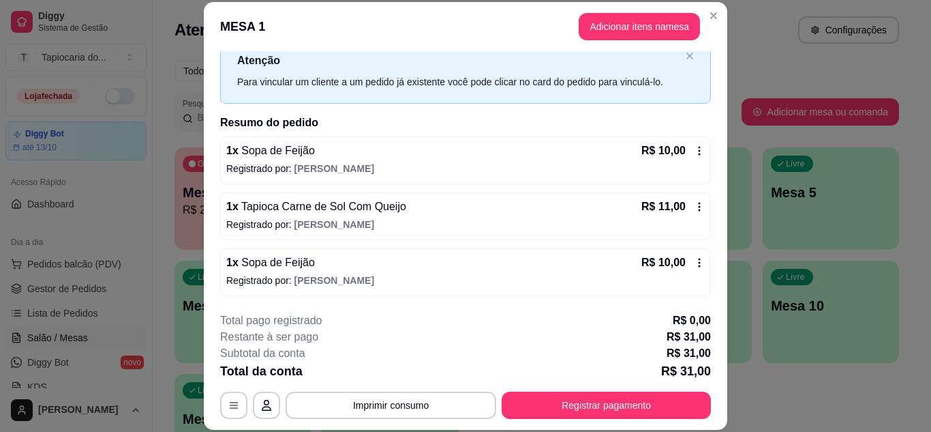
scroll to position [42, 0]
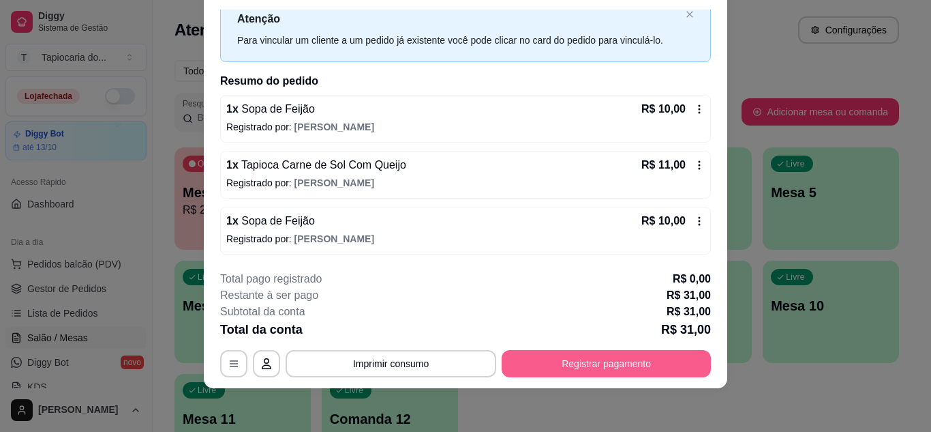
click at [653, 353] on button "Registrar pagamento" at bounding box center [606, 363] width 209 height 27
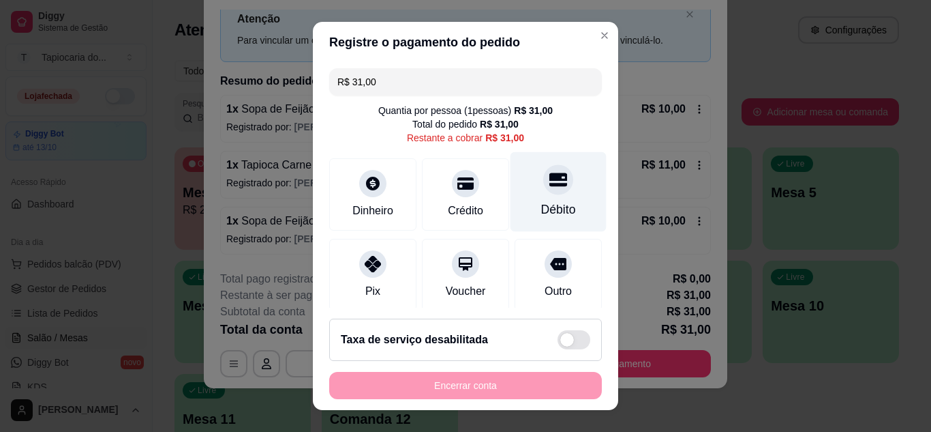
click at [541, 209] on div "Débito" at bounding box center [558, 209] width 35 height 18
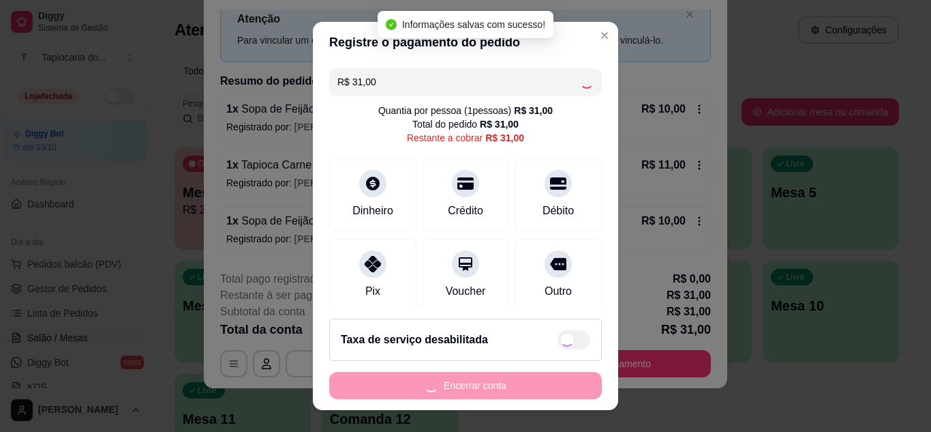
type input "R$ 0,00"
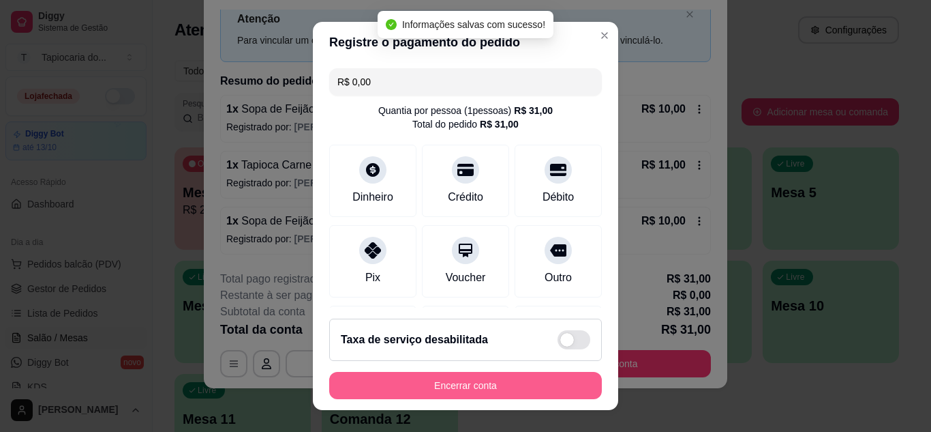
click at [531, 384] on button "Encerrar conta" at bounding box center [465, 385] width 273 height 27
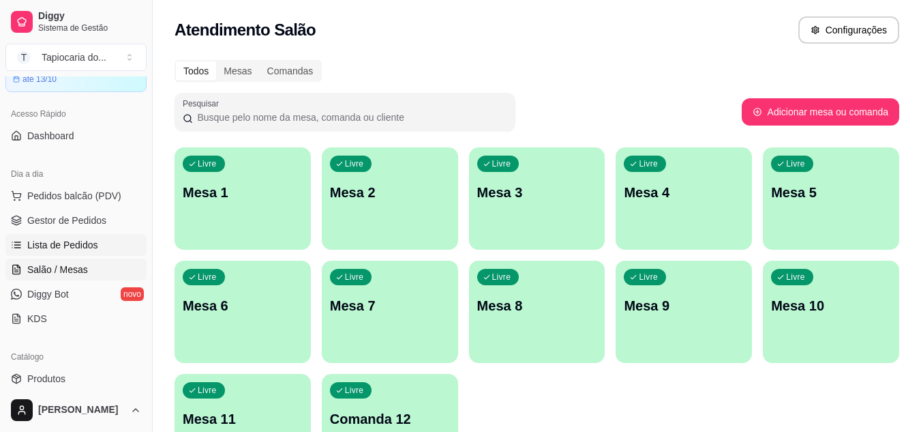
scroll to position [205, 0]
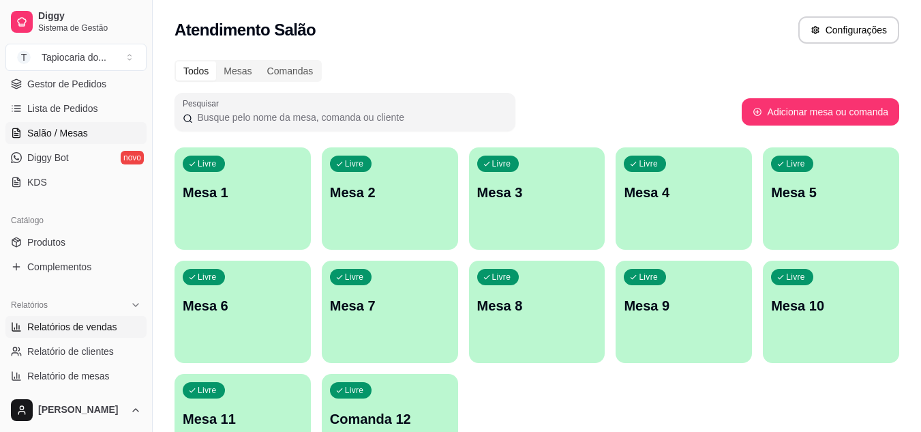
click at [64, 323] on span "Relatórios de vendas" at bounding box center [72, 327] width 90 height 14
select select "ALL"
select select "0"
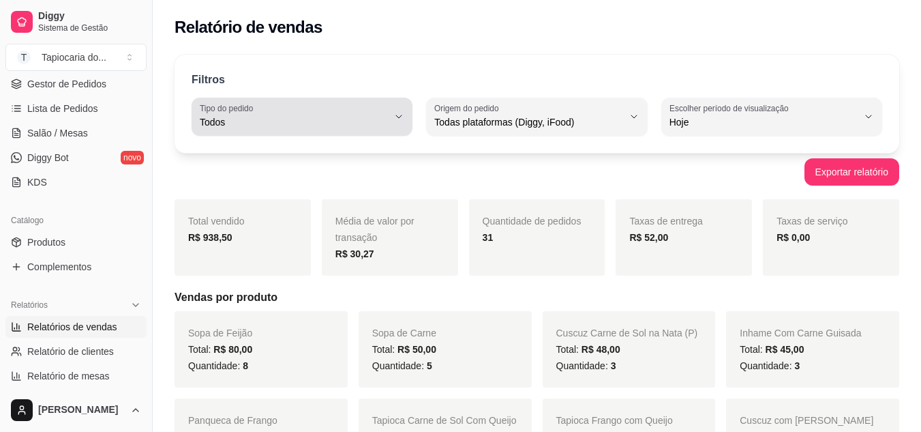
click at [365, 113] on div "Todos" at bounding box center [294, 116] width 188 height 27
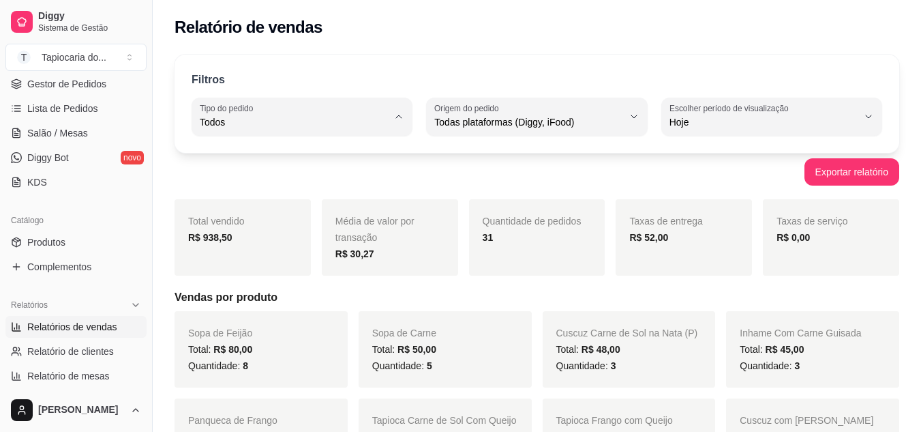
click at [339, 181] on span "Entrega" at bounding box center [296, 176] width 178 height 13
type input "DELIVERY"
select select "DELIVERY"
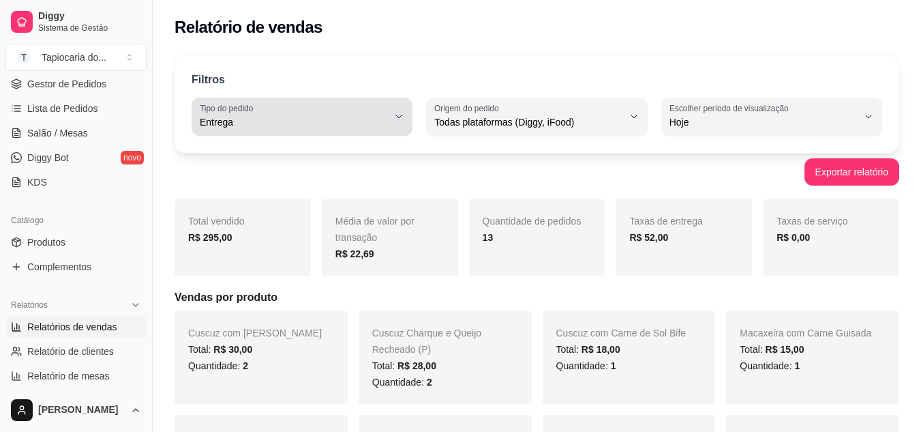
click at [329, 121] on span "Entrega" at bounding box center [294, 122] width 188 height 14
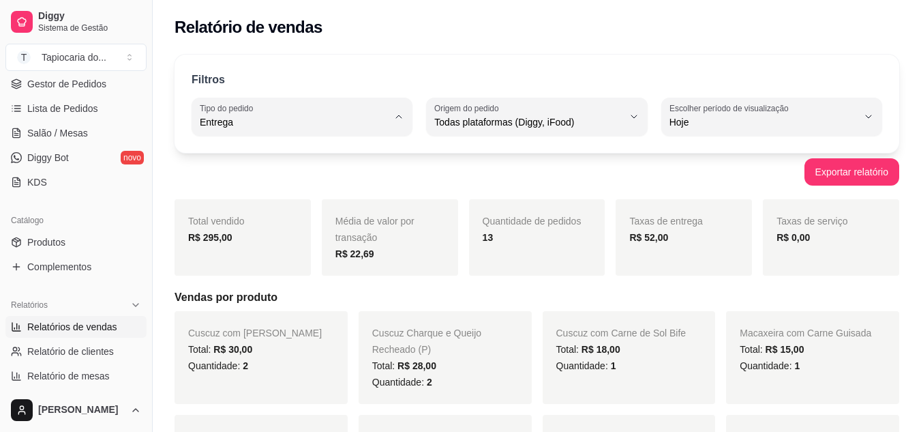
click at [310, 179] on span "Entrega" at bounding box center [296, 176] width 178 height 13
